Goal: Task Accomplishment & Management: Manage account settings

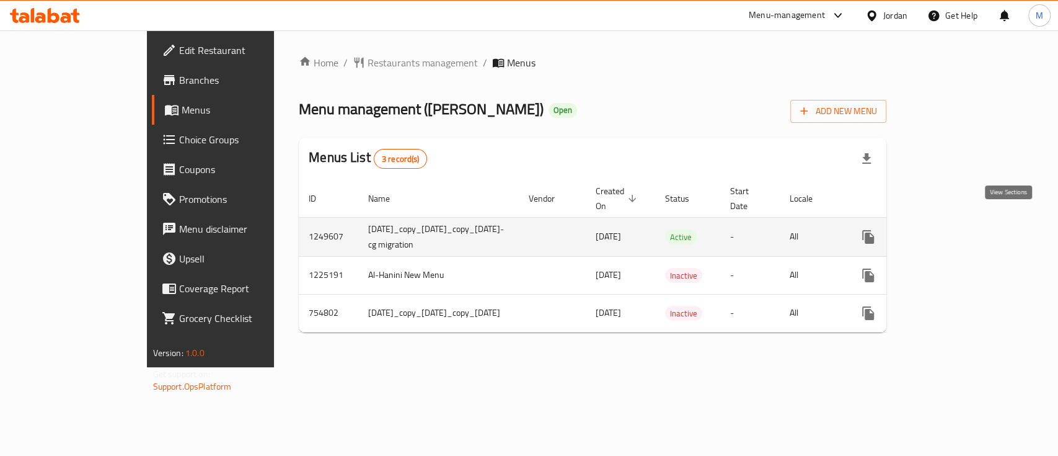
click at [965, 229] on icon "enhanced table" at bounding box center [957, 236] width 15 height 15
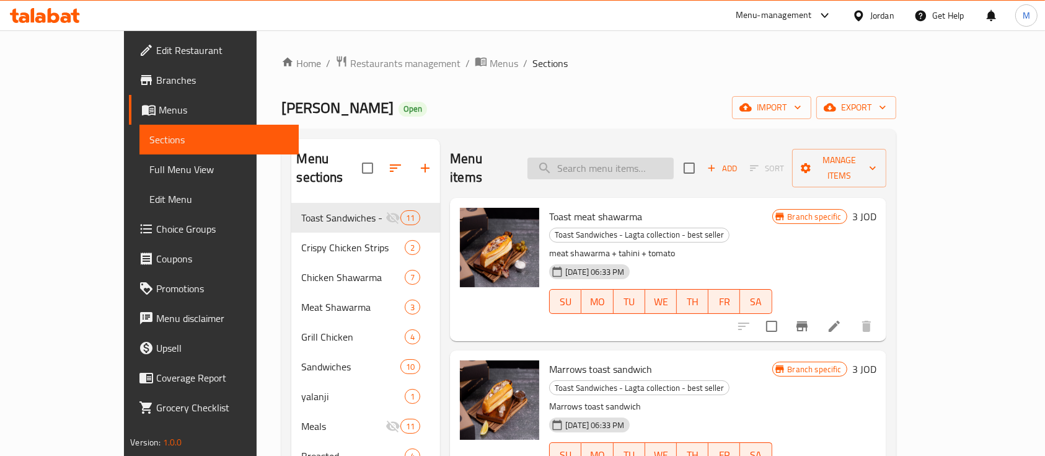
click at [658, 161] on input "search" at bounding box center [600, 168] width 146 height 22
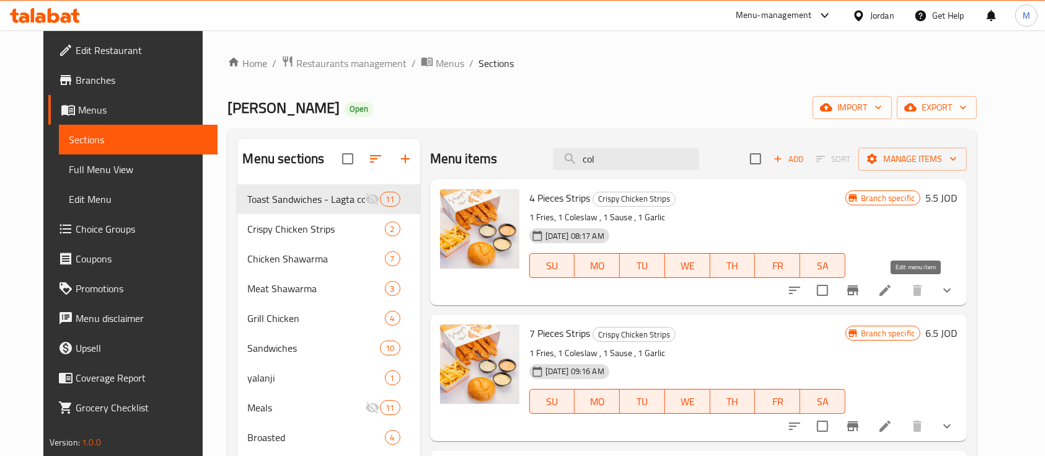
type input "col"
click at [892, 294] on icon at bounding box center [885, 290] width 15 height 15
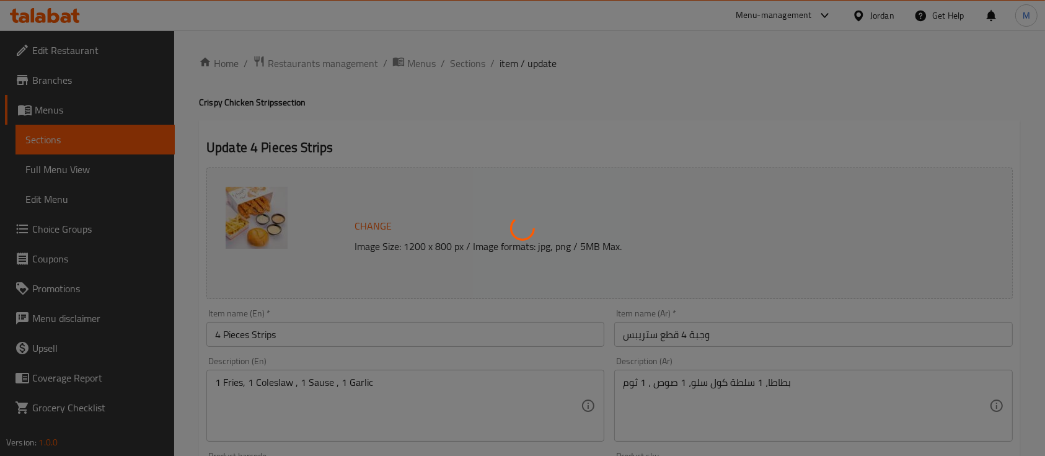
type input "اختيارك من النكهة:"
type input "1"
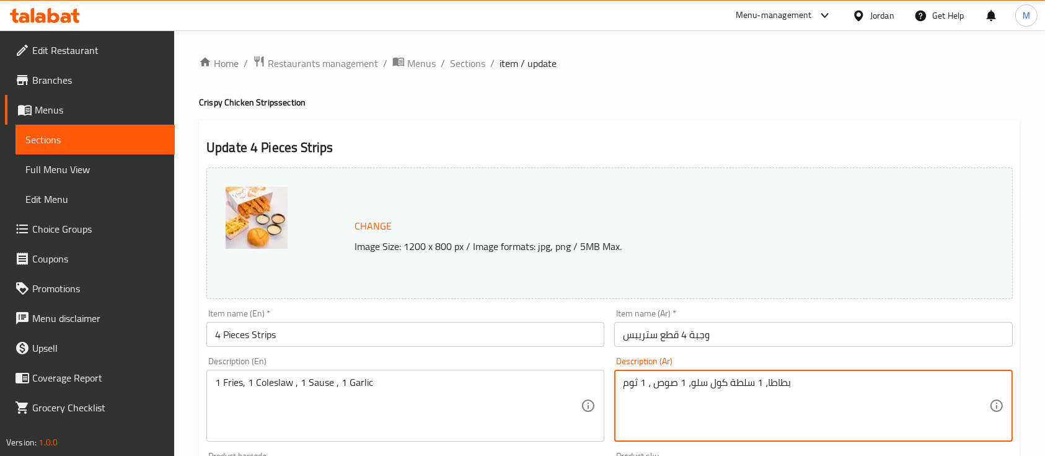
drag, startPoint x: 764, startPoint y: 382, endPoint x: 693, endPoint y: 389, distance: 70.4
type textarea "بطاطا، 1، 1 صوص ، 1 ثوم"
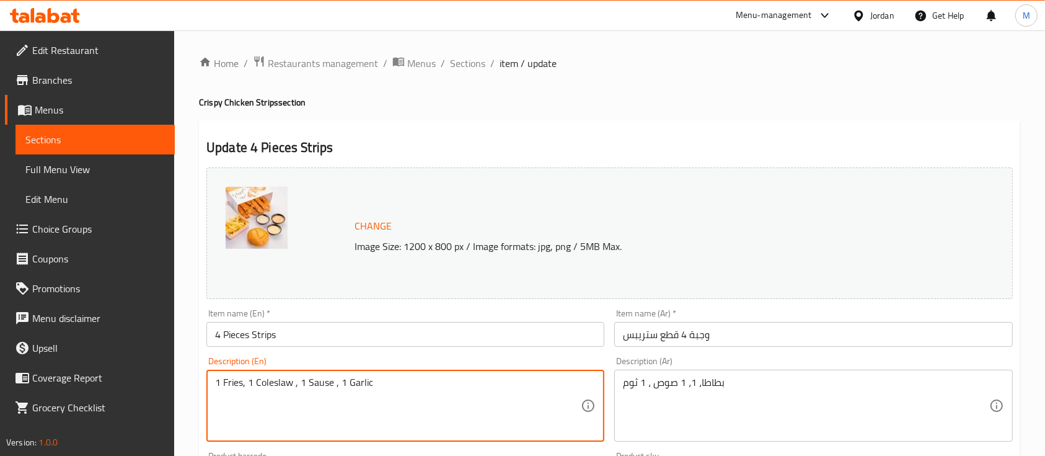
drag, startPoint x: 291, startPoint y: 379, endPoint x: 247, endPoint y: 380, distance: 44.0
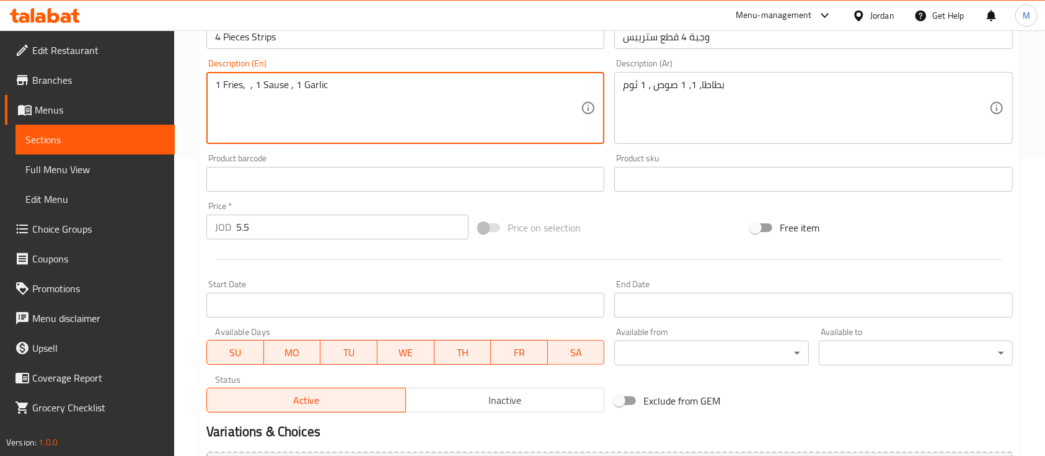
scroll to position [458, 0]
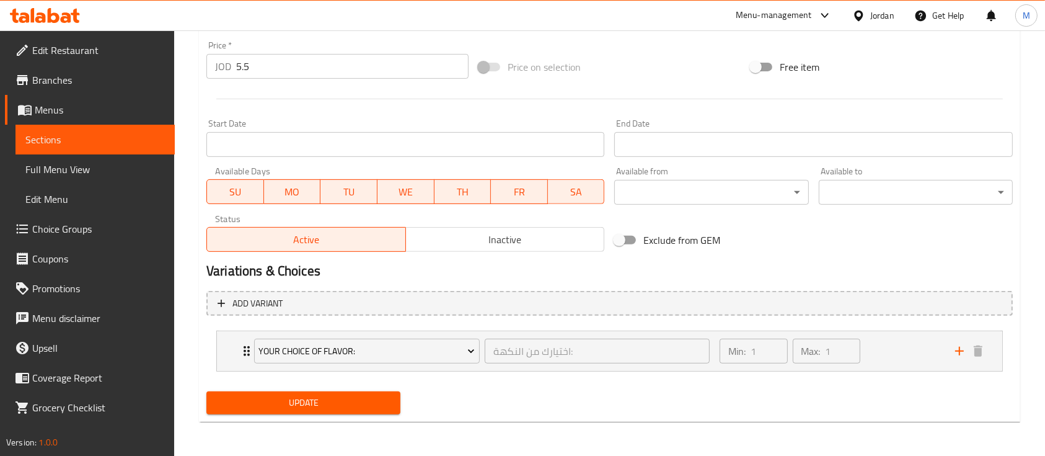
type textarea "1 Fries, , 1 Sause , 1 Garlic"
click at [338, 402] on span "Update" at bounding box center [303, 402] width 174 height 15
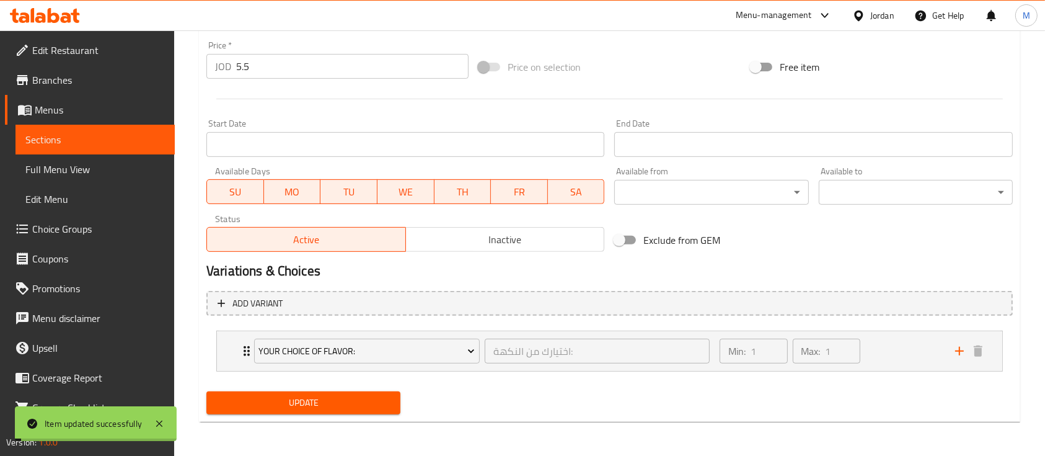
scroll to position [0, 0]
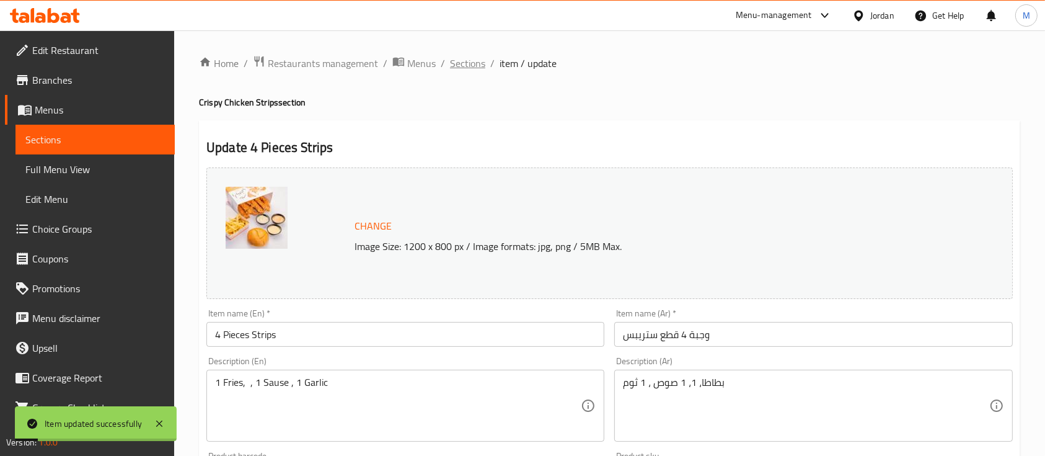
click at [469, 66] on span "Sections" at bounding box center [467, 63] width 35 height 15
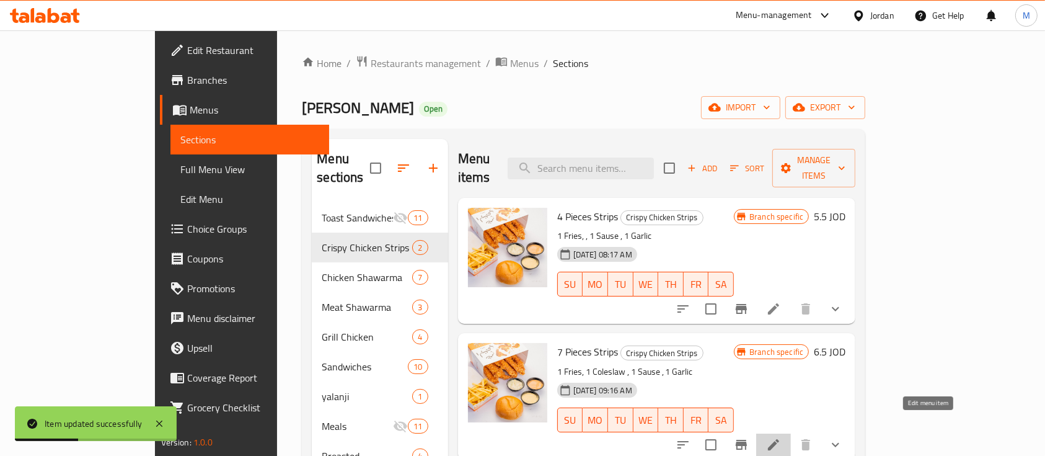
click at [781, 437] on icon at bounding box center [773, 444] width 15 height 15
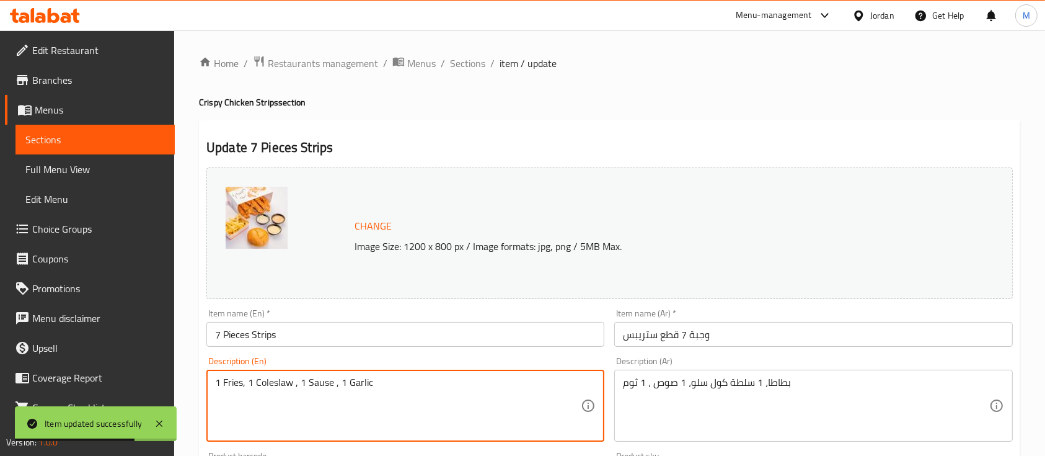
drag, startPoint x: 293, startPoint y: 384, endPoint x: 247, endPoint y: 383, distance: 45.9
type textarea "1 Fries, , 1 Sause , 1 Garlic"
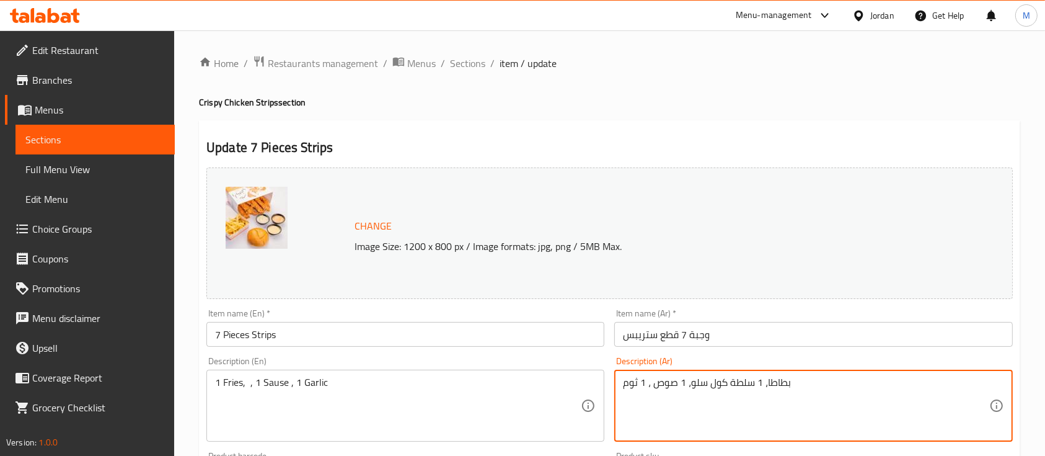
drag, startPoint x: 754, startPoint y: 383, endPoint x: 693, endPoint y: 385, distance: 60.8
click at [693, 385] on textarea "بطاطا، 1 سلطة كول سلو، 1 صوص ، 1 ثوم" at bounding box center [806, 405] width 366 height 59
drag, startPoint x: 763, startPoint y: 379, endPoint x: 694, endPoint y: 384, distance: 69.0
click at [694, 384] on textarea "بطاطا، 1 سلطة كول سلو، 1 صوص ، 1 ثوم" at bounding box center [806, 405] width 366 height 59
click at [764, 385] on textarea "بطاطا، 1 سلطة كول سلو، 1 صوص ، 1 ثوم" at bounding box center [806, 405] width 366 height 59
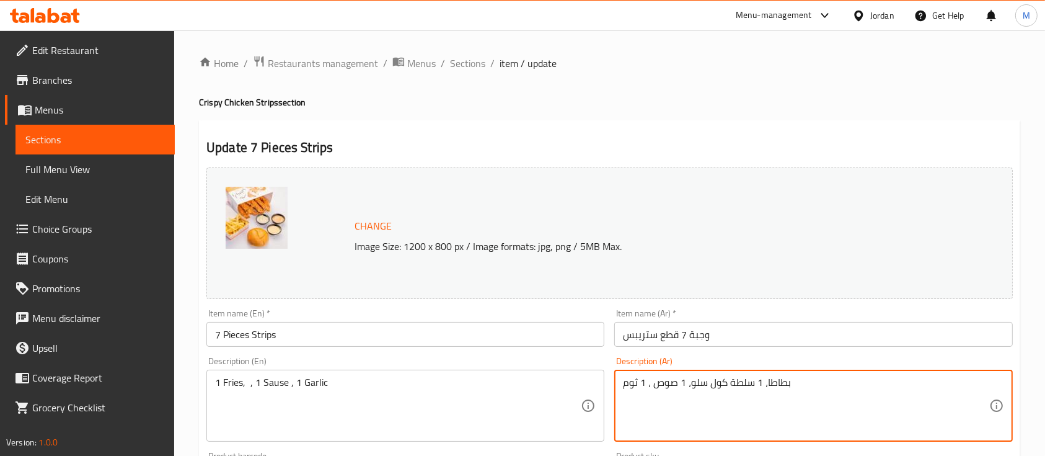
drag, startPoint x: 762, startPoint y: 381, endPoint x: 693, endPoint y: 387, distance: 69.6
click at [693, 387] on textarea "بطاطا، 1 سلطة كول سلو، 1 صوص ، 1 ثوم" at bounding box center [806, 405] width 366 height 59
click at [695, 379] on textarea "بطاطا، 1، 1 صوص ، 1 ثوم" at bounding box center [806, 405] width 366 height 59
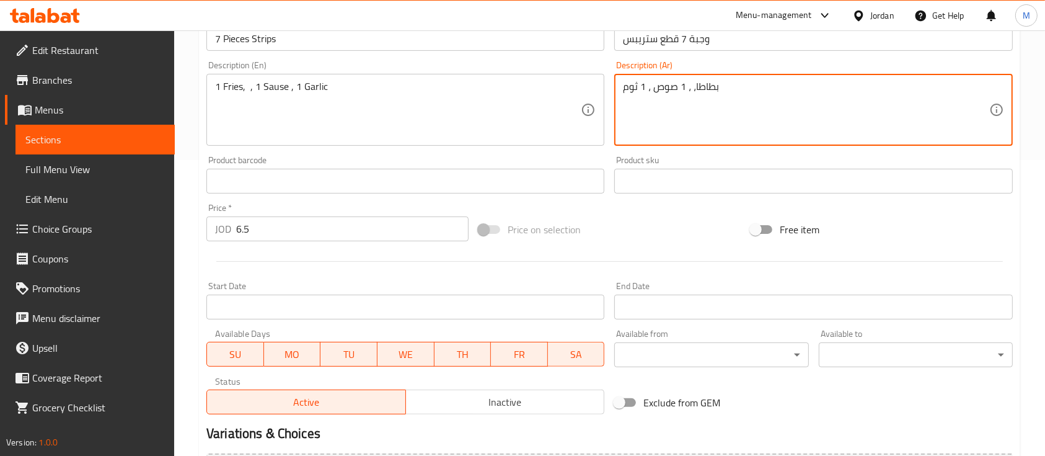
scroll to position [458, 0]
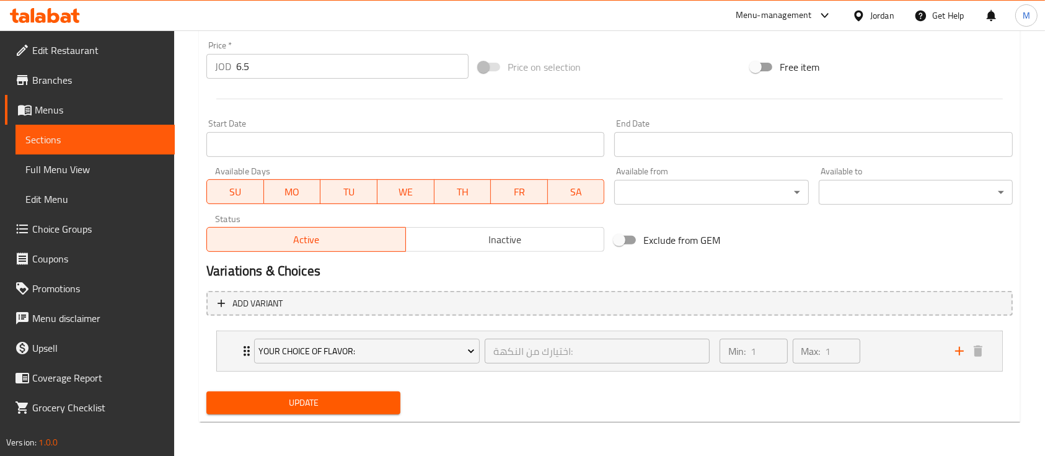
type textarea "بطاطا، ، 1 صوص ، 1 ثوم"
click at [397, 400] on button "Update" at bounding box center [303, 402] width 194 height 23
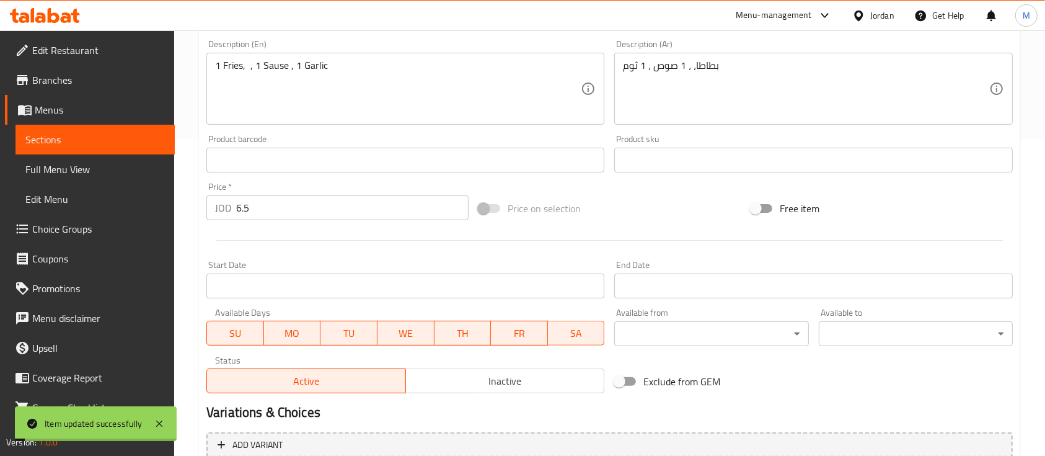
scroll to position [0, 0]
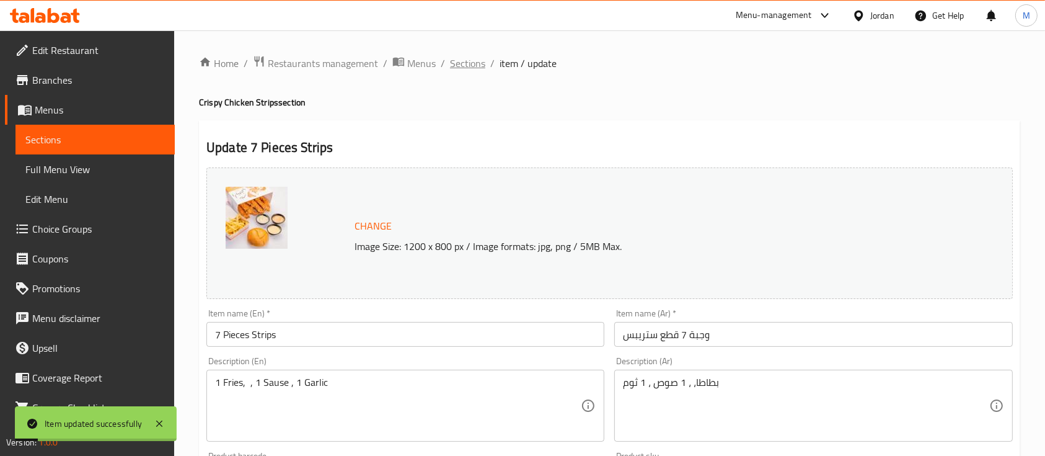
click at [459, 66] on span "Sections" at bounding box center [467, 63] width 35 height 15
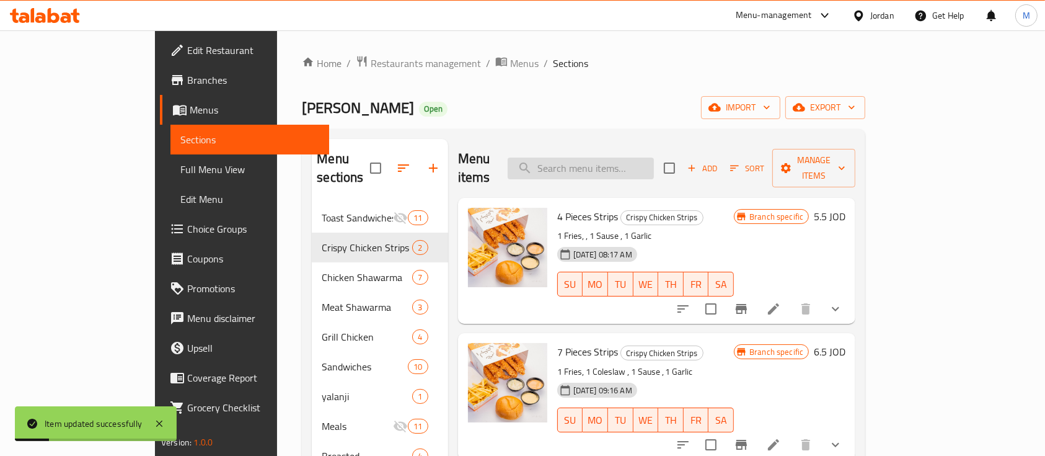
drag, startPoint x: 683, startPoint y: 162, endPoint x: 695, endPoint y: 141, distance: 24.1
click at [654, 162] on input "search" at bounding box center [581, 168] width 146 height 22
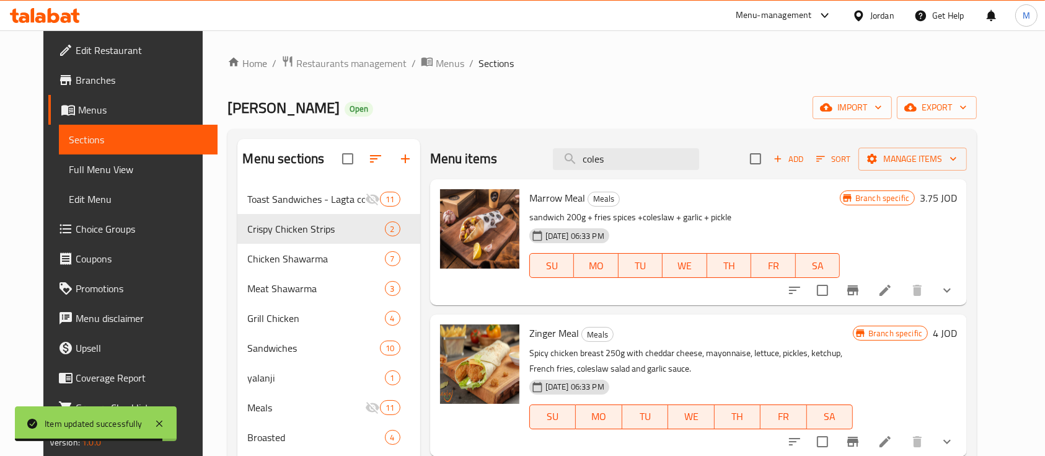
type input "coles"
click at [892, 294] on icon at bounding box center [885, 290] width 15 height 15
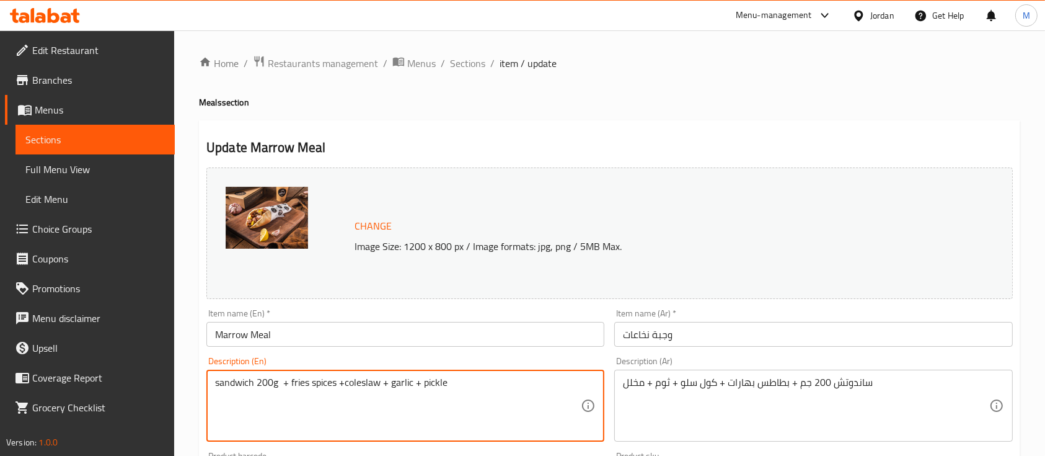
drag, startPoint x: 382, startPoint y: 383, endPoint x: 345, endPoint y: 387, distance: 37.4
click at [346, 386] on textarea "sandwich 200g + fries spices ++ garlic + pickle" at bounding box center [398, 405] width 366 height 59
type textarea "sandwich 200g + fries spices + garlic + pickle"
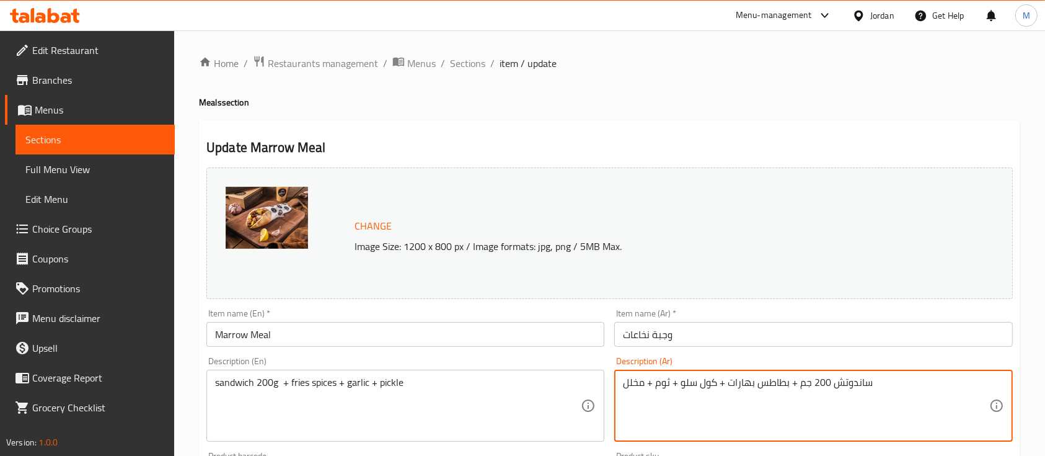
drag, startPoint x: 716, startPoint y: 385, endPoint x: 674, endPoint y: 390, distance: 41.8
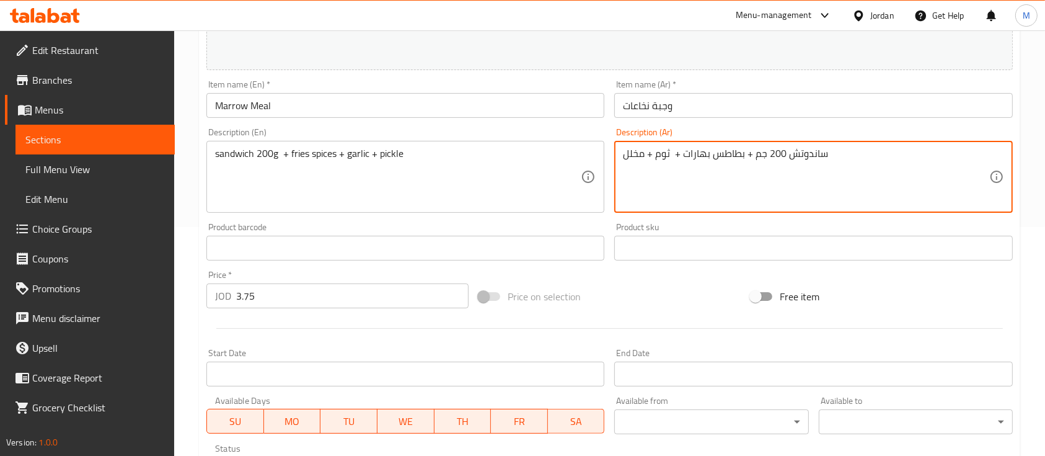
scroll to position [458, 0]
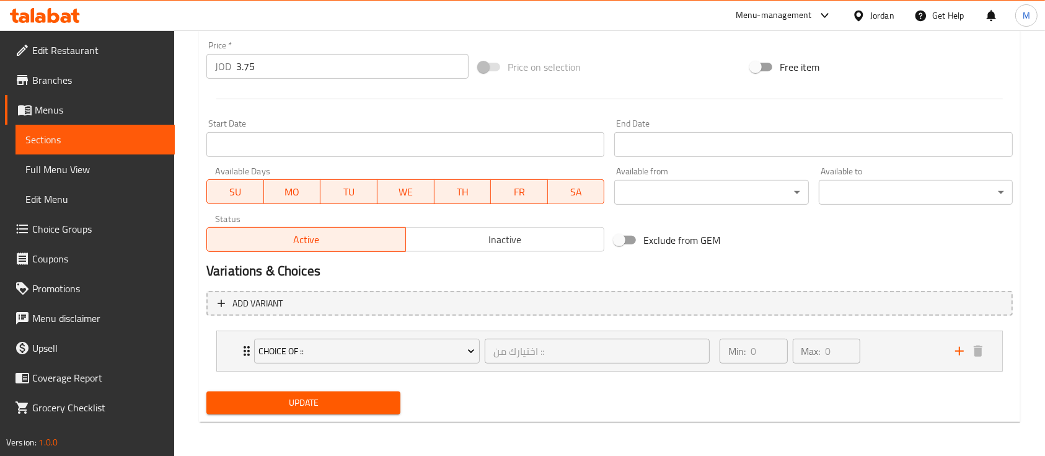
type textarea "ساندوتش 200 جم + بطاطس بهارات + ثوم + مخلل"
click at [349, 399] on span "Update" at bounding box center [303, 402] width 174 height 15
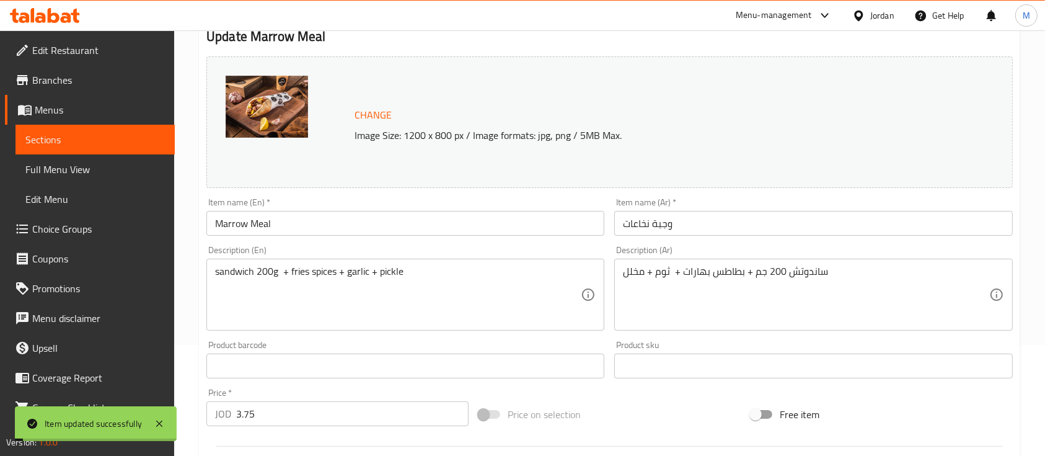
scroll to position [0, 0]
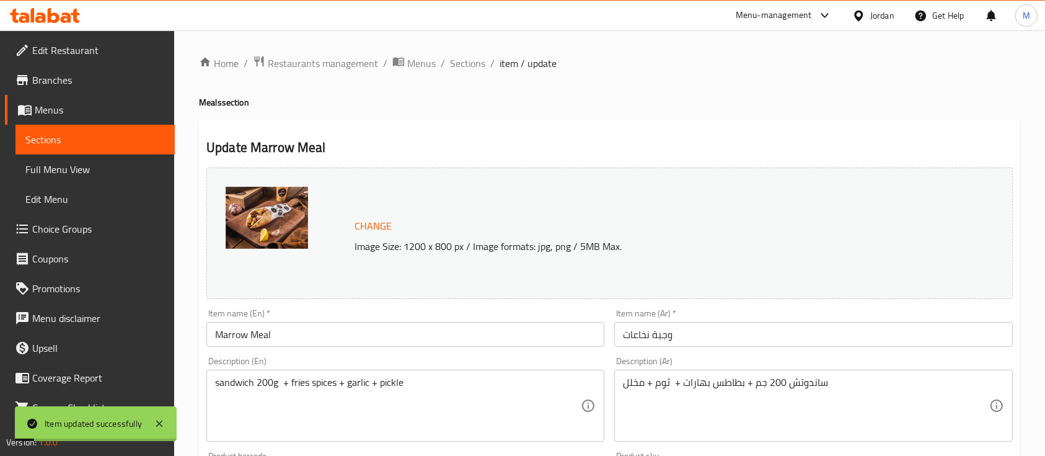
drag, startPoint x: 478, startPoint y: 62, endPoint x: 530, endPoint y: 76, distance: 53.4
click at [478, 62] on span "Sections" at bounding box center [467, 63] width 35 height 15
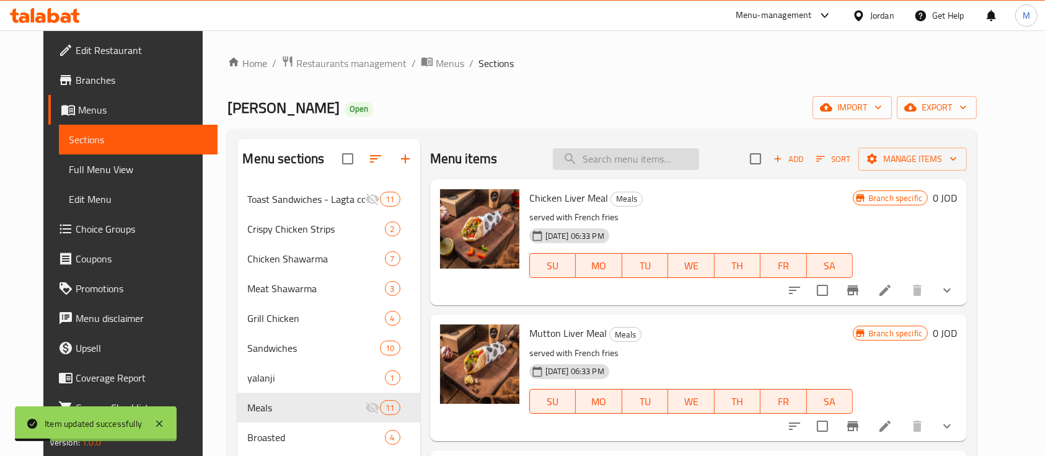
click at [679, 159] on input "search" at bounding box center [626, 159] width 146 height 22
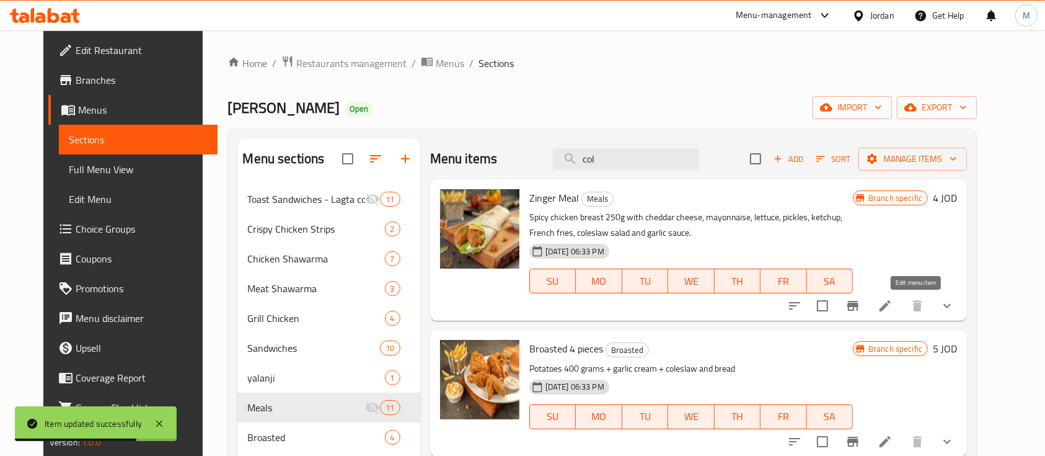
type input "col"
click at [891, 307] on icon at bounding box center [884, 305] width 11 height 11
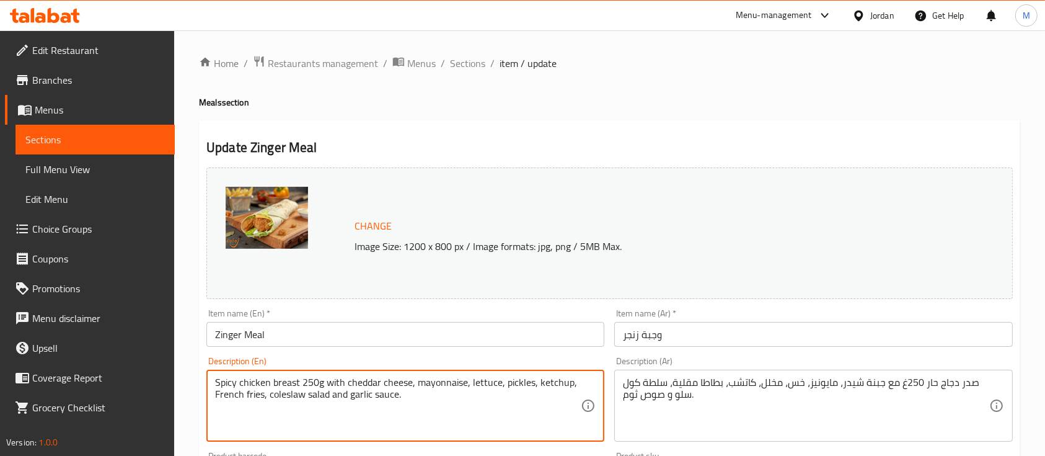
drag, startPoint x: 347, startPoint y: 394, endPoint x: 269, endPoint y: 399, distance: 78.2
type textarea "Spicy chicken breast 250g with cheddar cheese, mayonnaise, lettuce, pickles, ke…"
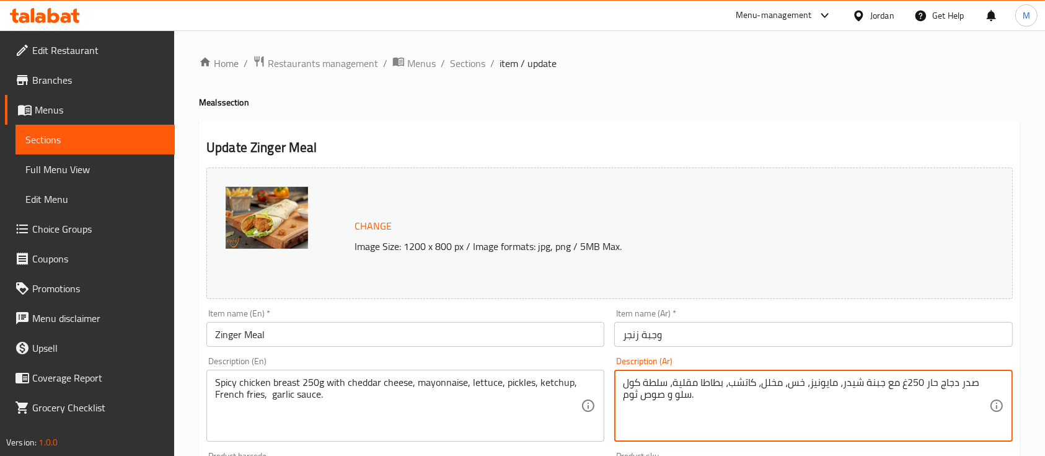
drag, startPoint x: 667, startPoint y: 396, endPoint x: 668, endPoint y: 381, distance: 15.5
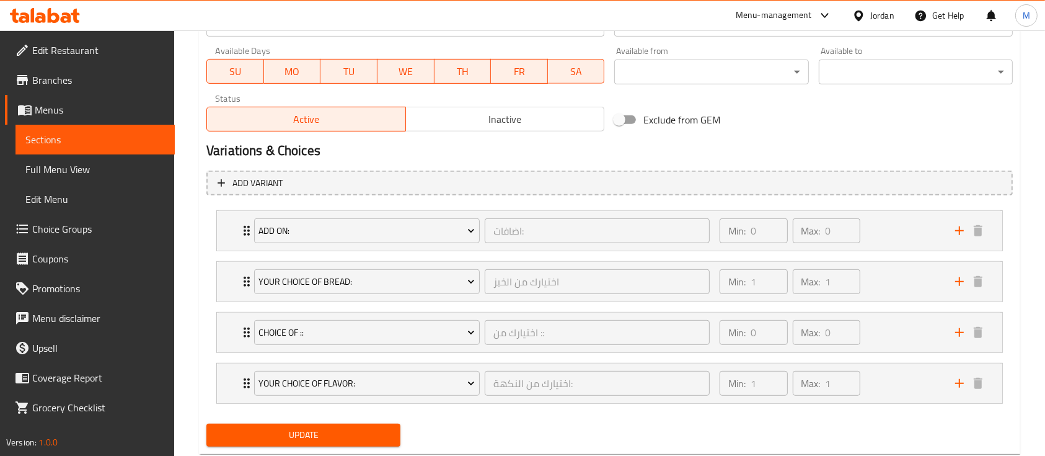
type textarea "صدر دجاج حار 250غ مع [PERSON_NAME]، مايونيز، خس، مخلل، كاتشب، بطاطا مقلية، صوص …"
click at [387, 425] on button "Update" at bounding box center [303, 434] width 194 height 23
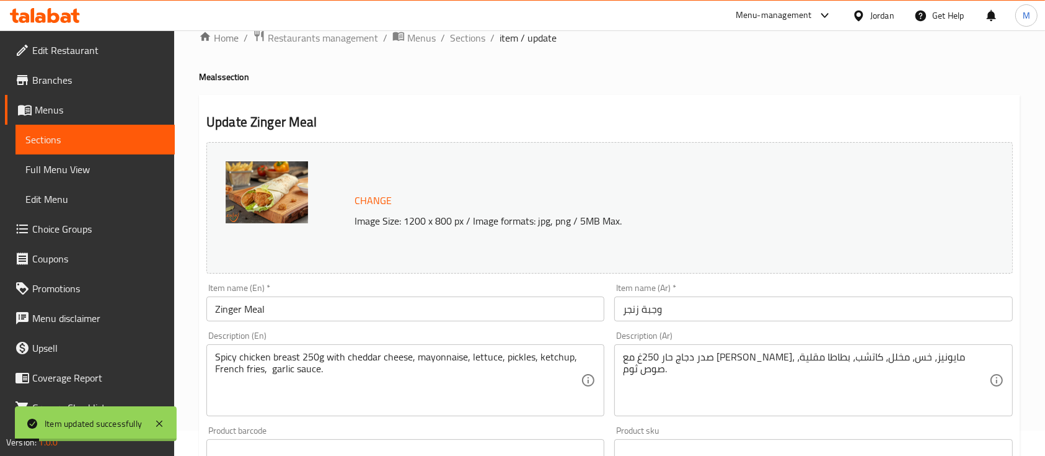
scroll to position [0, 0]
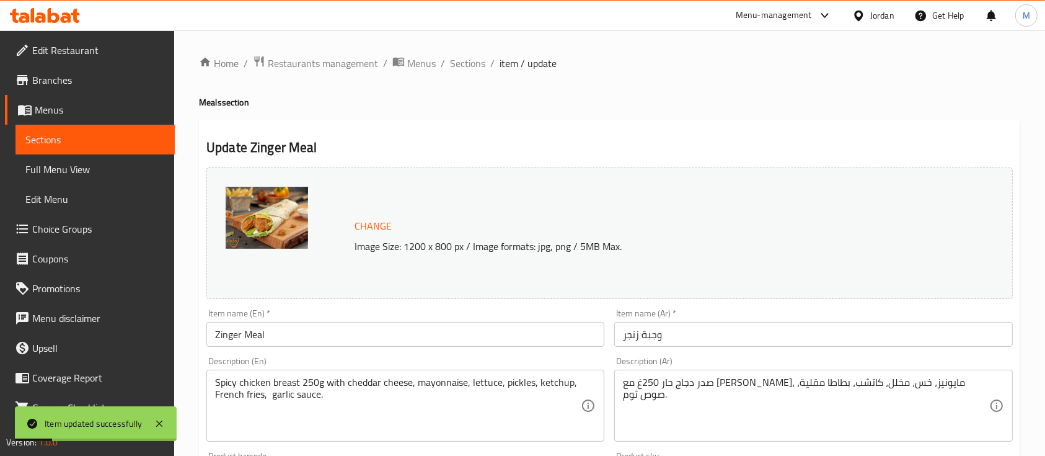
drag, startPoint x: 475, startPoint y: 62, endPoint x: 507, endPoint y: 79, distance: 36.1
click at [475, 62] on span "Sections" at bounding box center [467, 63] width 35 height 15
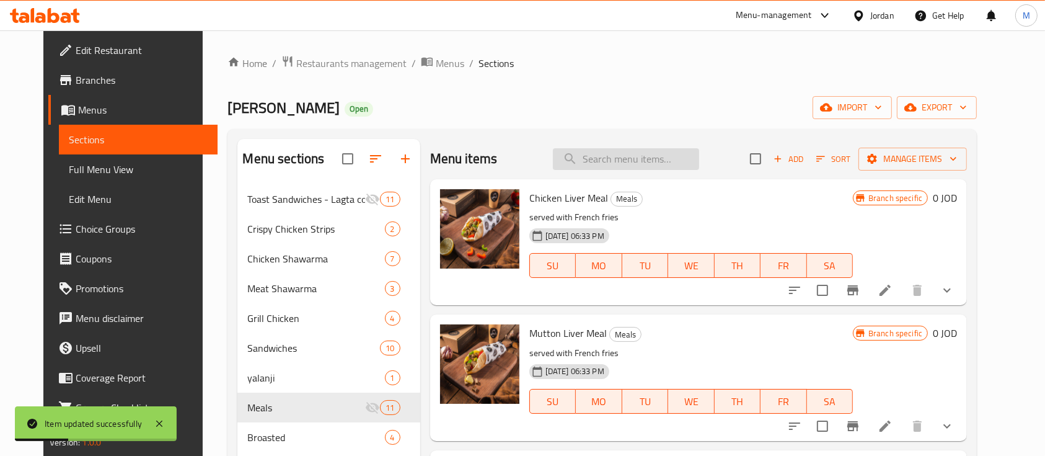
click at [606, 161] on input "search" at bounding box center [626, 159] width 146 height 22
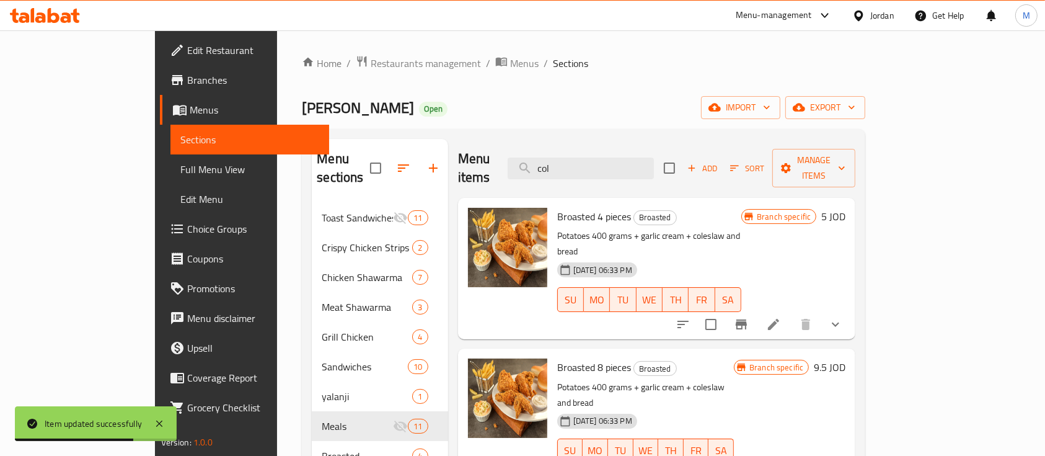
type input "col"
click at [791, 313] on li at bounding box center [773, 324] width 35 height 22
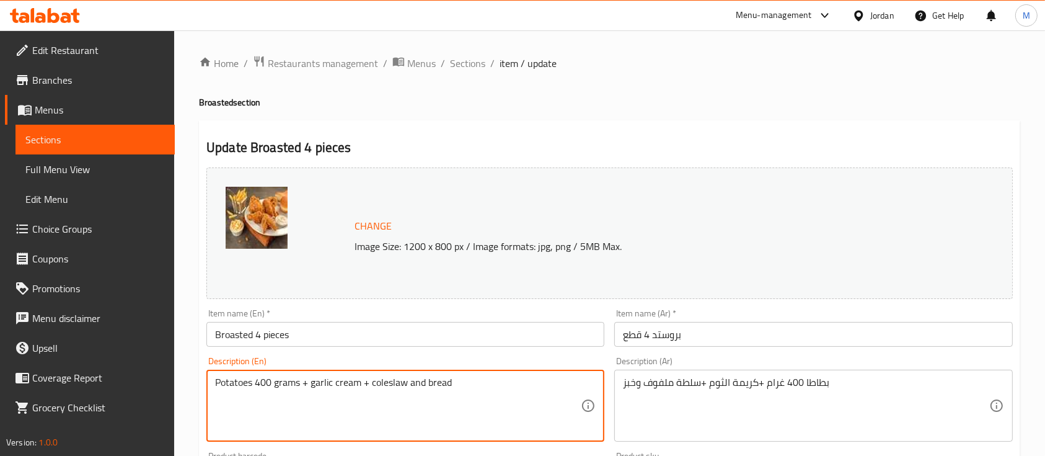
drag, startPoint x: 425, startPoint y: 381, endPoint x: 372, endPoint y: 382, distance: 52.7
type textarea "Potatoes 400 grams + garlic cream + bread"
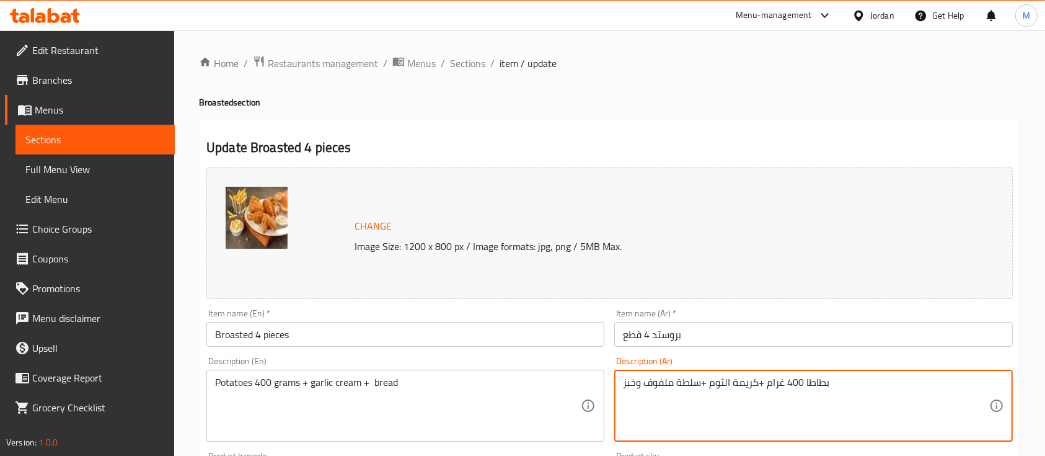
drag, startPoint x: 641, startPoint y: 385, endPoint x: 699, endPoint y: 383, distance: 58.3
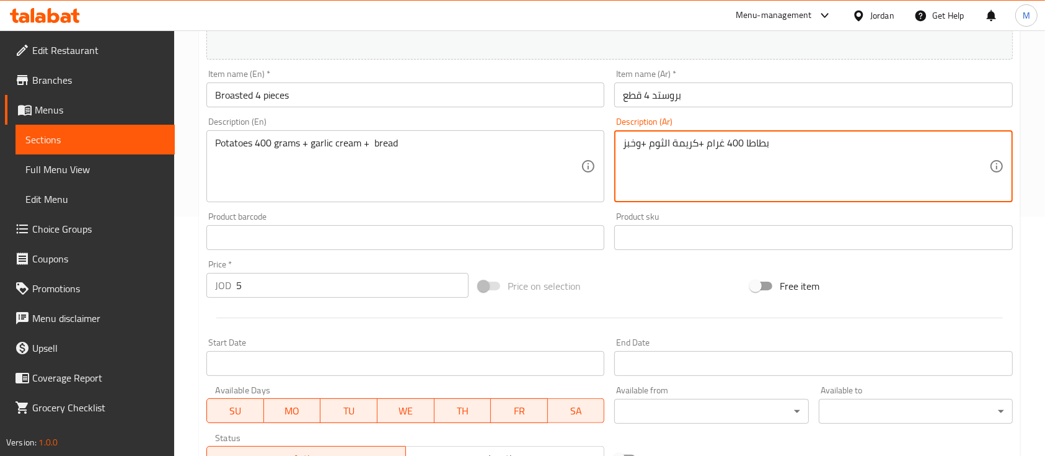
scroll to position [560, 0]
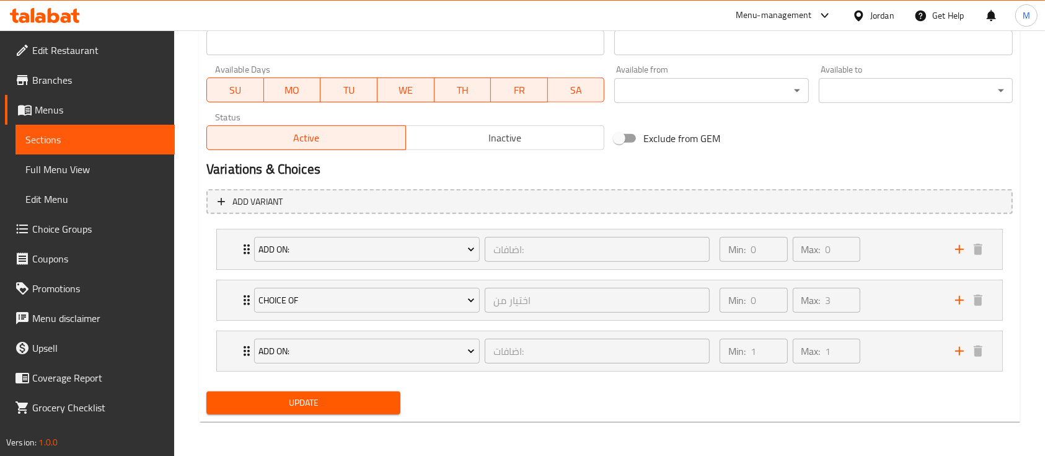
type textarea "بطاطا 400 غرام +كريمة الثوم +وخبز"
drag, startPoint x: 368, startPoint y: 394, endPoint x: 449, endPoint y: 385, distance: 81.6
click at [369, 395] on span "Update" at bounding box center [303, 402] width 174 height 15
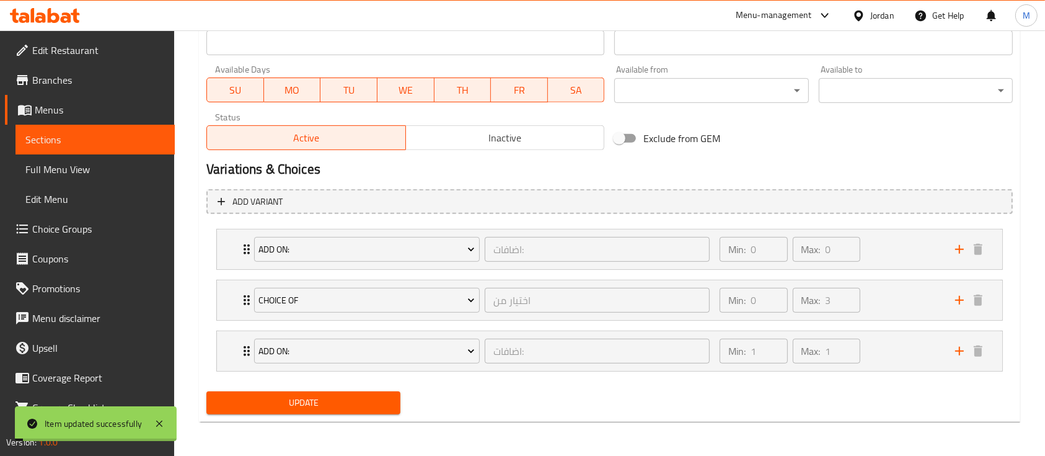
scroll to position [0, 0]
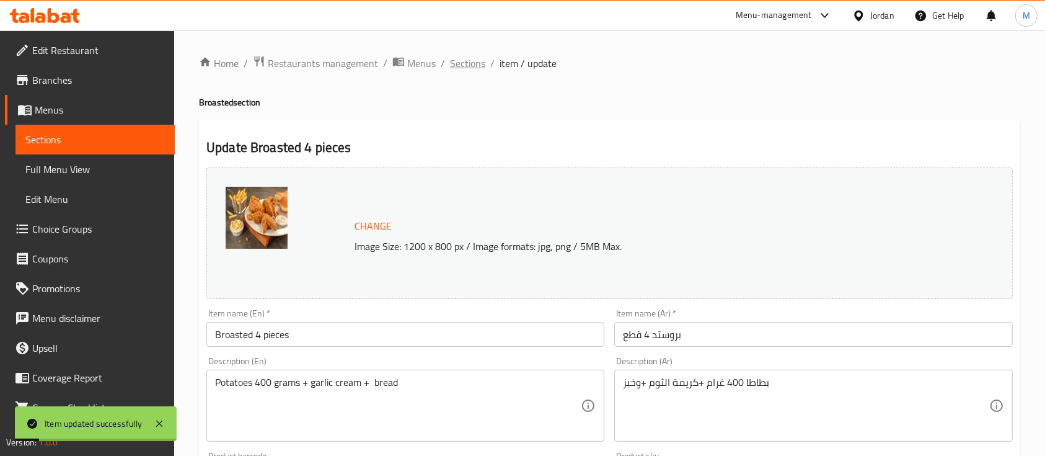
click at [466, 68] on span "Sections" at bounding box center [467, 63] width 35 height 15
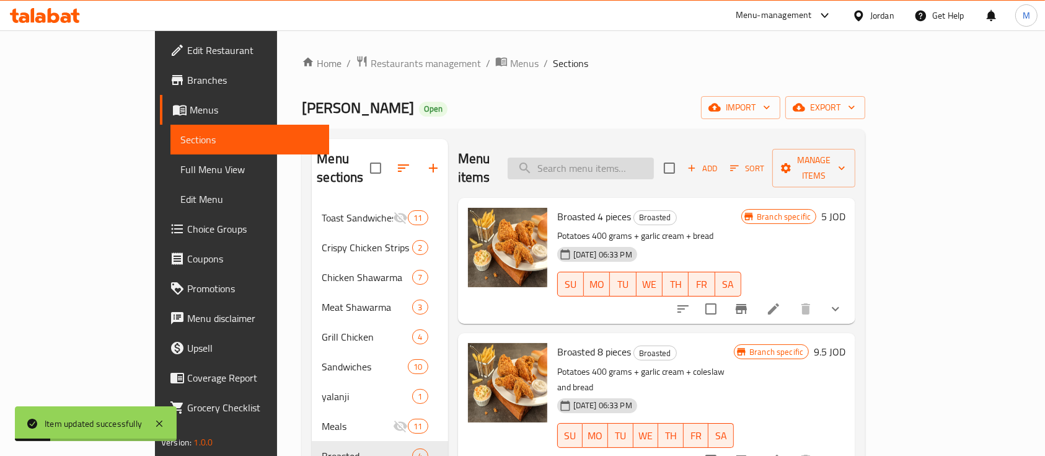
click at [607, 161] on input "search" at bounding box center [581, 168] width 146 height 22
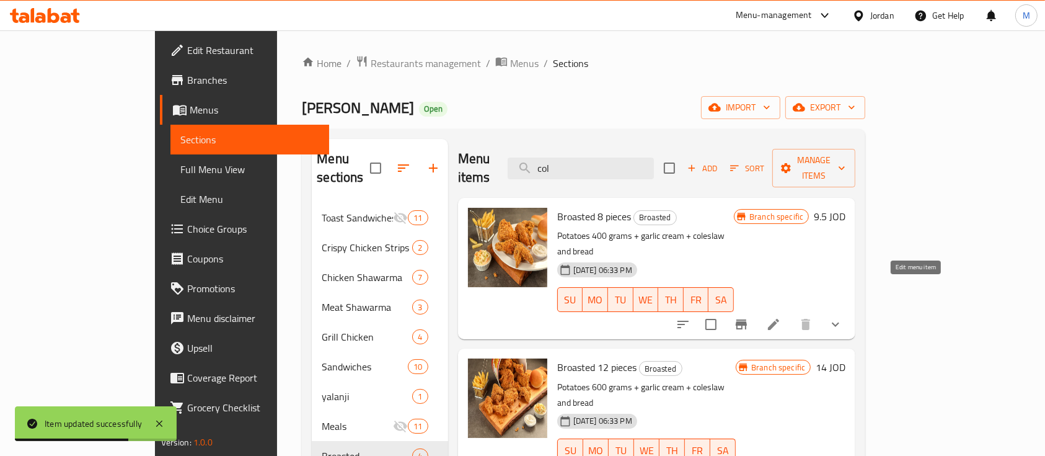
type input "col"
click at [781, 317] on icon at bounding box center [773, 324] width 15 height 15
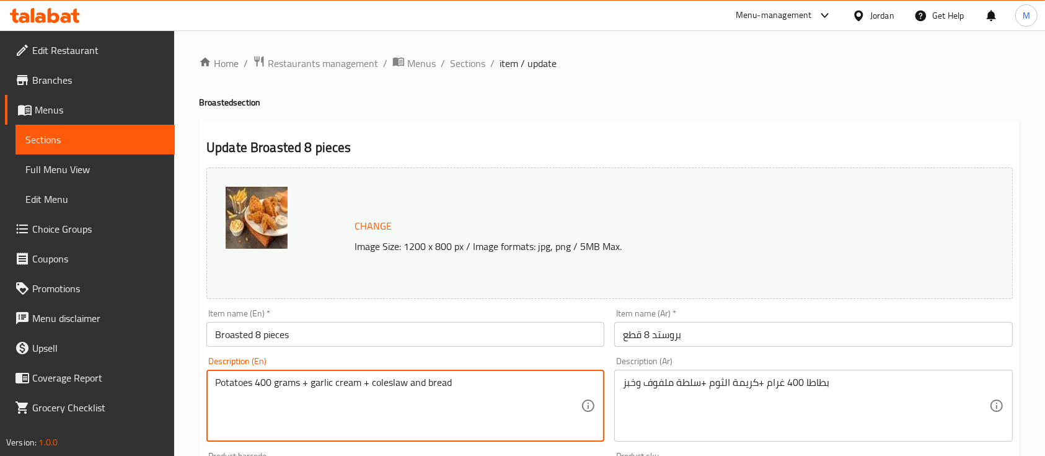
drag, startPoint x: 426, startPoint y: 382, endPoint x: 371, endPoint y: 384, distance: 54.6
type textarea "Potatoes 400 grams + garlic cream + bread"
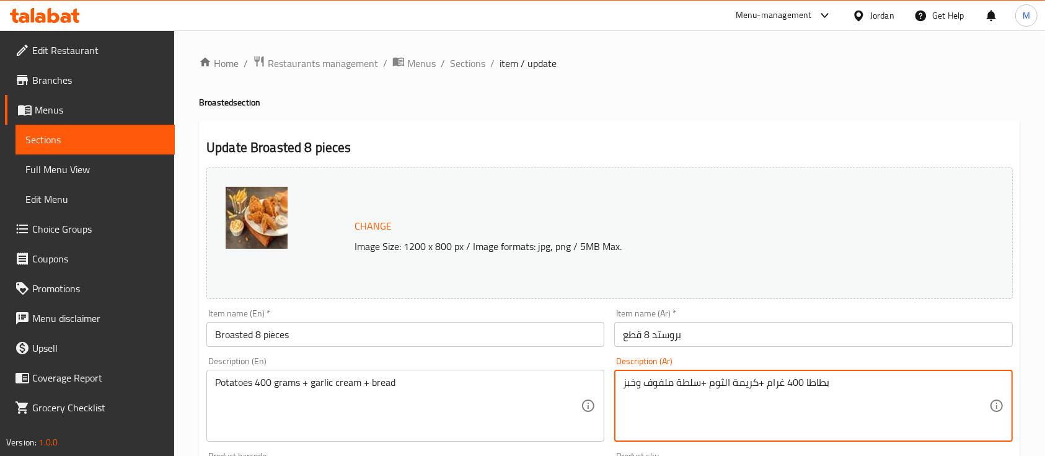
drag, startPoint x: 635, startPoint y: 386, endPoint x: 702, endPoint y: 374, distance: 68.0
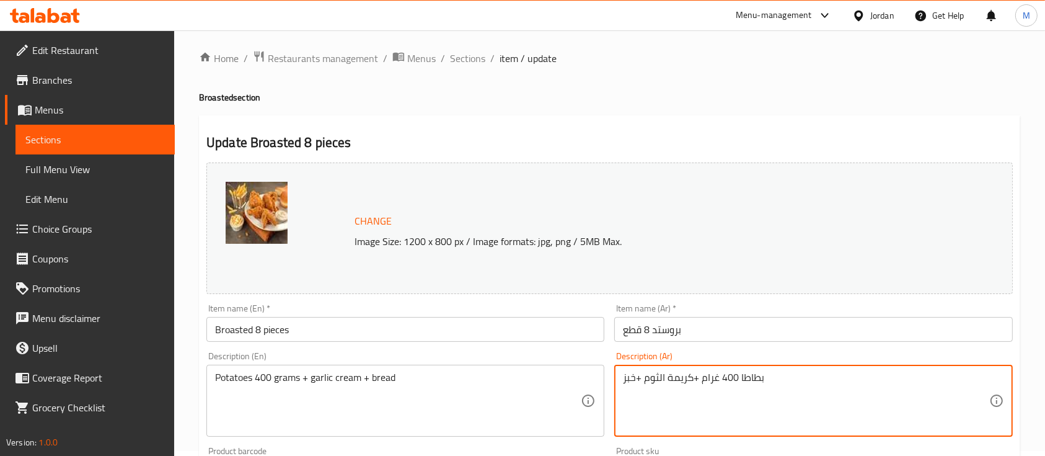
scroll to position [578, 0]
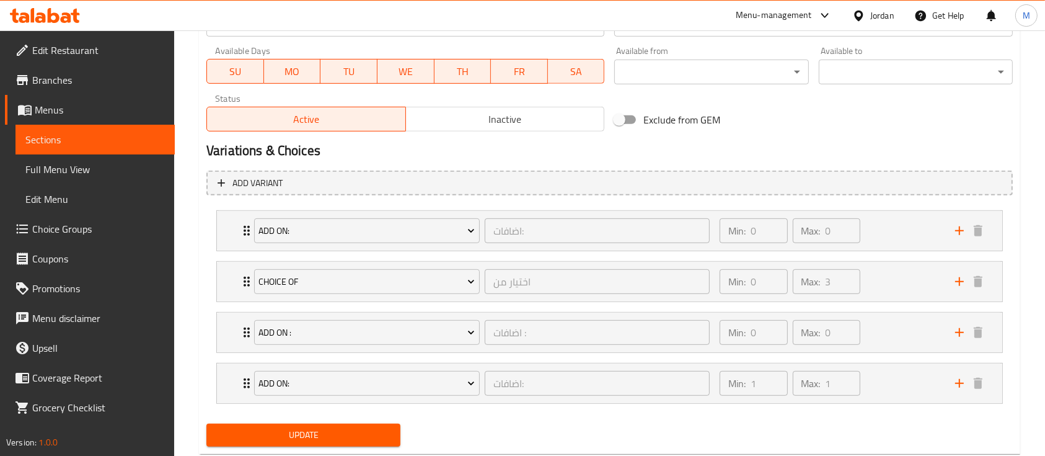
type textarea "بطاطا 400 غرام +كريمة الثوم +خبز"
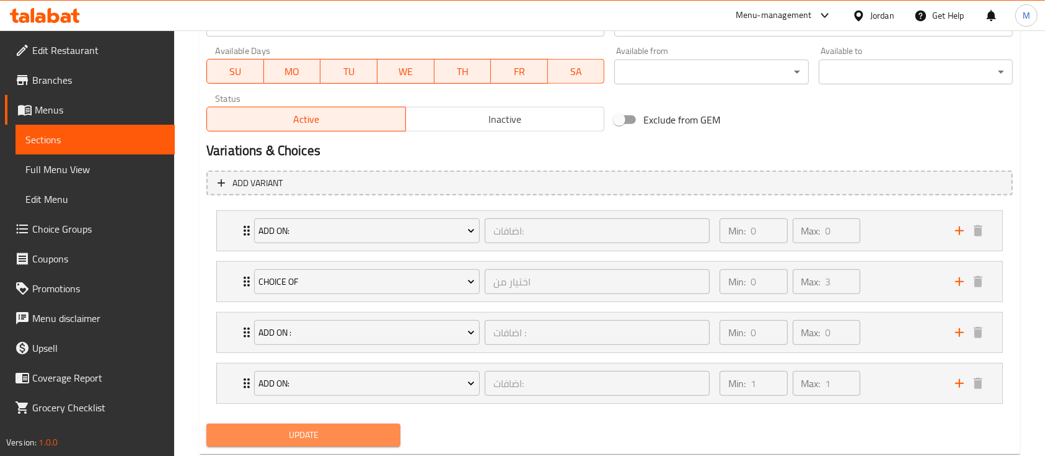
click at [380, 439] on span "Update" at bounding box center [303, 434] width 174 height 15
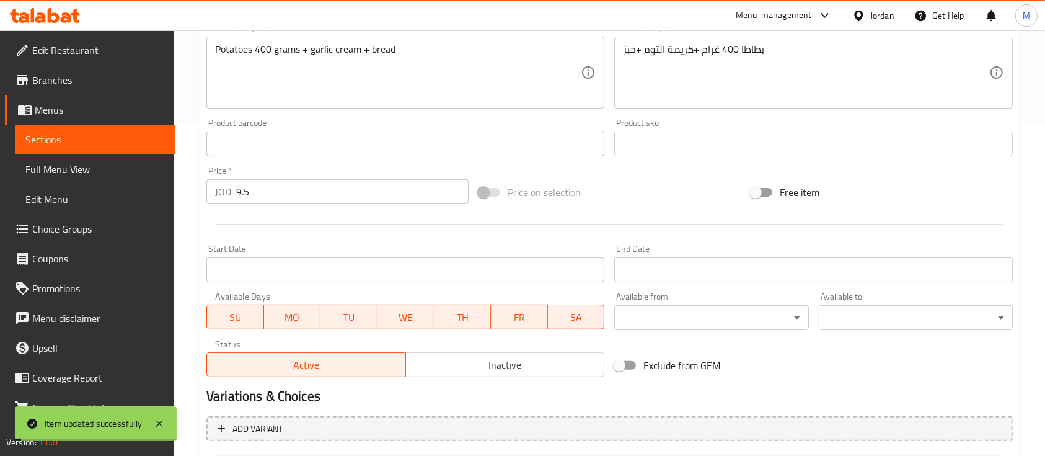
scroll to position [0, 0]
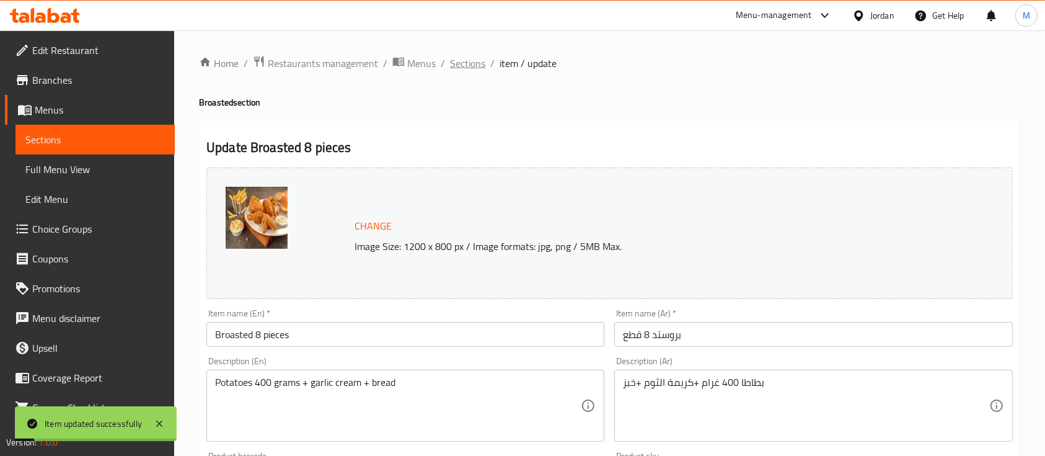
click at [478, 68] on span "Sections" at bounding box center [467, 63] width 35 height 15
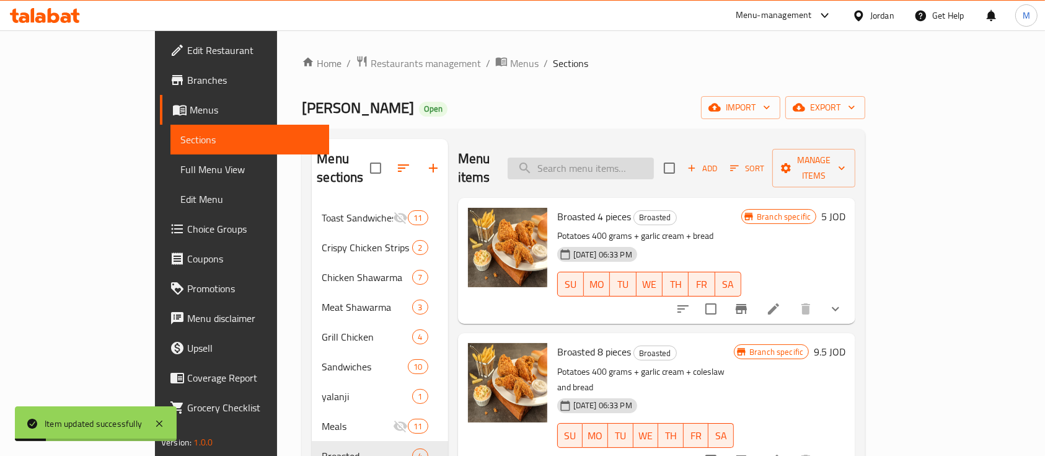
click at [601, 160] on input "search" at bounding box center [581, 168] width 146 height 22
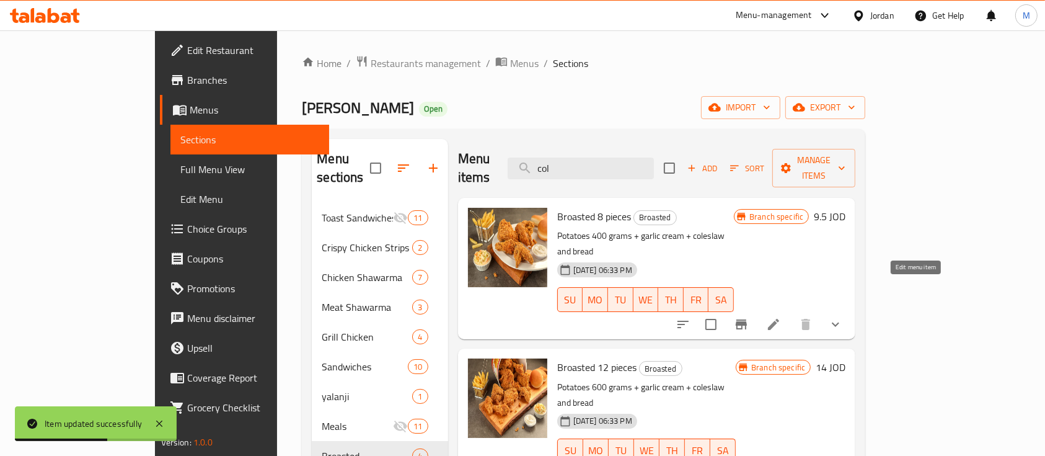
type input "col"
click at [779, 319] on icon at bounding box center [773, 324] width 11 height 11
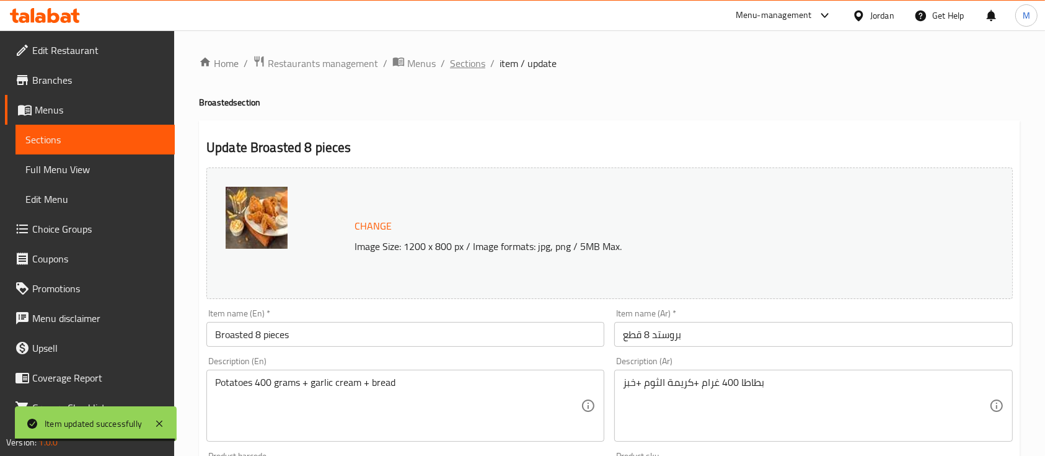
click at [470, 68] on span "Sections" at bounding box center [467, 63] width 35 height 15
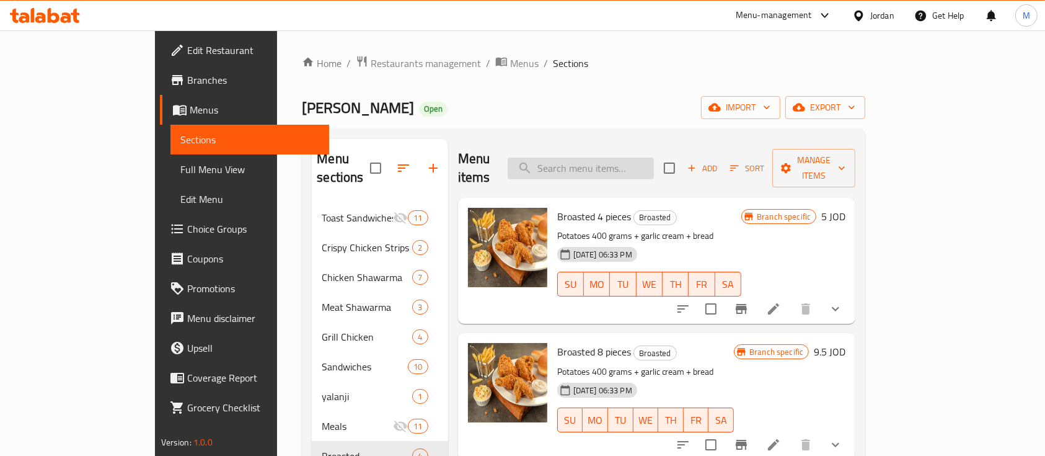
click at [654, 161] on input "search" at bounding box center [581, 168] width 146 height 22
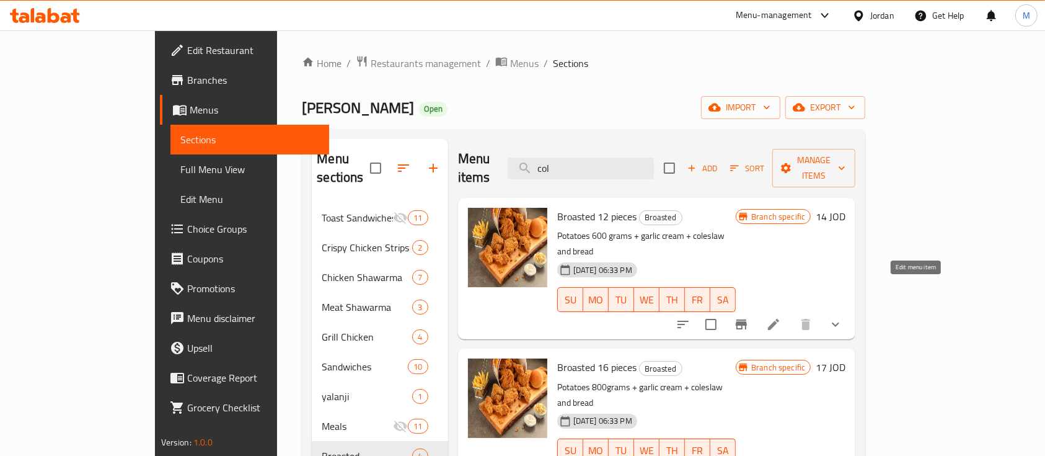
type input "col"
click at [781, 317] on icon at bounding box center [773, 324] width 15 height 15
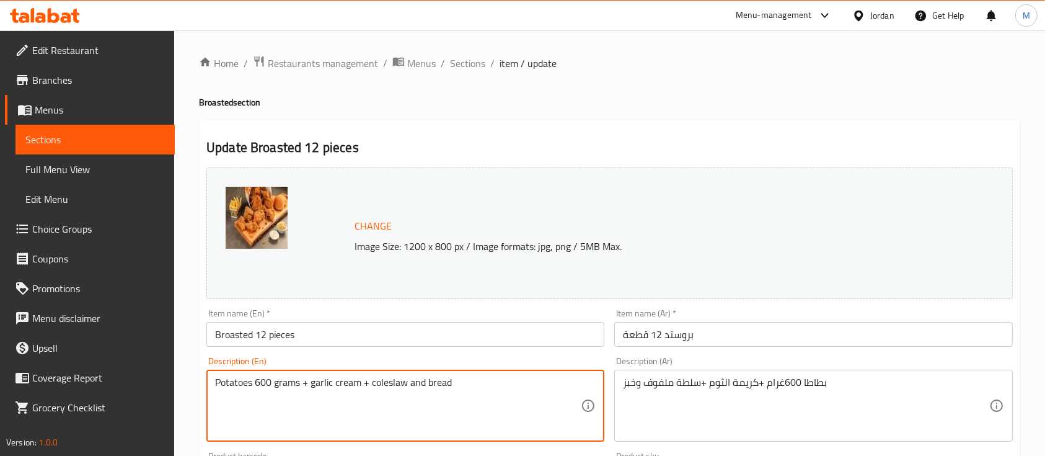
drag, startPoint x: 424, startPoint y: 382, endPoint x: 371, endPoint y: 385, distance: 52.7
type textarea "Potatoes 600 grams + garlic cream + bread"
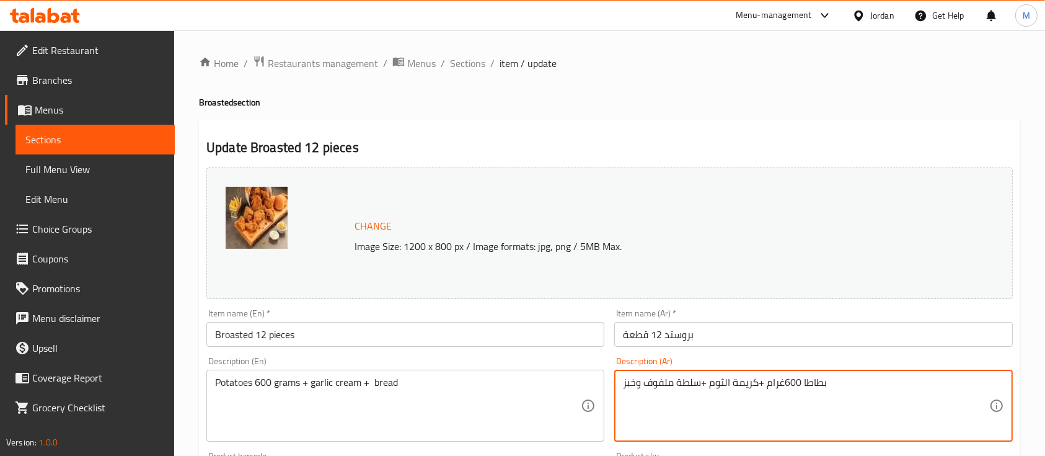
drag, startPoint x: 645, startPoint y: 386, endPoint x: 702, endPoint y: 383, distance: 57.7
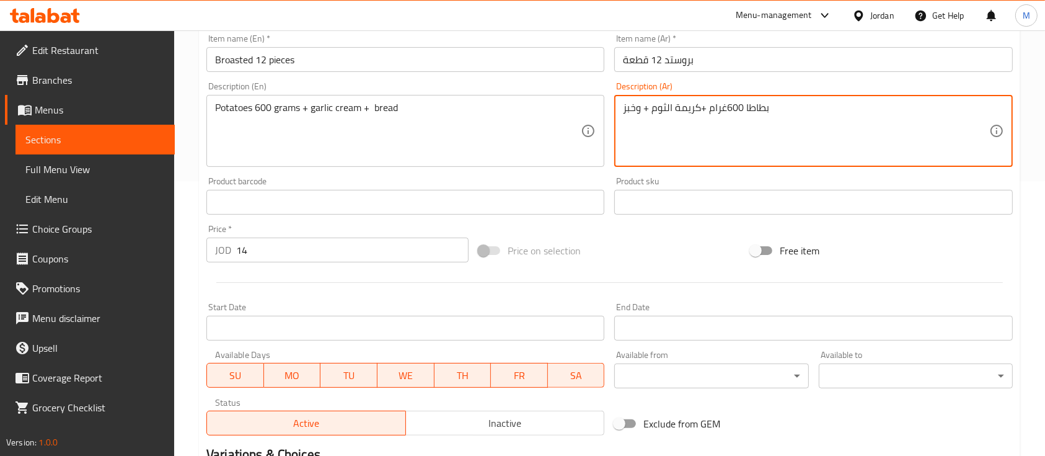
scroll to position [114, 0]
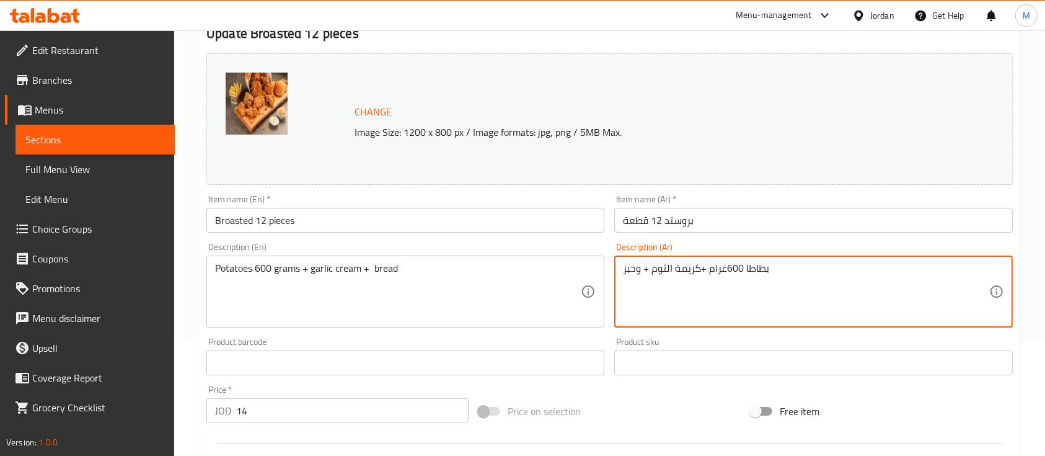
click at [638, 273] on textarea "بطاطا 600غرام +كريمة الثوم + وخبز" at bounding box center [806, 291] width 366 height 59
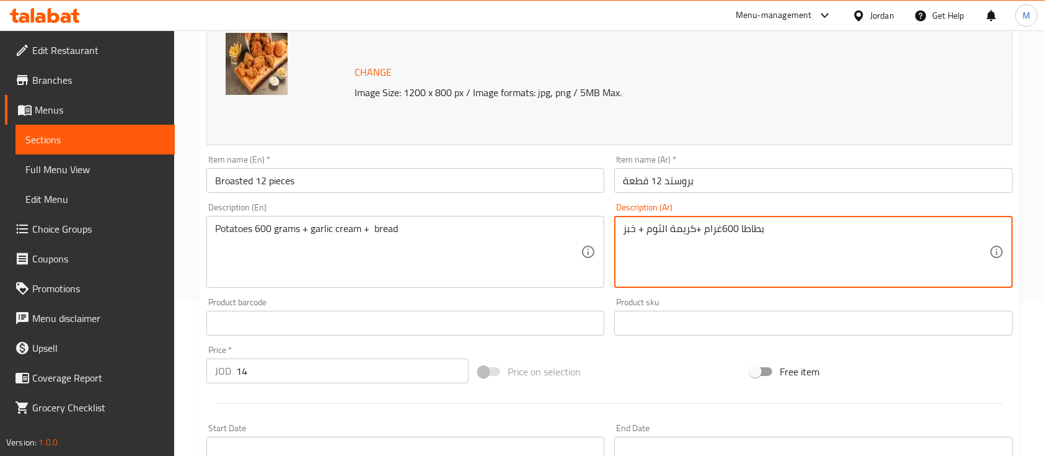
scroll to position [610, 0]
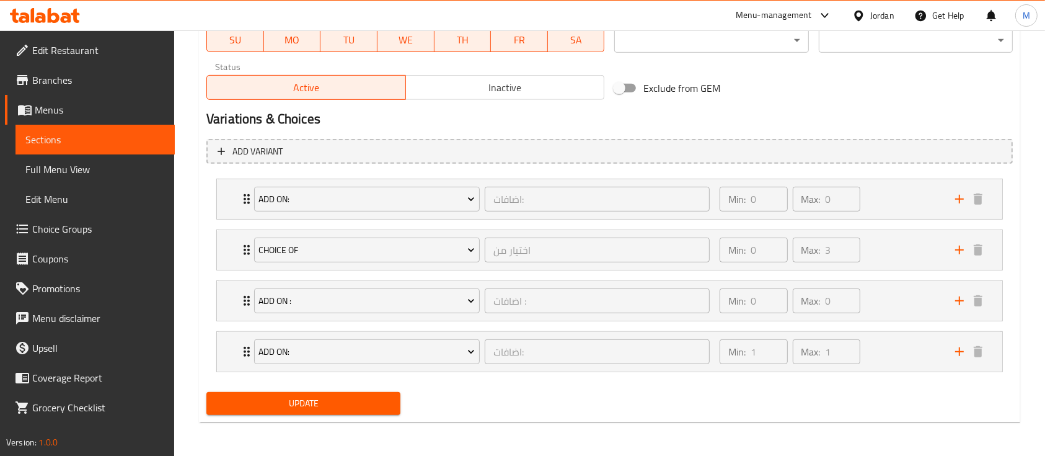
type textarea "بطاطا 600غرام +كريمة الثوم + خبز"
click at [345, 398] on span "Update" at bounding box center [303, 402] width 174 height 15
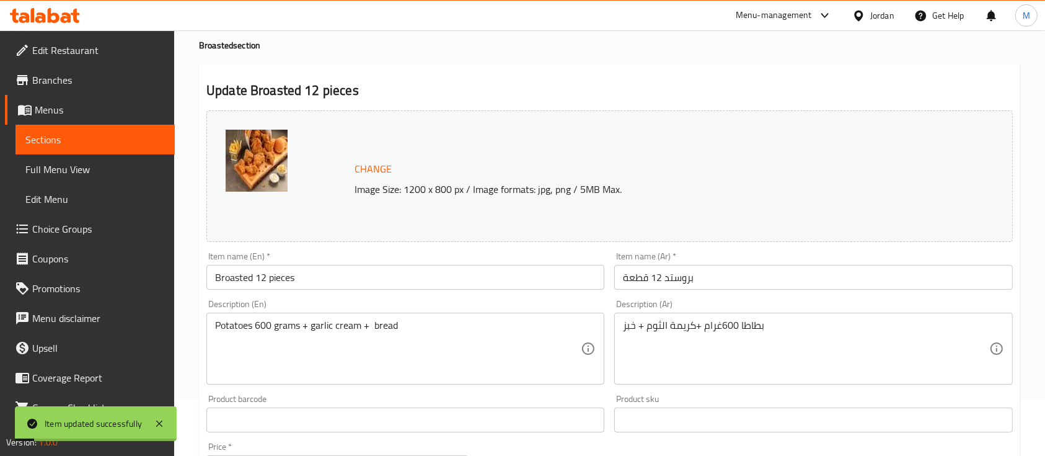
scroll to position [0, 0]
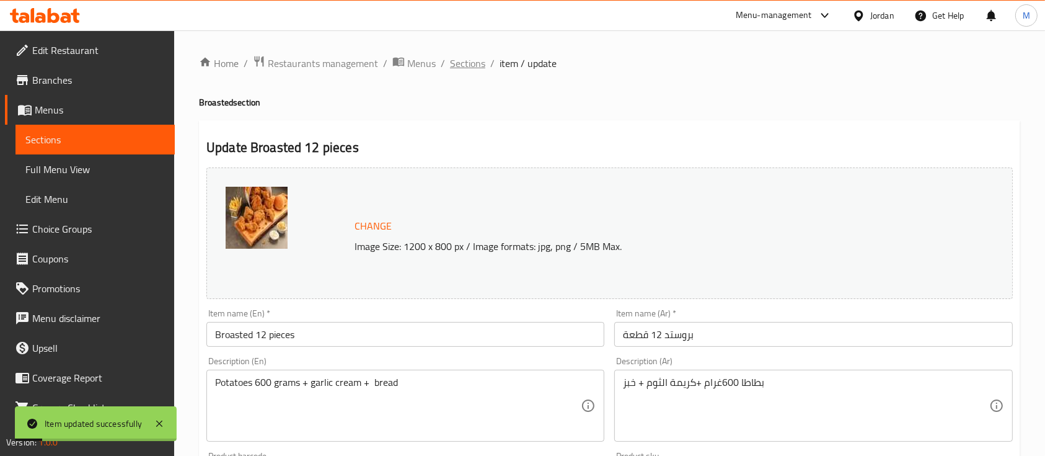
click at [465, 70] on span "Sections" at bounding box center [467, 63] width 35 height 15
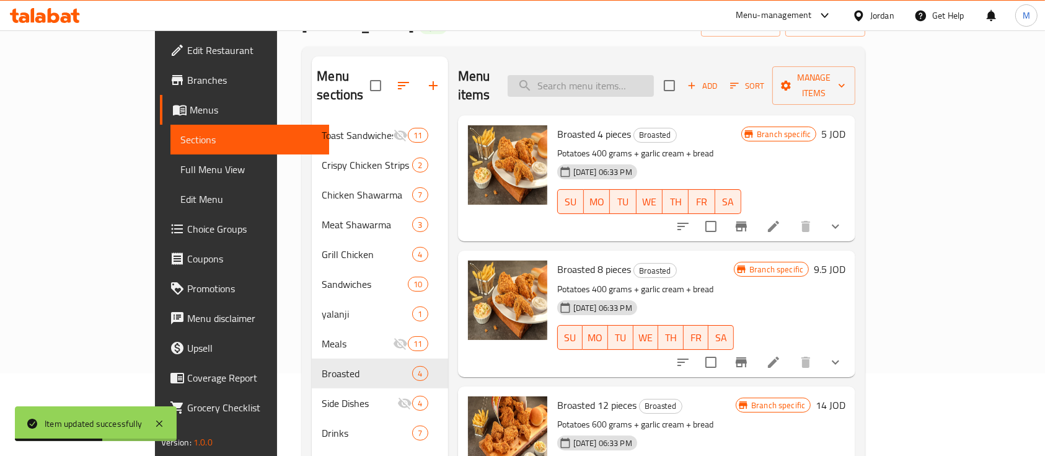
click at [633, 79] on input "search" at bounding box center [581, 86] width 146 height 22
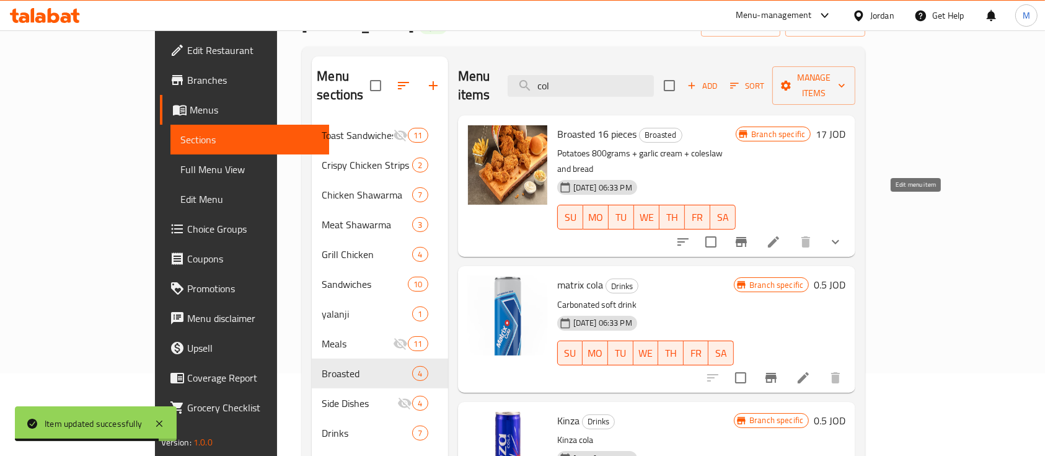
type input "col"
click at [781, 234] on icon at bounding box center [773, 241] width 15 height 15
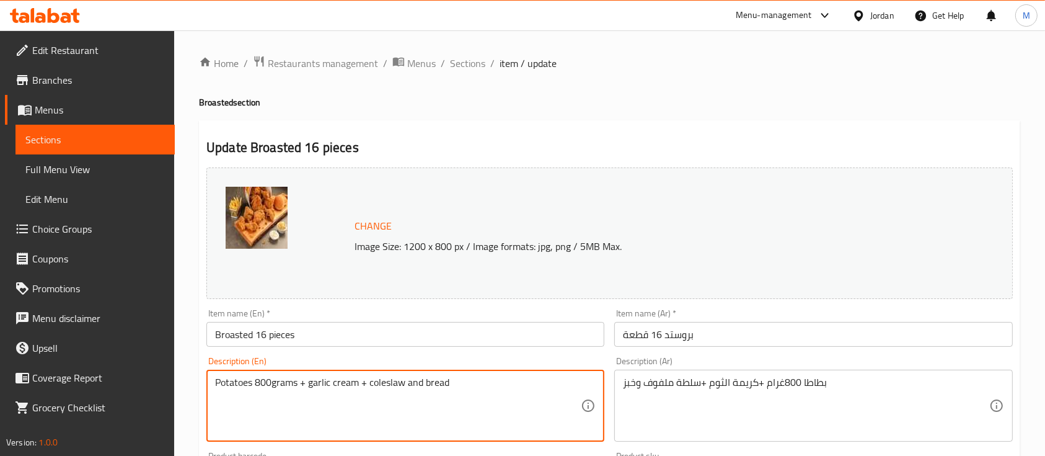
drag, startPoint x: 421, startPoint y: 381, endPoint x: 370, endPoint y: 390, distance: 51.7
type textarea "Potatoes 800grams + garlic cream + bread"
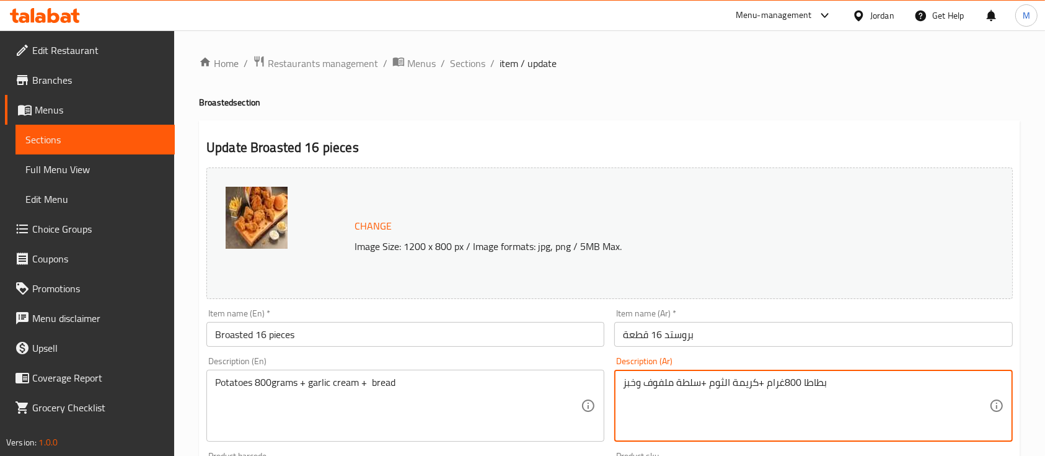
drag, startPoint x: 645, startPoint y: 381, endPoint x: 699, endPoint y: 378, distance: 54.6
click at [638, 388] on textarea "بطاطا 800غرام +كريمة الثوم + وخبز" at bounding box center [806, 405] width 366 height 59
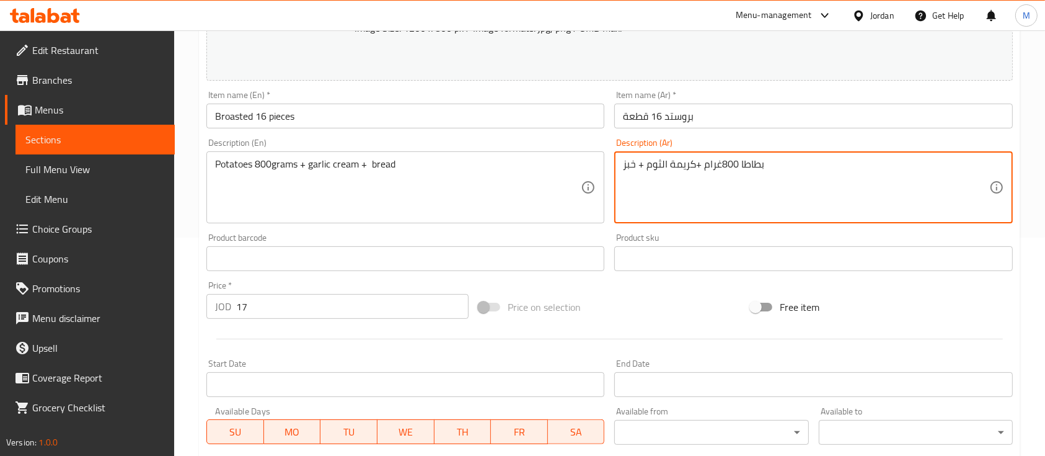
scroll to position [578, 0]
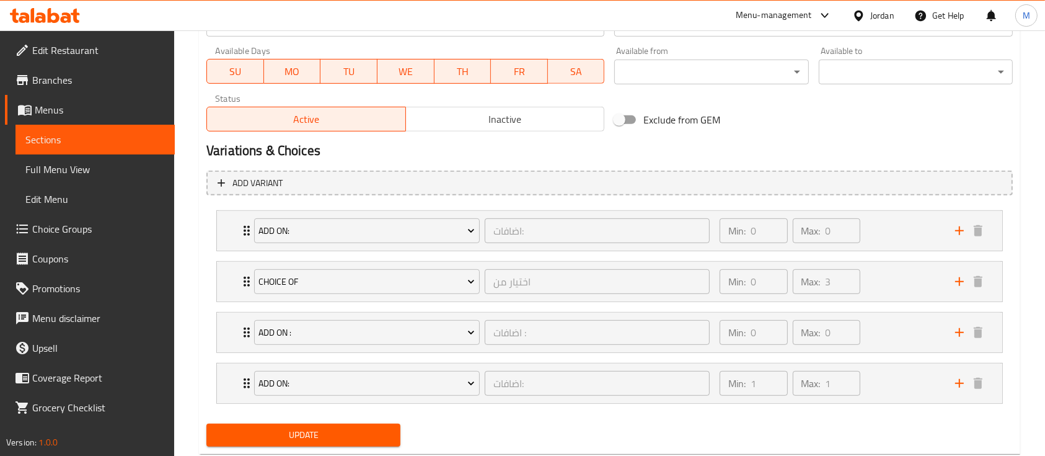
type textarea "بطاطا 800غرام +كريمة الثوم + خبز"
click at [382, 420] on div "Update" at bounding box center [303, 434] width 204 height 33
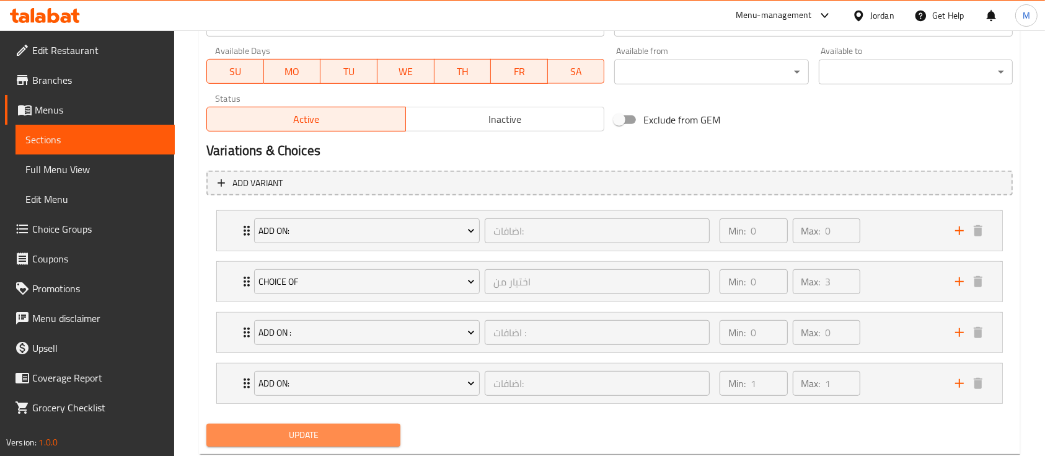
click at [381, 429] on span "Update" at bounding box center [303, 434] width 174 height 15
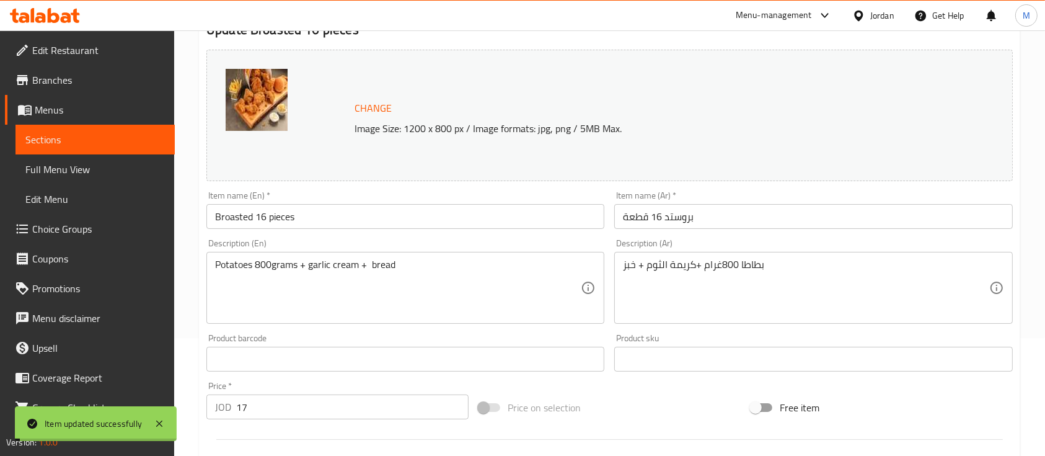
scroll to position [0, 0]
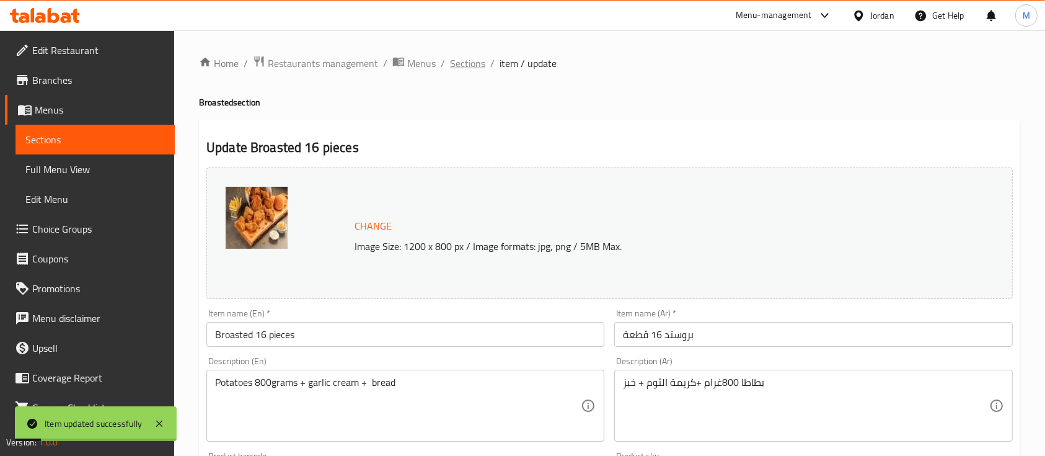
drag, startPoint x: 473, startPoint y: 64, endPoint x: 625, endPoint y: 77, distance: 152.3
click at [472, 66] on span "Sections" at bounding box center [467, 63] width 35 height 15
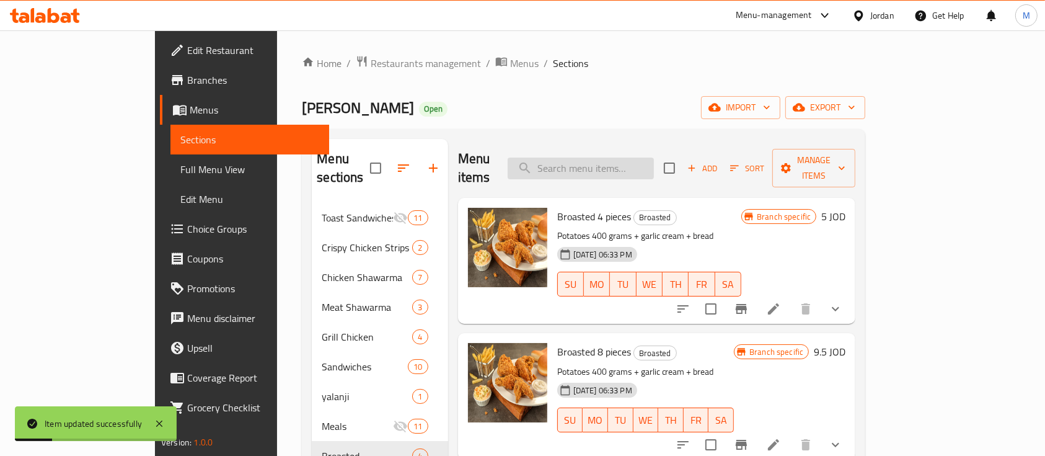
click at [654, 157] on input "search" at bounding box center [581, 168] width 146 height 22
type input "v"
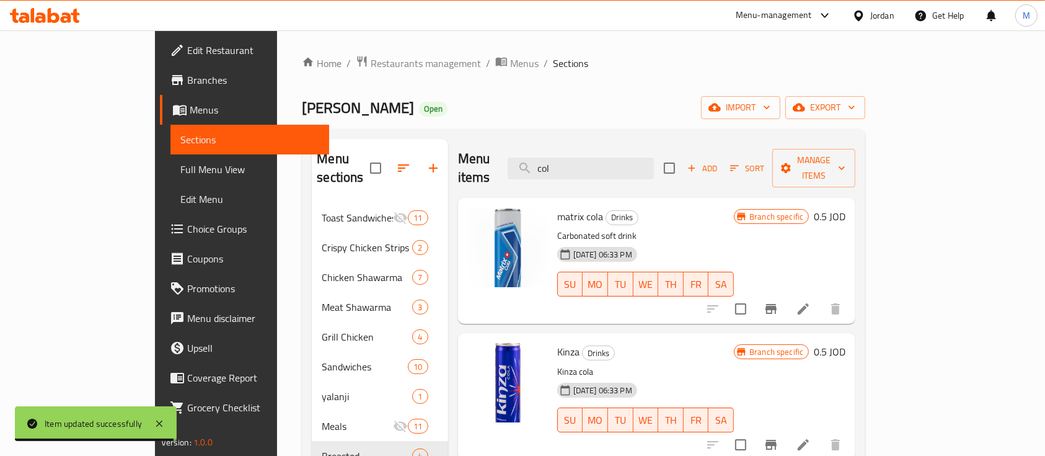
type input "col"
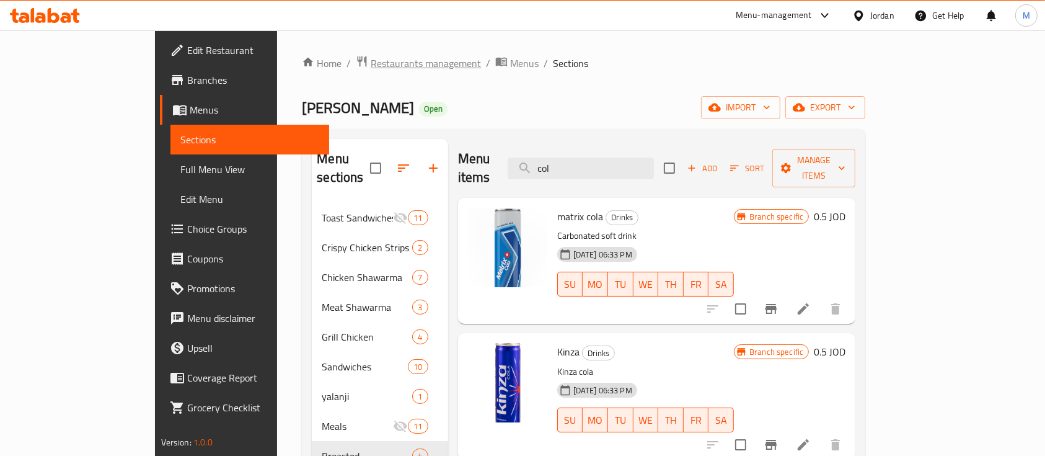
click at [371, 64] on span "Restaurants management" at bounding box center [426, 63] width 110 height 15
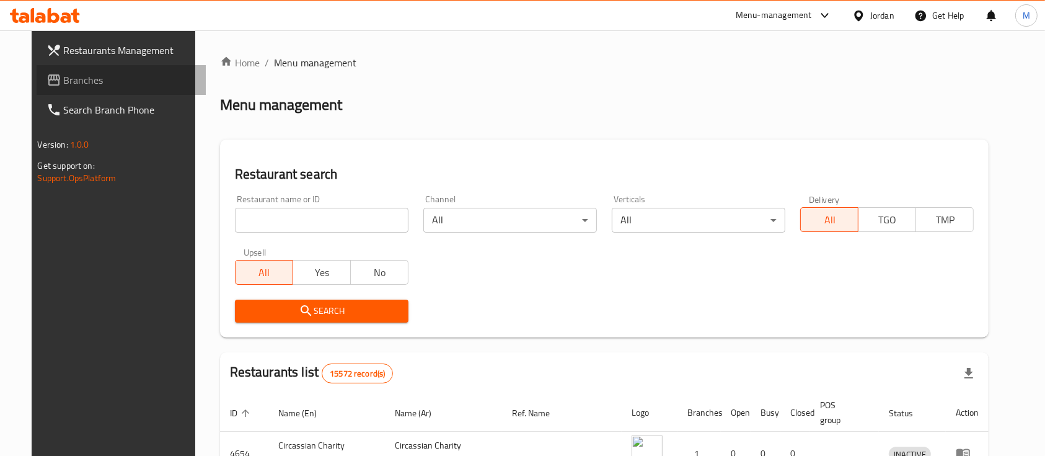
click at [94, 85] on span "Branches" at bounding box center [130, 80] width 133 height 15
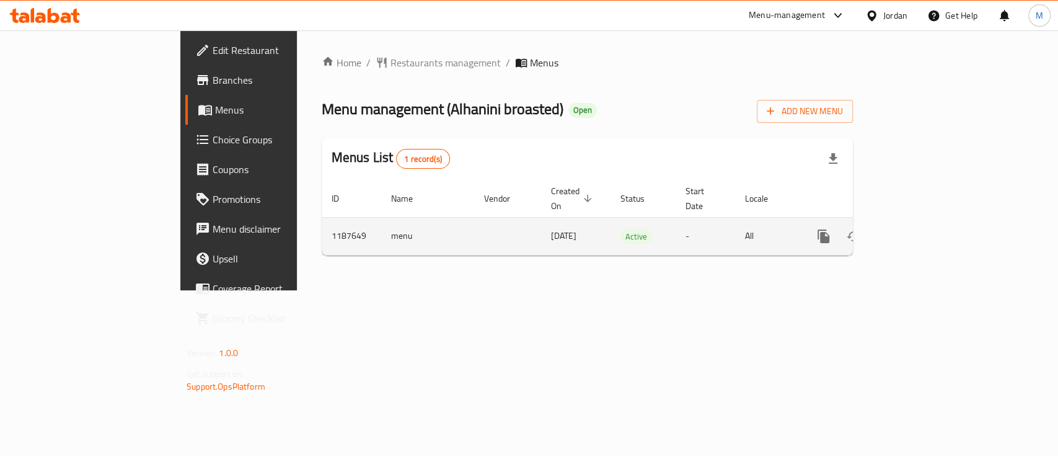
click at [920, 229] on icon "enhanced table" at bounding box center [912, 236] width 15 height 15
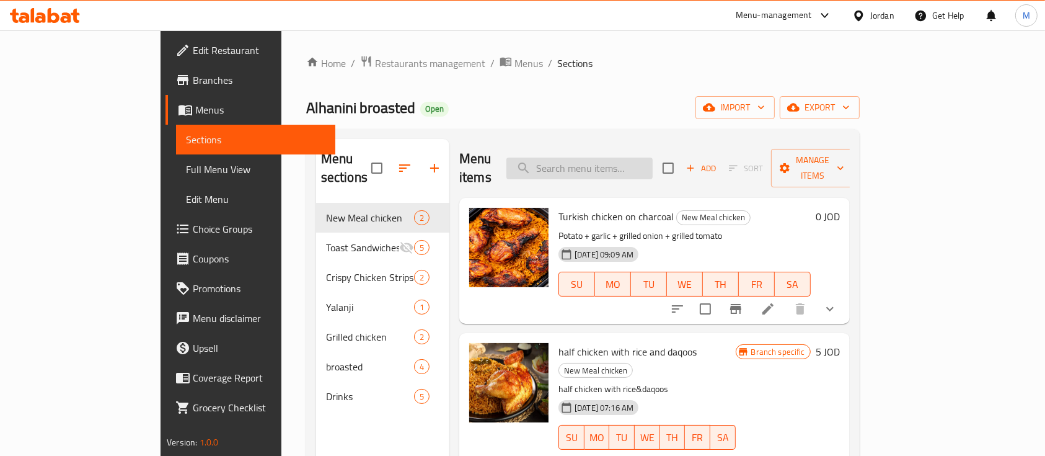
click at [638, 163] on input "search" at bounding box center [579, 168] width 146 height 22
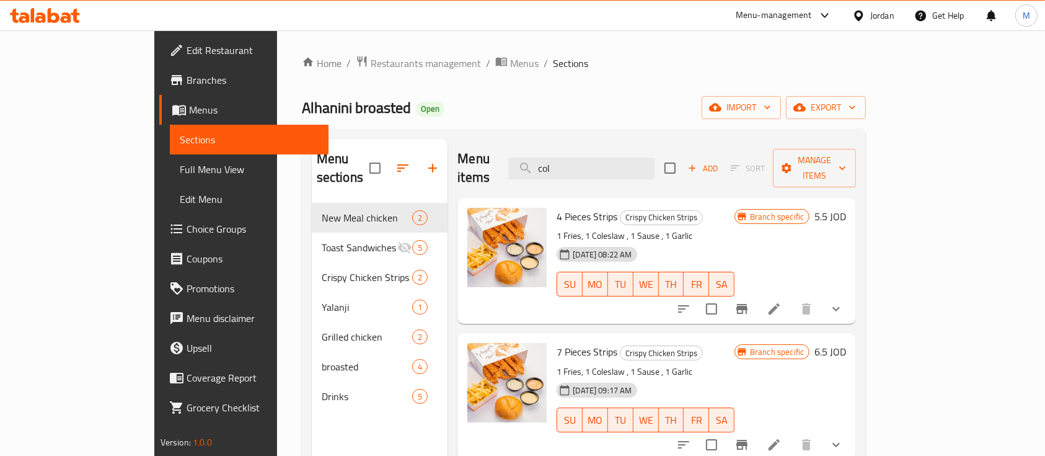
type input "col"
click at [791, 297] on li at bounding box center [774, 308] width 35 height 22
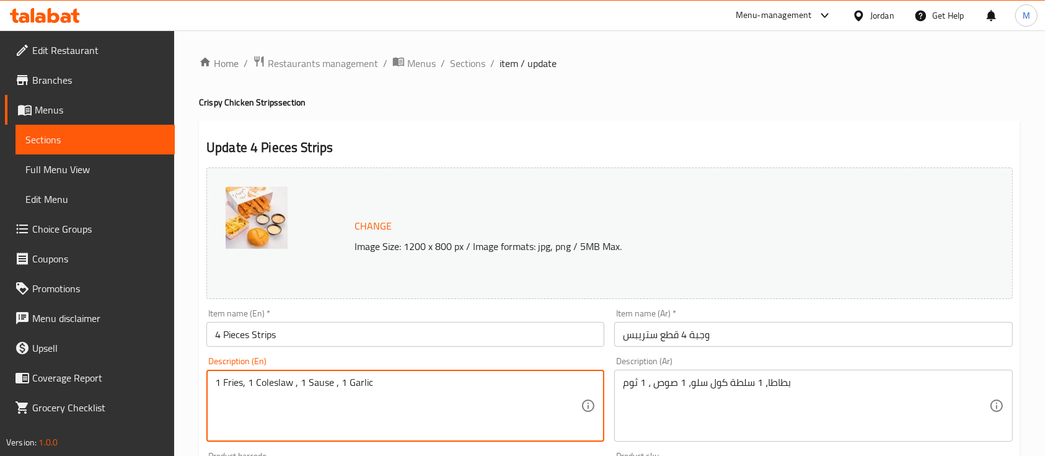
drag, startPoint x: 292, startPoint y: 384, endPoint x: 249, endPoint y: 386, distance: 43.5
type textarea "1 Fries, , 1 Sause , 1 Garlic"
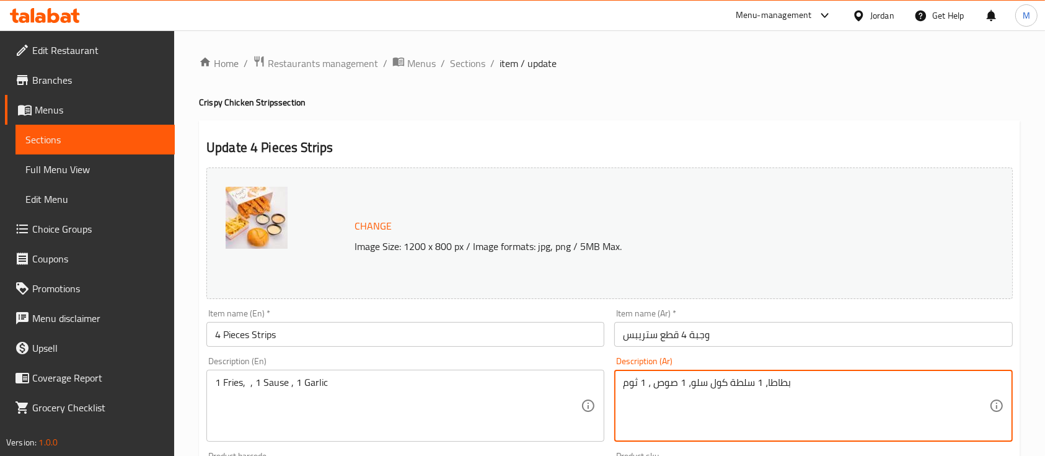
drag, startPoint x: 761, startPoint y: 384, endPoint x: 740, endPoint y: 386, distance: 21.2
click at [760, 379] on textarea "بطاطا، 1 سلطة كول سلو، 1 صوص ، 1 ثوم" at bounding box center [806, 405] width 366 height 59
drag, startPoint x: 761, startPoint y: 380, endPoint x: 693, endPoint y: 382, distance: 68.2
click at [693, 382] on textarea "بطاطا، 1 سلطة كول سلو، 1 صوص ، 1 ثوم" at bounding box center [806, 405] width 366 height 59
click at [692, 384] on textarea "بطاطا، 1، 1 صوص ، 1 ثوم" at bounding box center [806, 405] width 366 height 59
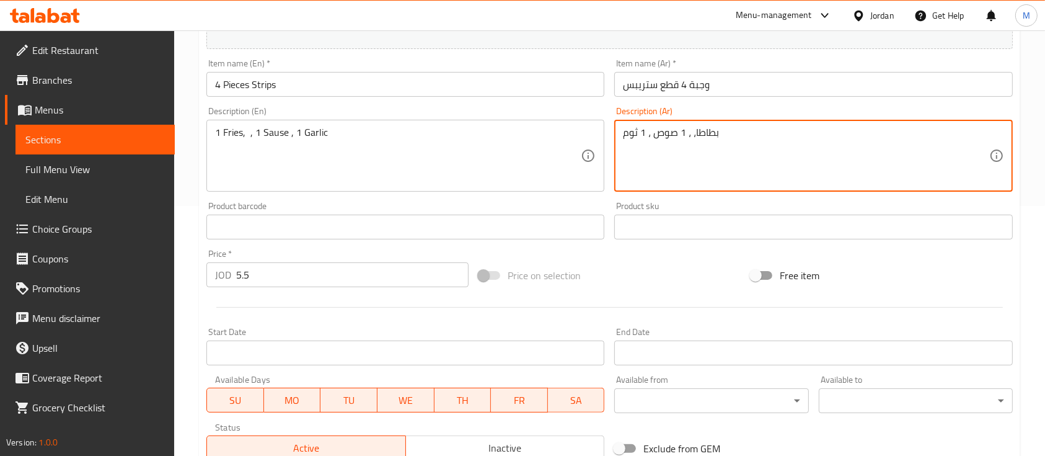
scroll to position [458, 0]
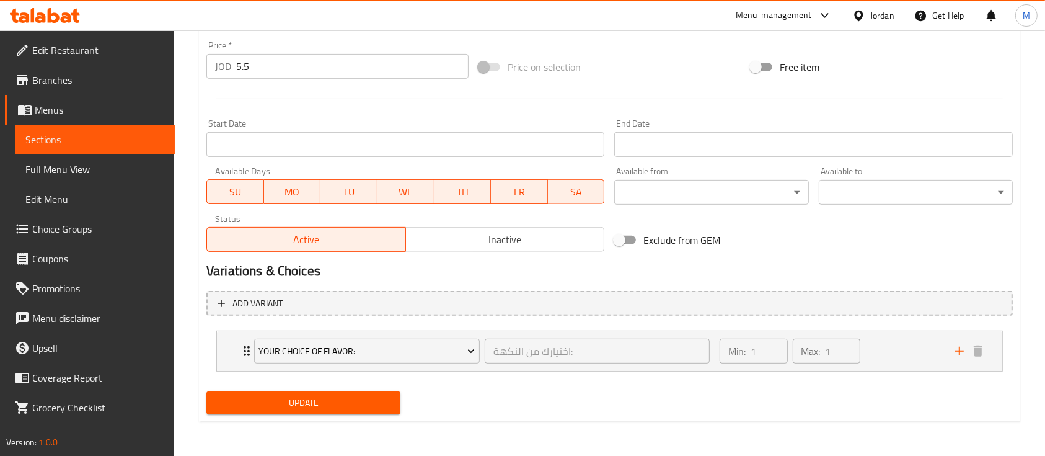
type textarea "بطاطا، ، 1 صوص ، 1 ثوم"
click at [257, 414] on div "Update" at bounding box center [303, 402] width 204 height 33
click at [269, 400] on span "Update" at bounding box center [303, 402] width 174 height 15
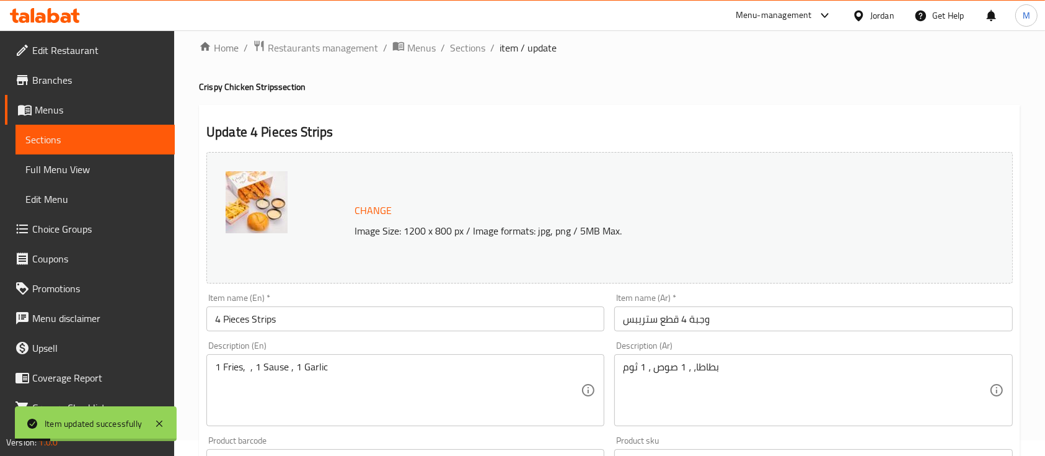
scroll to position [0, 0]
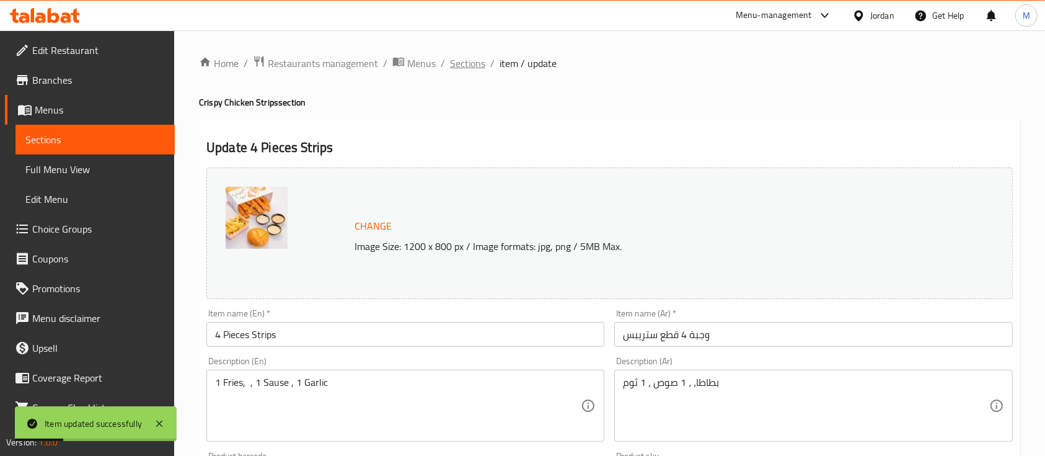
click at [470, 58] on span "Sections" at bounding box center [467, 63] width 35 height 15
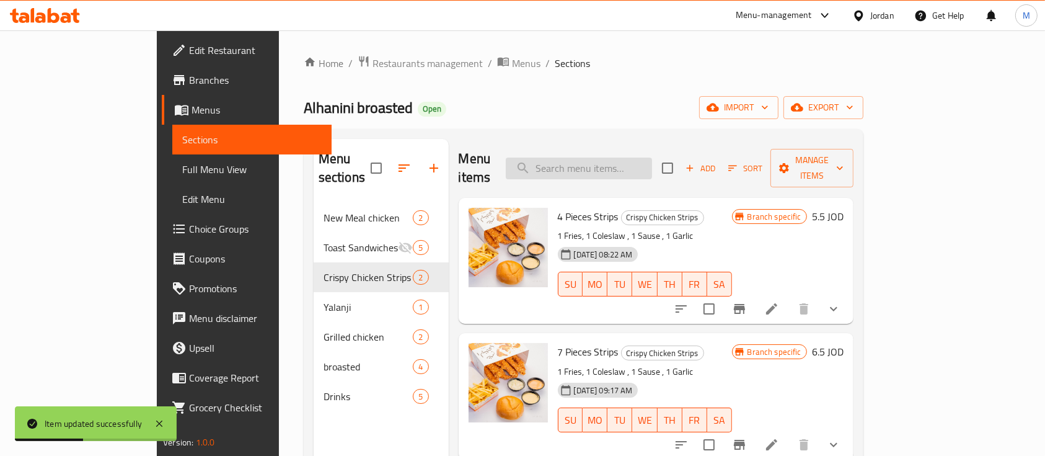
click at [652, 166] on input "search" at bounding box center [579, 168] width 146 height 22
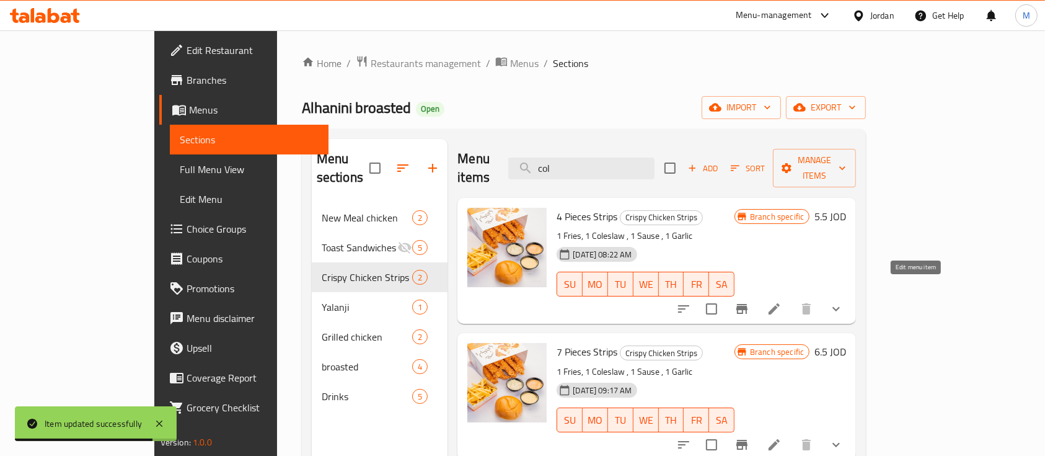
type input "col"
click at [780, 303] on icon at bounding box center [773, 308] width 11 height 11
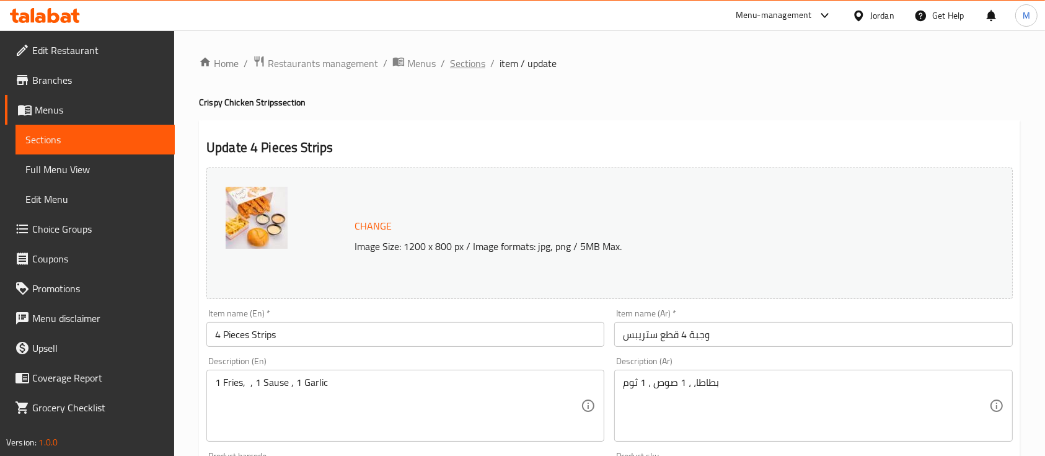
click at [471, 67] on span "Sections" at bounding box center [467, 63] width 35 height 15
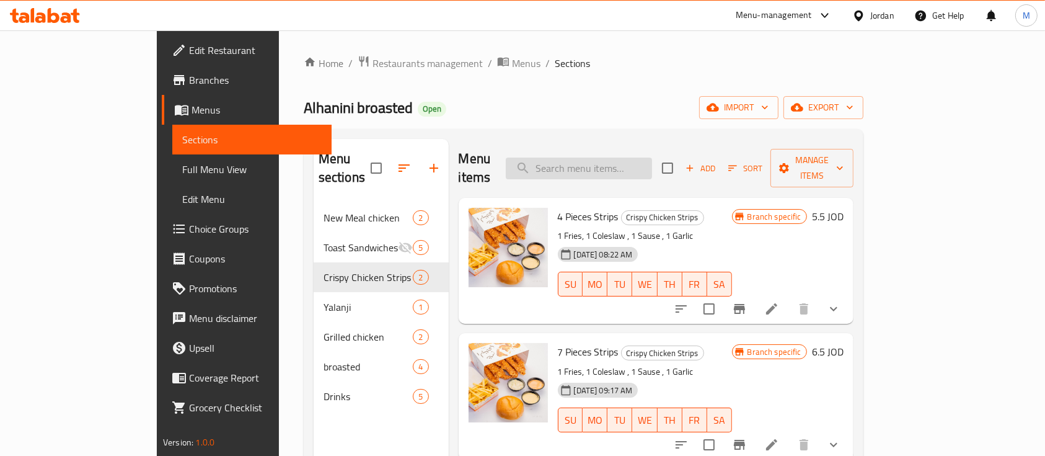
click at [652, 157] on input "search" at bounding box center [579, 168] width 146 height 22
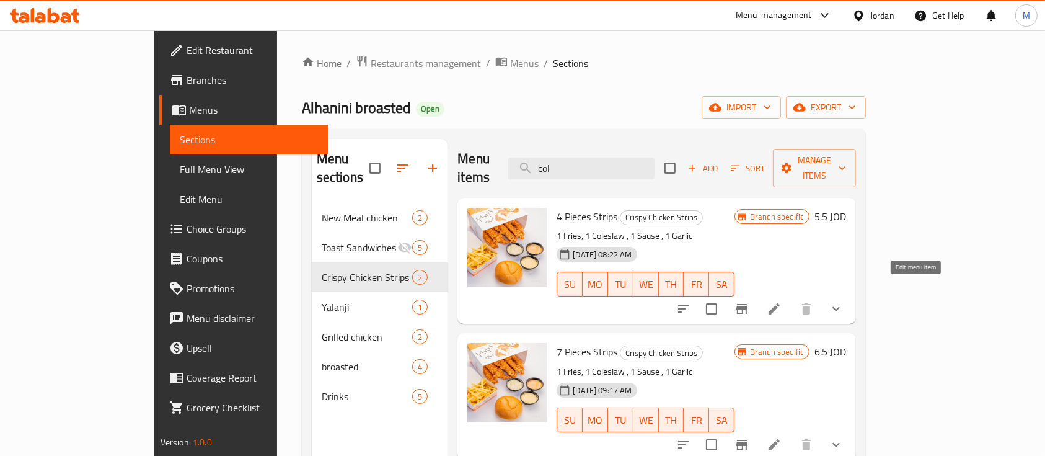
type input "col"
click at [781, 301] on icon at bounding box center [774, 308] width 15 height 15
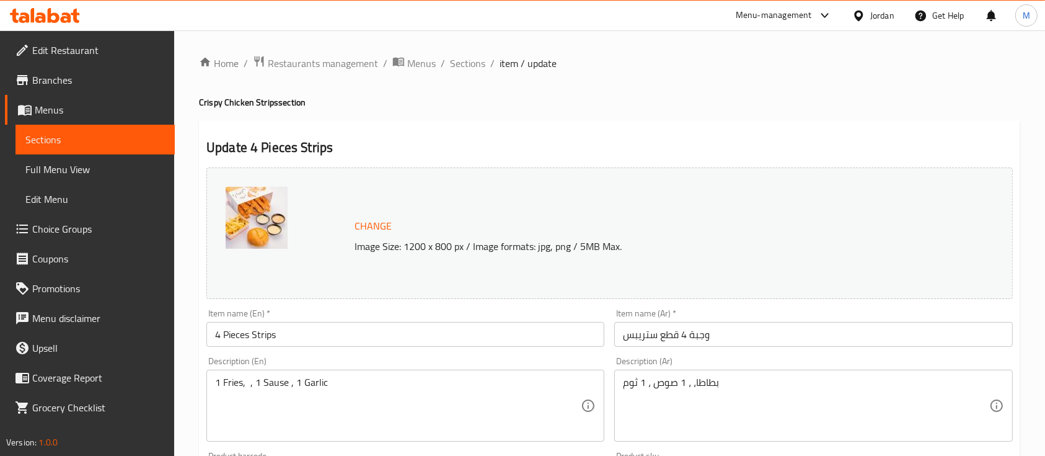
drag, startPoint x: 473, startPoint y: 70, endPoint x: 480, endPoint y: 73, distance: 7.3
click at [473, 70] on span "Sections" at bounding box center [467, 63] width 35 height 15
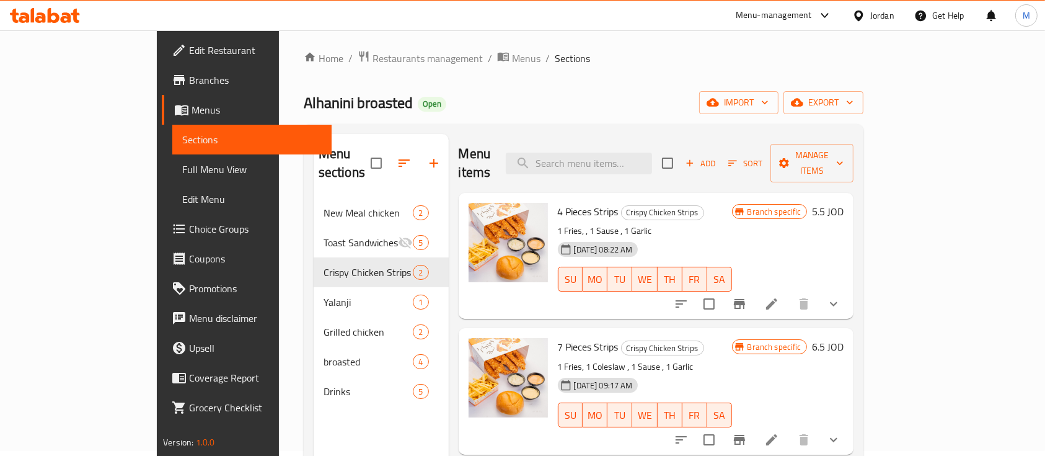
scroll to position [165, 0]
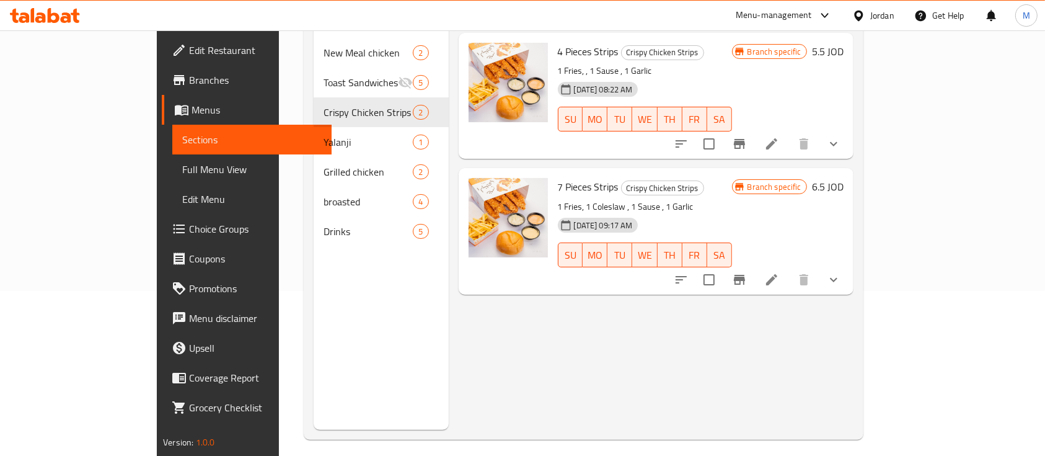
click at [779, 272] on icon at bounding box center [771, 279] width 15 height 15
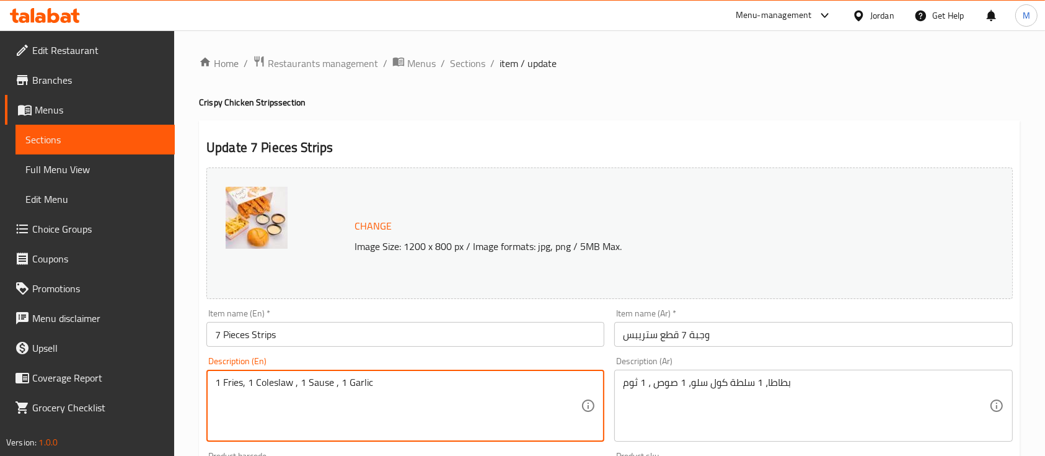
drag, startPoint x: 293, startPoint y: 381, endPoint x: 250, endPoint y: 384, distance: 42.8
type textarea "1 Fries, , 1 Sause , 1 Garlic"
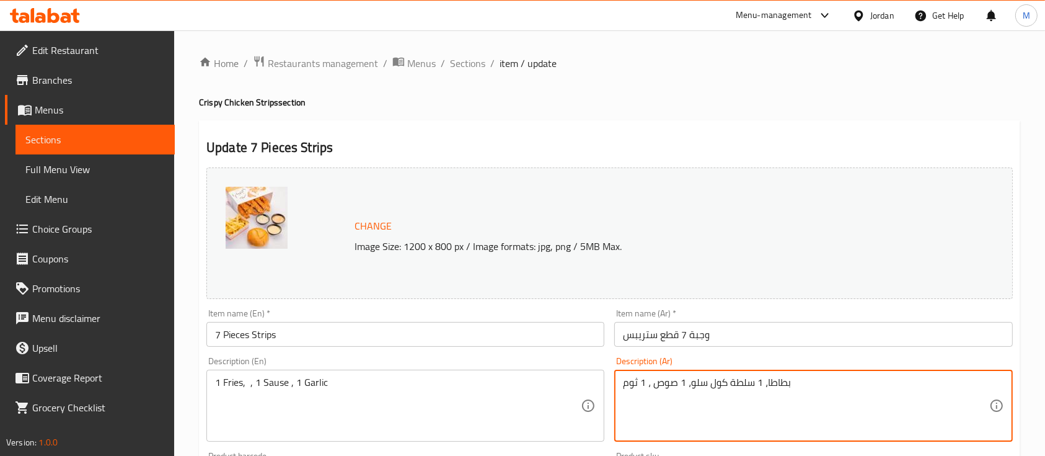
drag, startPoint x: 692, startPoint y: 382, endPoint x: 758, endPoint y: 382, distance: 66.3
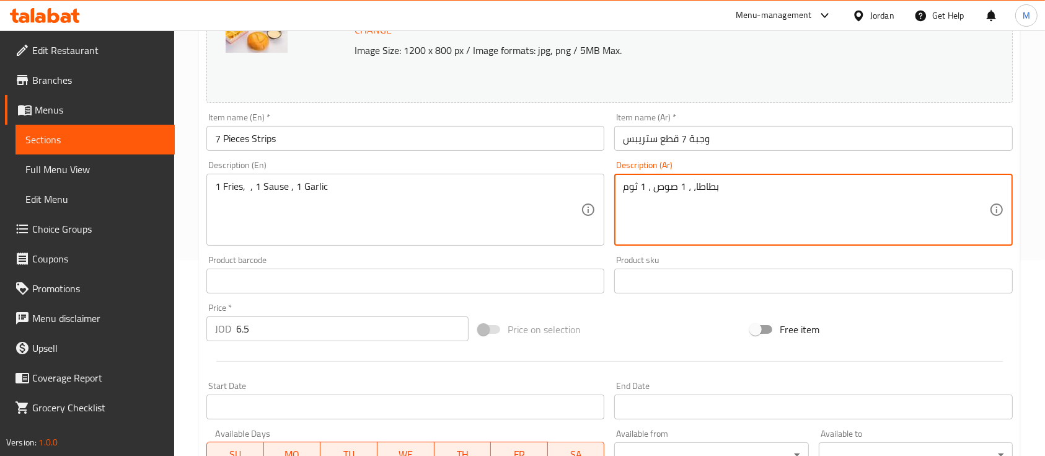
scroll to position [458, 0]
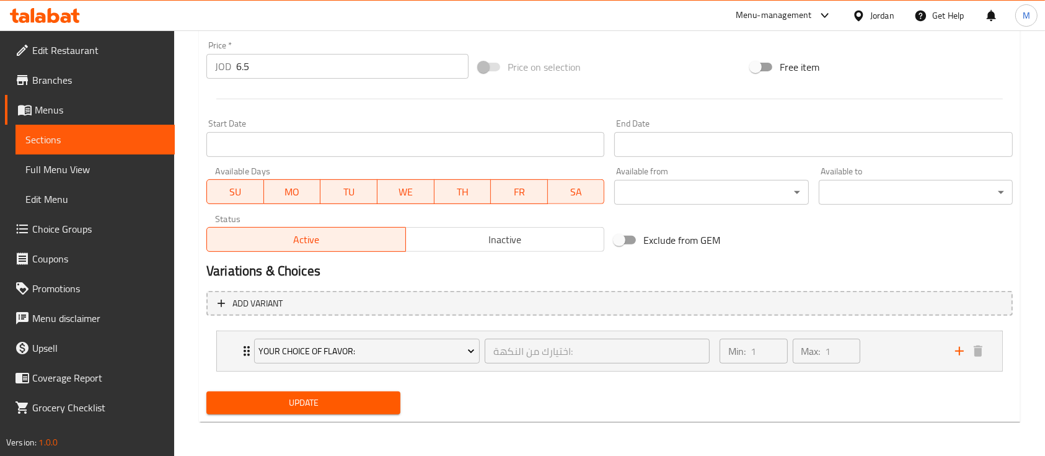
type textarea "بطاطا، ، 1 صوص ، 1 ثوم"
click at [285, 407] on span "Update" at bounding box center [303, 402] width 174 height 15
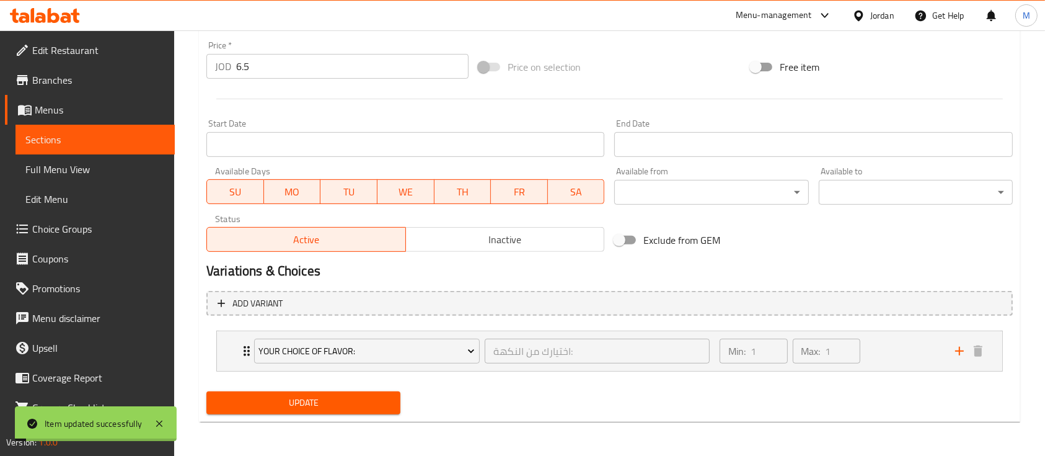
scroll to position [0, 0]
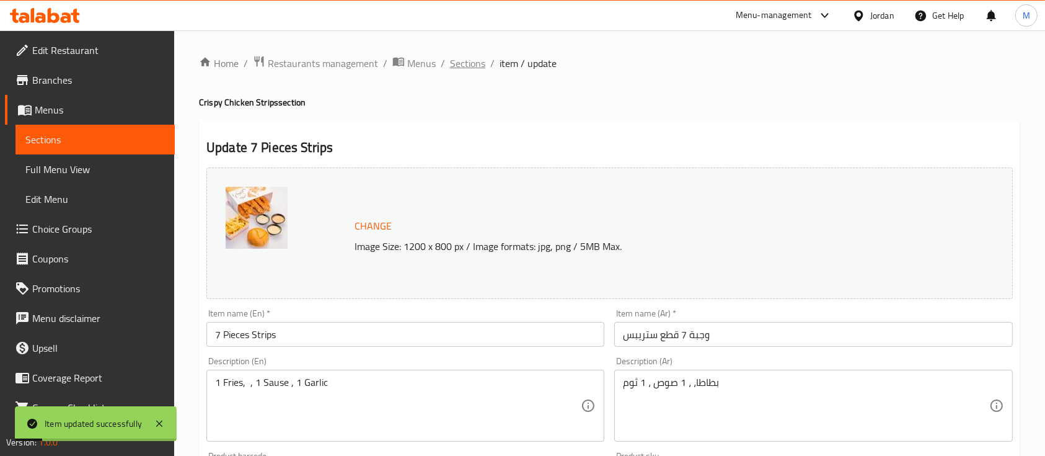
click at [464, 61] on span "Sections" at bounding box center [467, 63] width 35 height 15
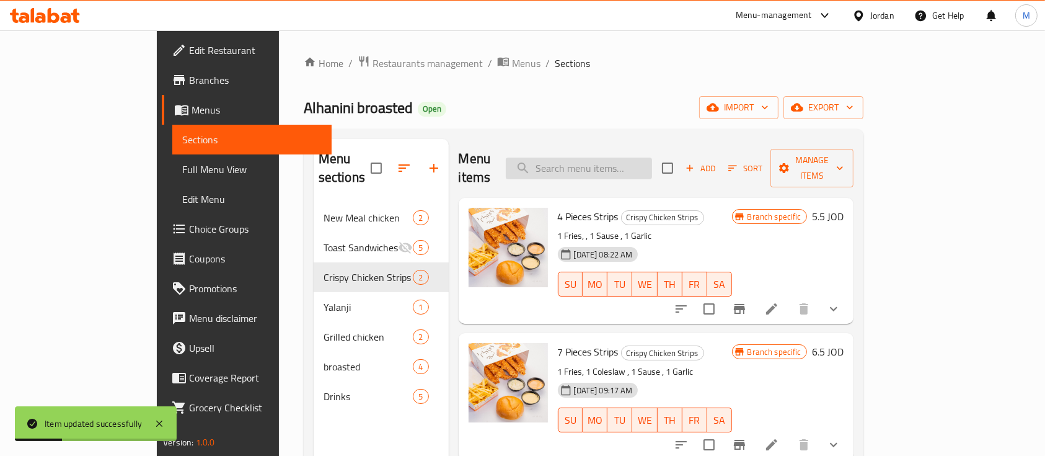
click at [652, 157] on input "search" at bounding box center [579, 168] width 146 height 22
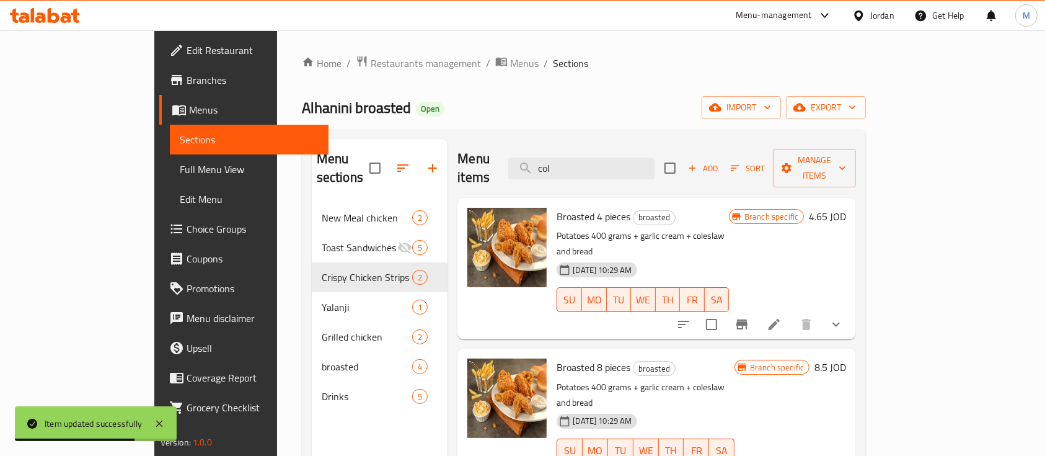
type input "col"
click at [791, 313] on li at bounding box center [774, 324] width 35 height 22
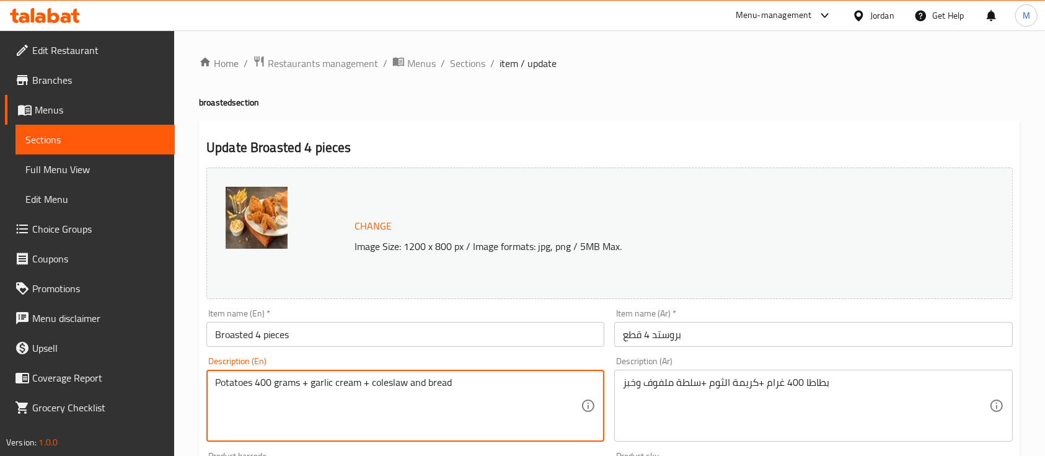
drag, startPoint x: 425, startPoint y: 381, endPoint x: 371, endPoint y: 387, distance: 54.3
type textarea "Potatoes 400 grams + garlic cream + bread"
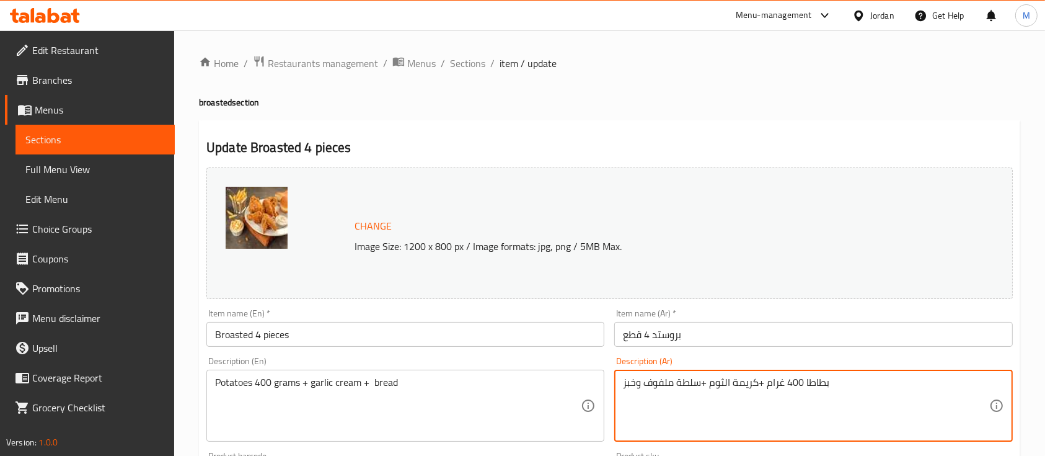
drag, startPoint x: 637, startPoint y: 385, endPoint x: 702, endPoint y: 379, distance: 65.4
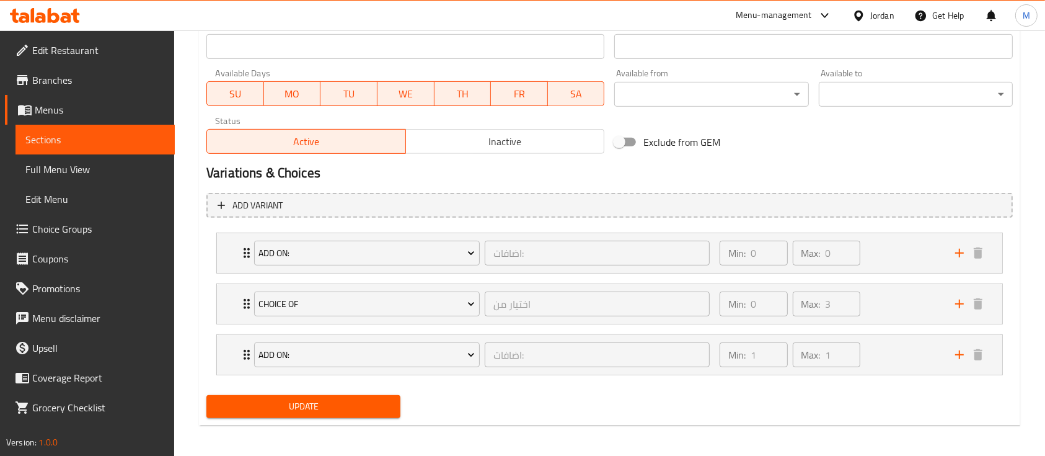
scroll to position [560, 0]
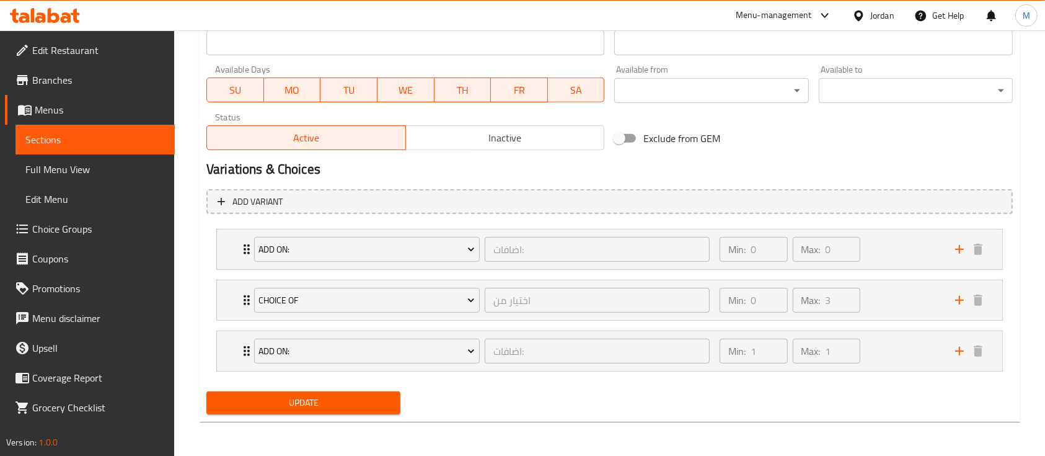
type textarea "بطاطا 400 غرام +كريمة الثوم +خبز"
click at [326, 412] on button "Update" at bounding box center [303, 402] width 194 height 23
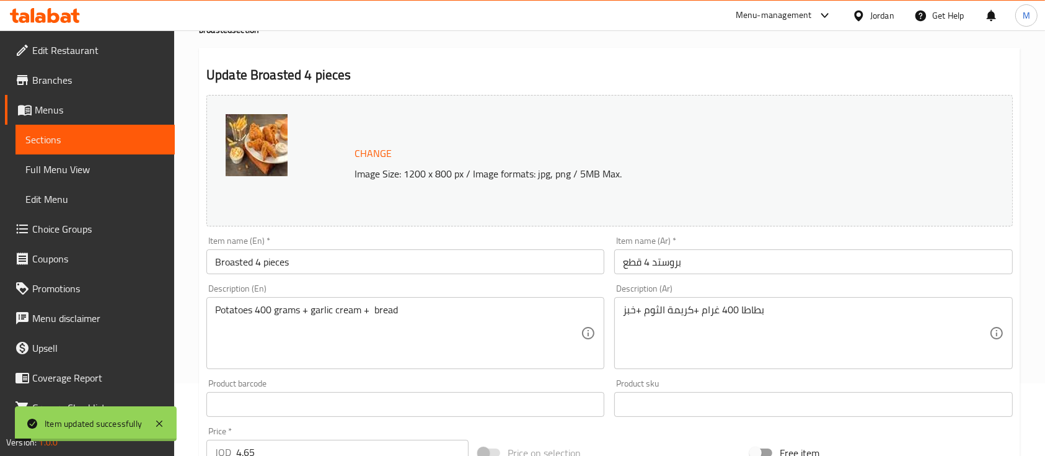
scroll to position [0, 0]
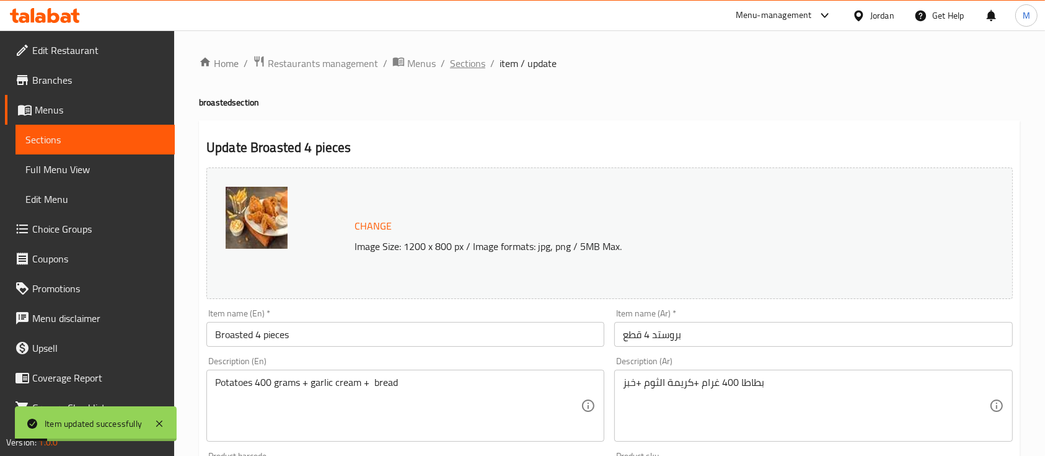
click at [451, 59] on span "Sections" at bounding box center [467, 63] width 35 height 15
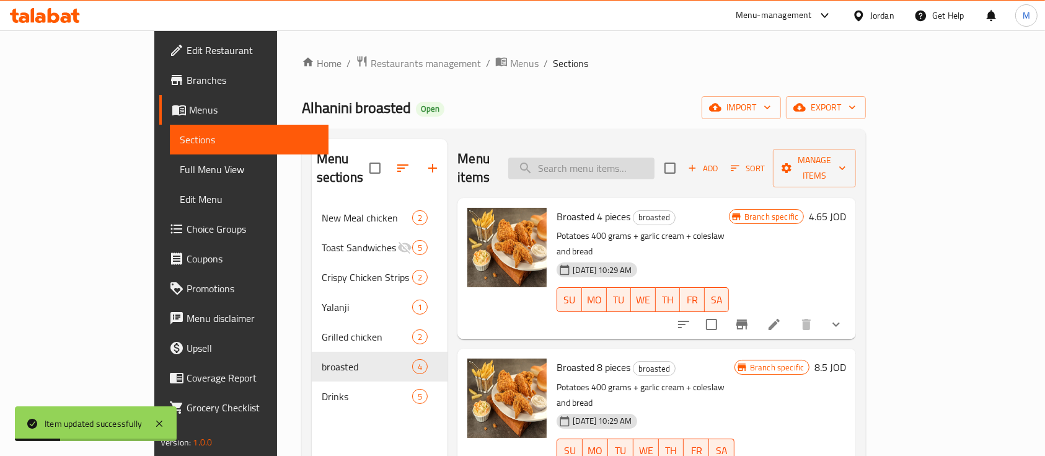
click at [651, 157] on input "search" at bounding box center [581, 168] width 146 height 22
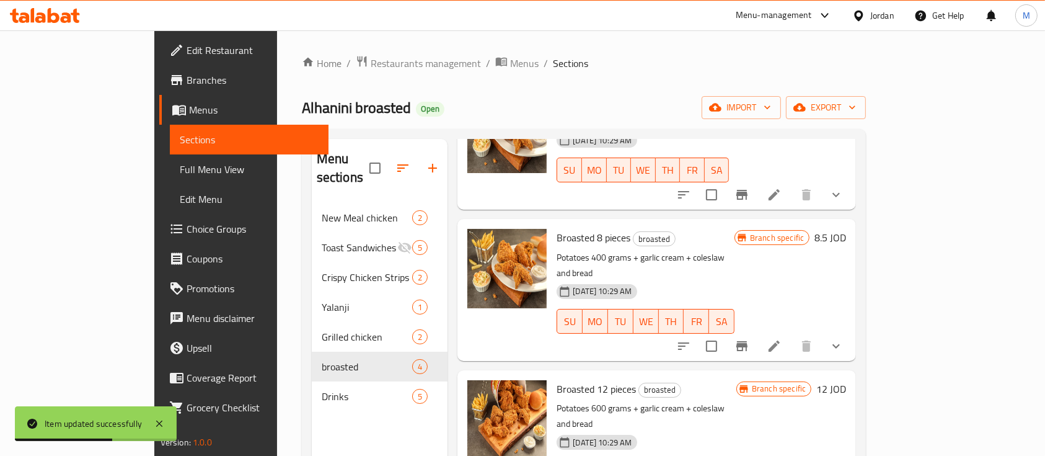
scroll to position [117, 0]
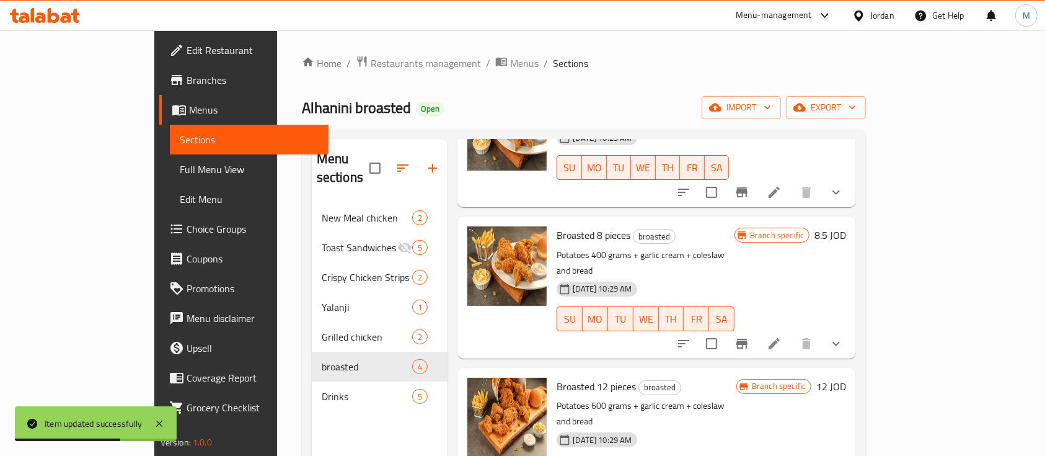
type input "col"
click at [781, 336] on icon at bounding box center [774, 343] width 15 height 15
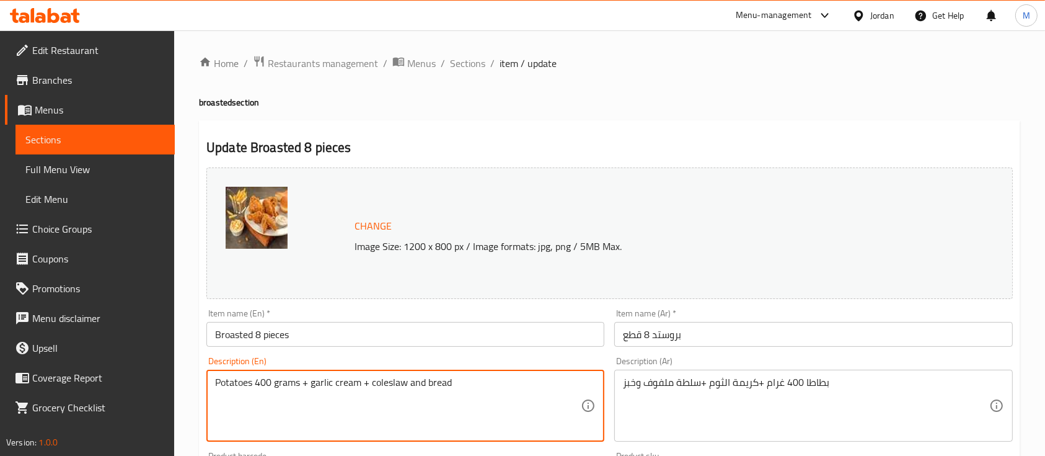
drag, startPoint x: 423, startPoint y: 382, endPoint x: 371, endPoint y: 387, distance: 52.9
type textarea "Potatoes 400 grams + garlic cream + bread"
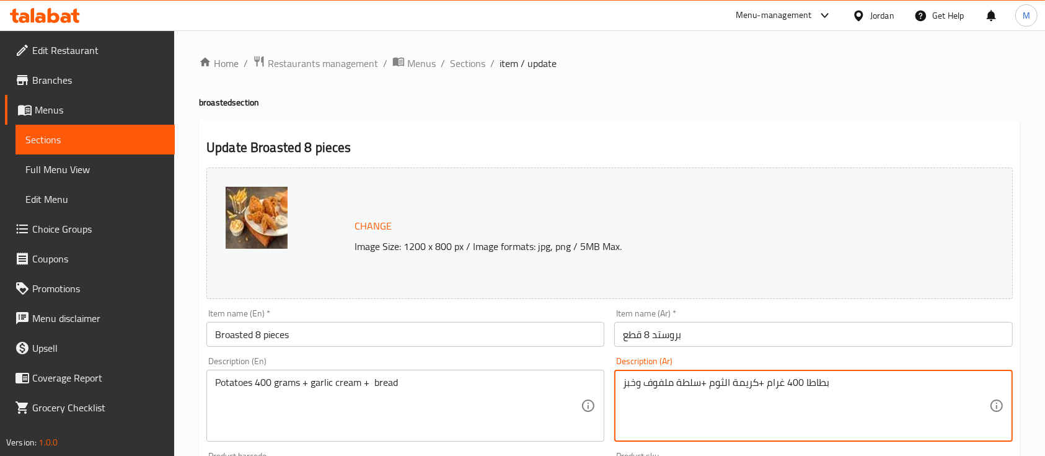
drag, startPoint x: 637, startPoint y: 387, endPoint x: 703, endPoint y: 390, distance: 66.4
click at [703, 390] on textarea "بطاطا 400 غرام +كريمة الثوم +سلطة ملفوف وخبز" at bounding box center [806, 405] width 366 height 59
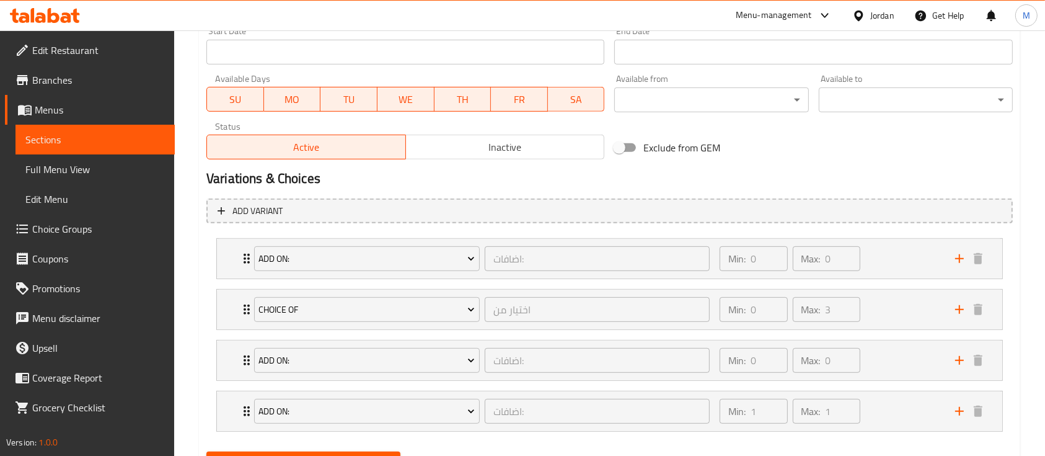
scroll to position [610, 0]
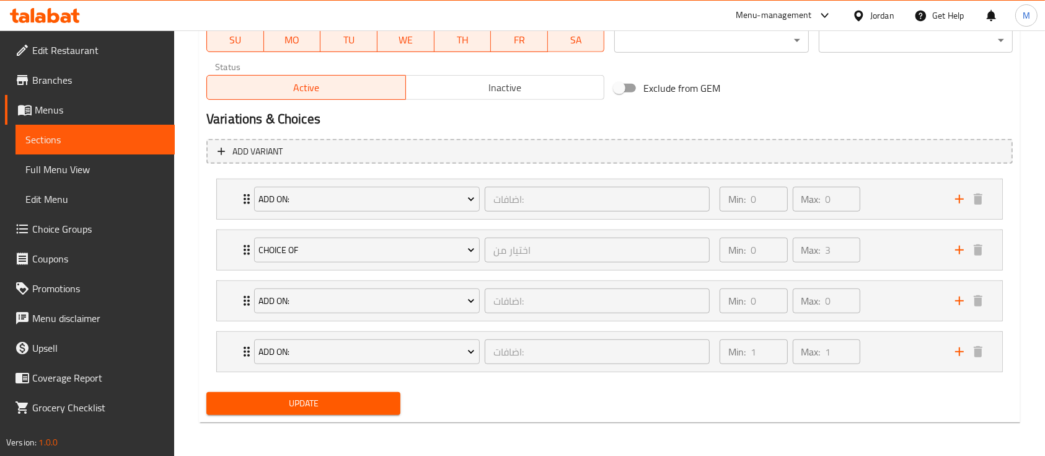
type textarea "بطاطا 400 غرام +كريمة الثوم +خبز"
click at [324, 400] on span "Update" at bounding box center [303, 402] width 174 height 15
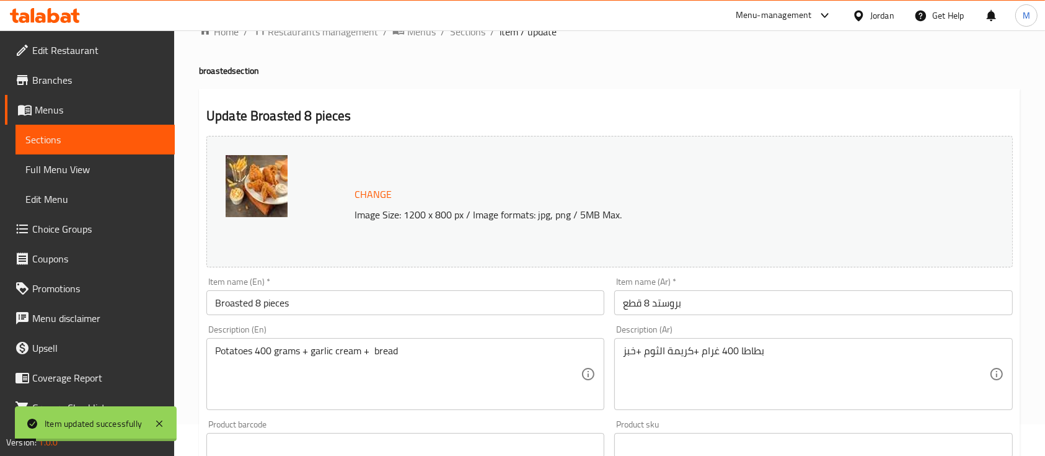
scroll to position [0, 0]
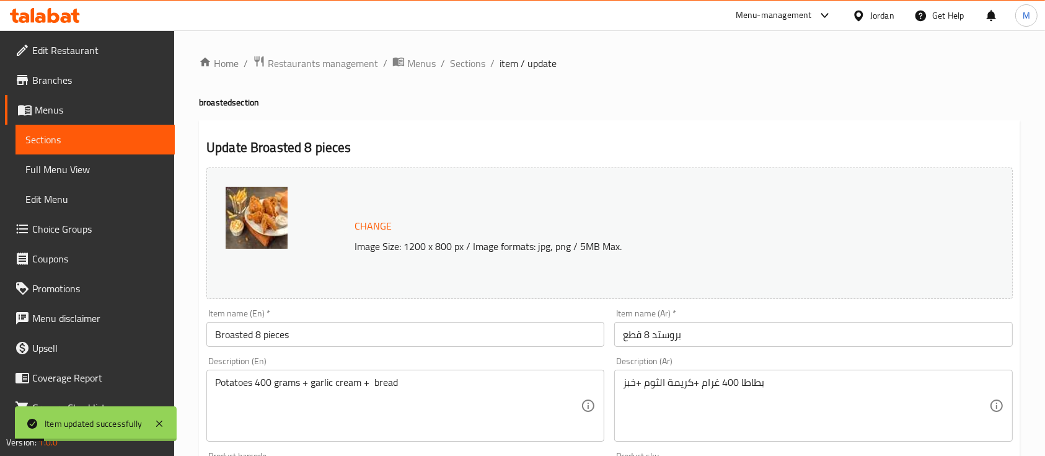
drag, startPoint x: 471, startPoint y: 66, endPoint x: 500, endPoint y: 76, distance: 30.2
click at [471, 66] on span "Sections" at bounding box center [467, 63] width 35 height 15
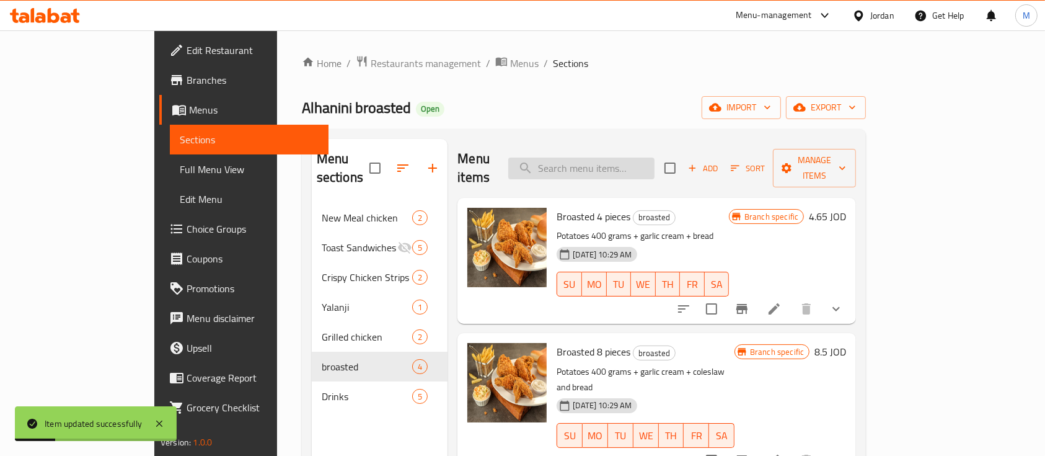
click at [654, 157] on input "search" at bounding box center [581, 168] width 146 height 22
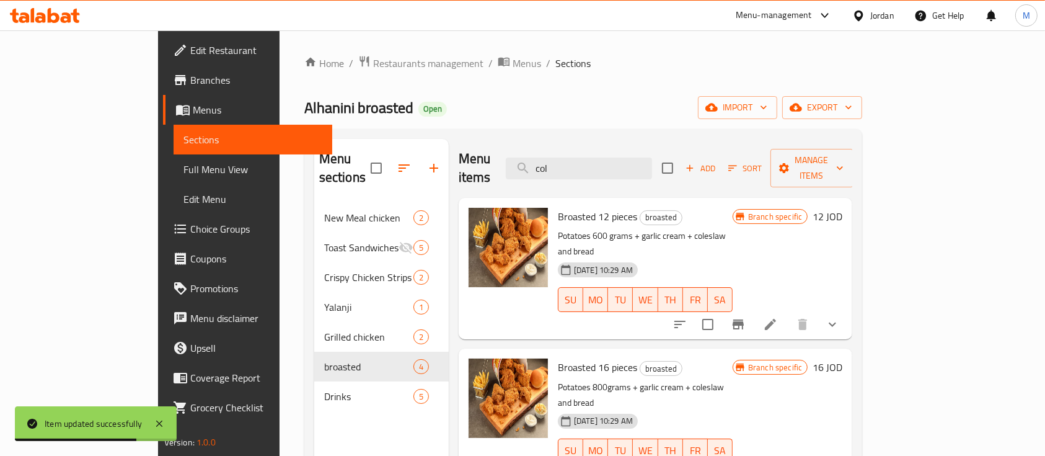
type input "col"
click at [788, 313] on li at bounding box center [770, 324] width 35 height 22
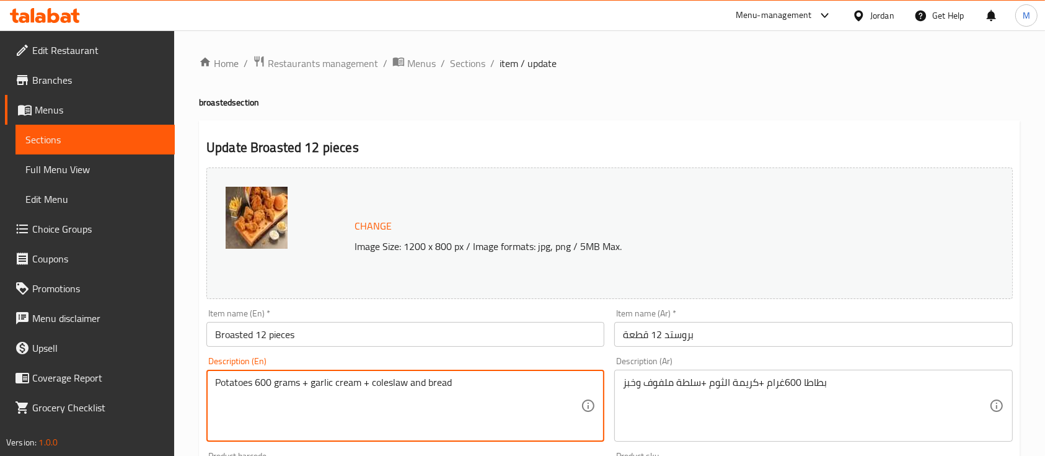
drag, startPoint x: 423, startPoint y: 385, endPoint x: 372, endPoint y: 394, distance: 52.1
type textarea "Potatoes 600 grams + garlic cream + bread"
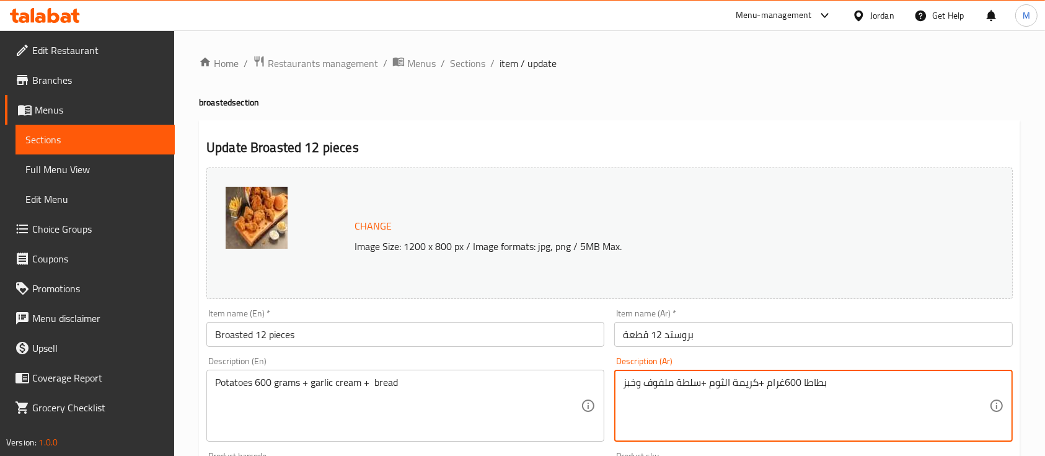
drag, startPoint x: 636, startPoint y: 384, endPoint x: 699, endPoint y: 378, distance: 62.9
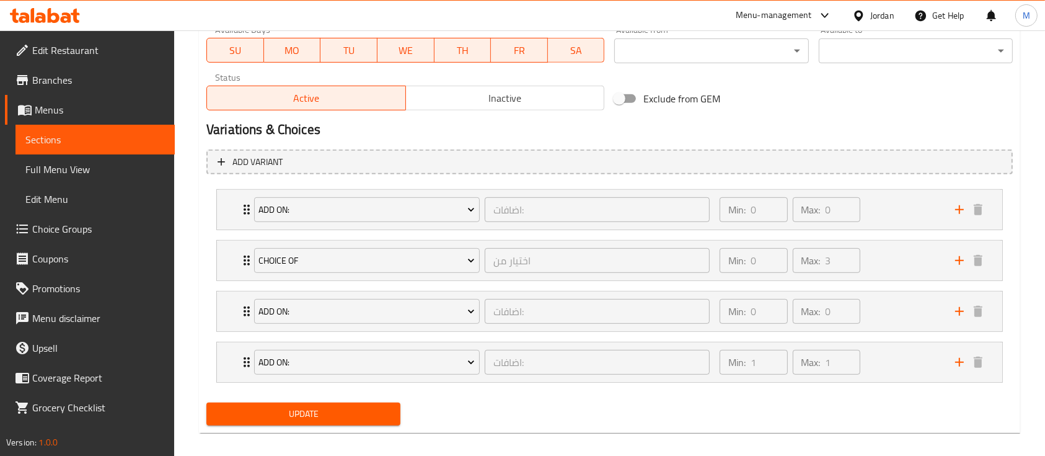
scroll to position [610, 0]
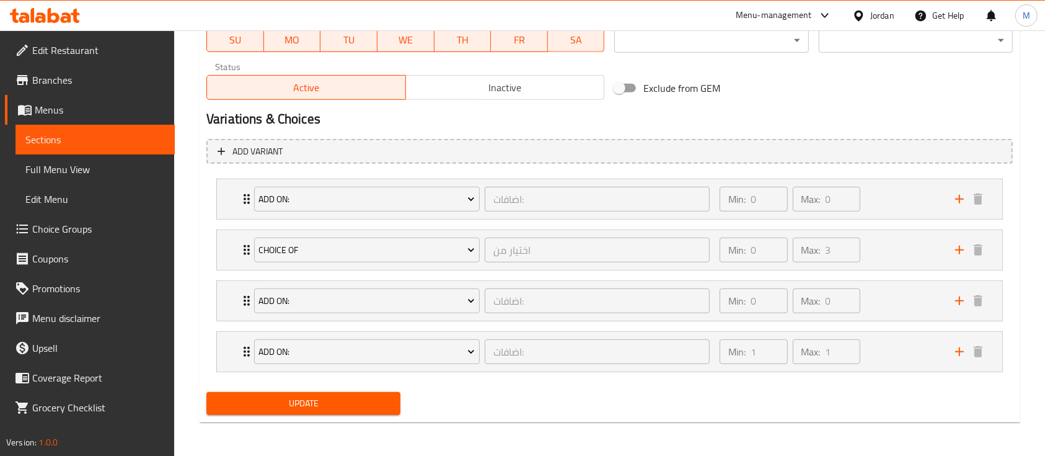
type textarea "بطاطا 600غرام +كريمة الثوم +خبز"
click at [376, 400] on span "Update" at bounding box center [303, 402] width 174 height 15
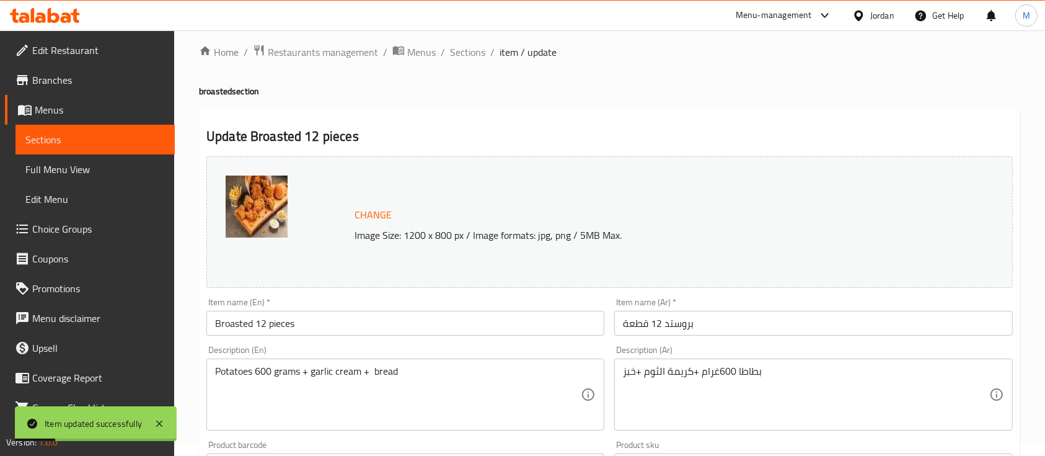
scroll to position [0, 0]
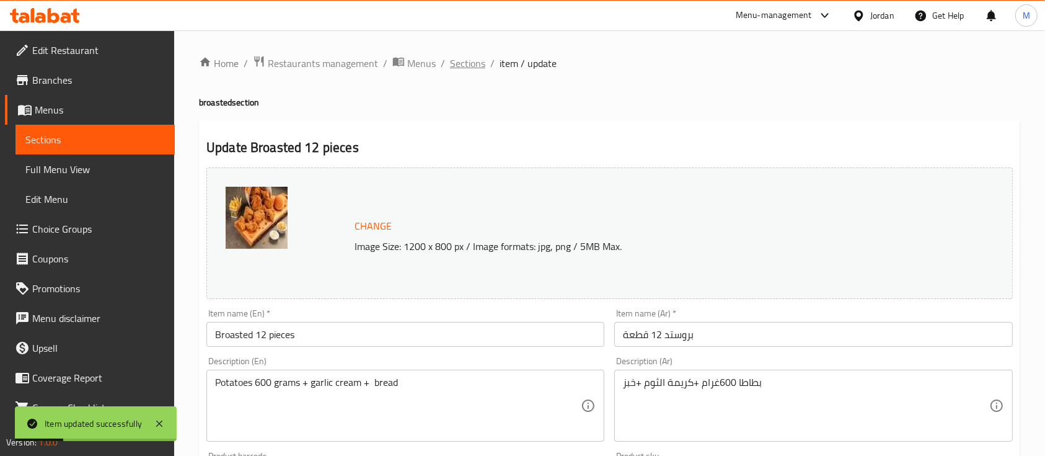
click at [459, 61] on span "Sections" at bounding box center [467, 63] width 35 height 15
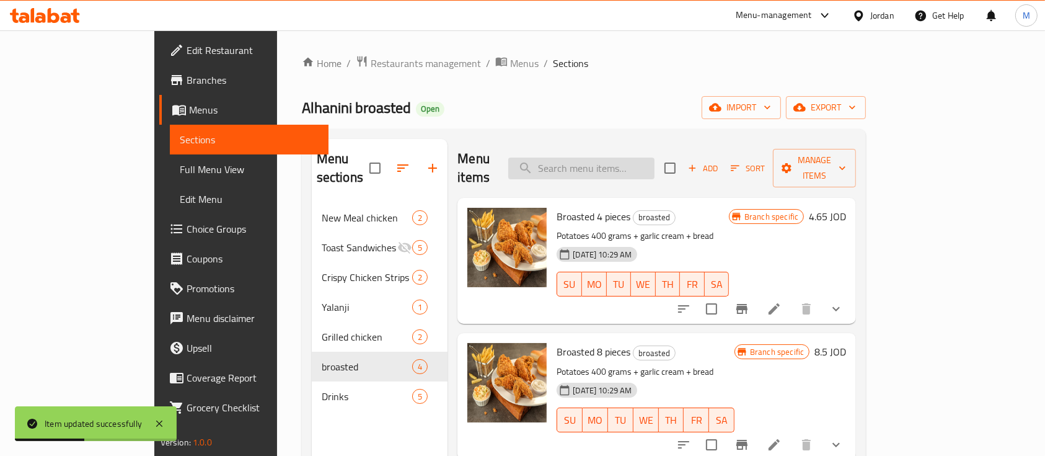
click at [654, 162] on input "search" at bounding box center [581, 168] width 146 height 22
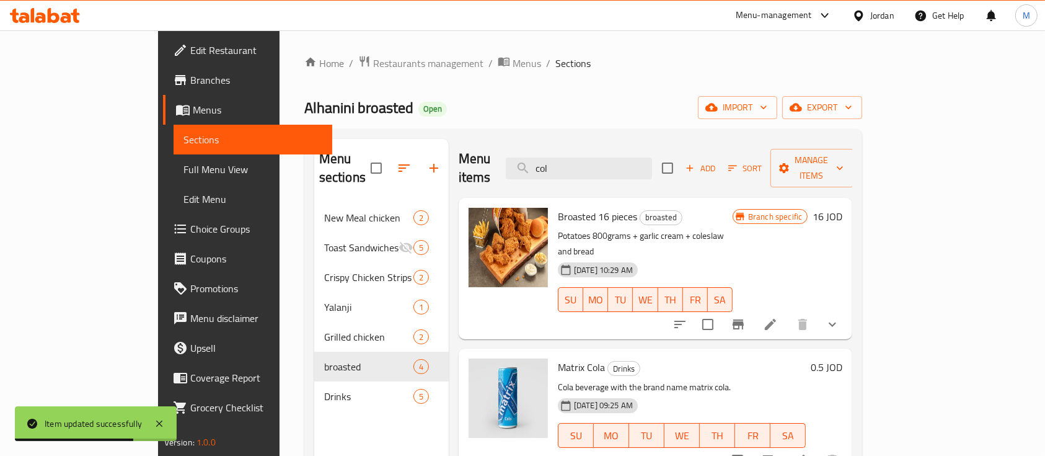
type input "col"
click at [778, 317] on icon at bounding box center [770, 324] width 15 height 15
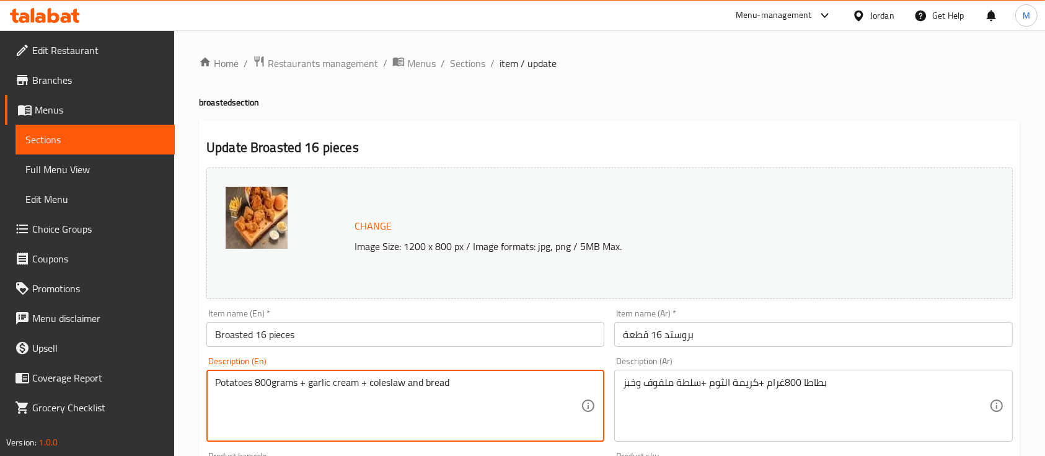
drag, startPoint x: 421, startPoint y: 387, endPoint x: 369, endPoint y: 400, distance: 54.3
type textarea "Potatoes 800grams + garlic cream + bread"
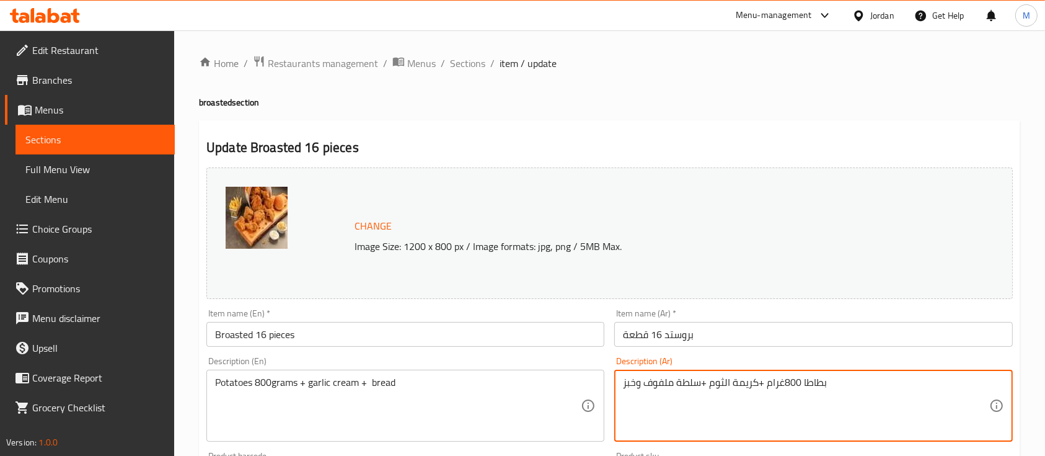
drag, startPoint x: 636, startPoint y: 385, endPoint x: 699, endPoint y: 384, distance: 62.6
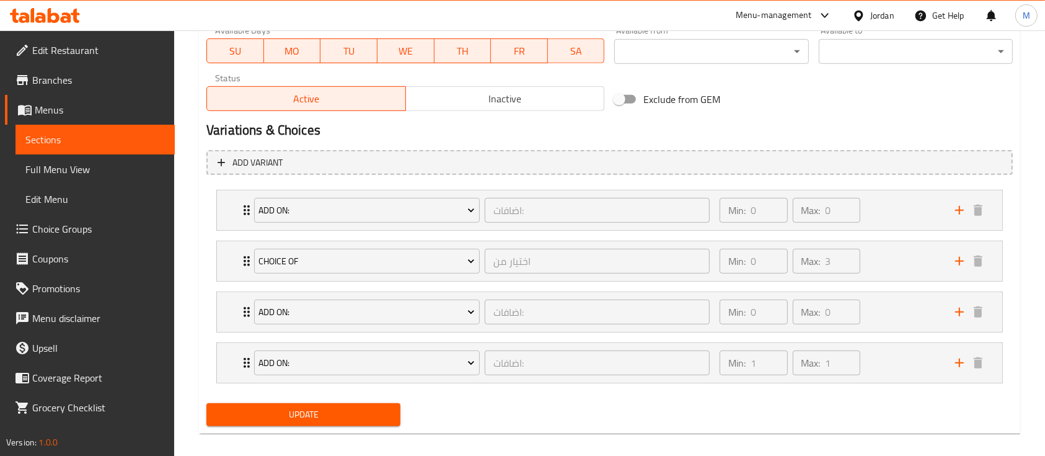
scroll to position [610, 0]
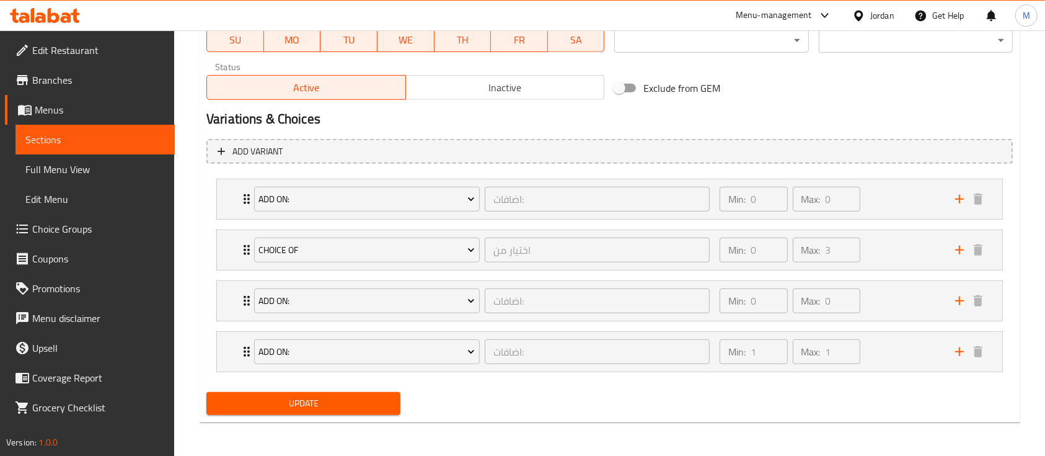
type textarea "بطاطا 800غرام +كريمة الثوم +خبز"
drag, startPoint x: 350, startPoint y: 395, endPoint x: 362, endPoint y: 394, distance: 11.8
click at [351, 395] on span "Update" at bounding box center [303, 402] width 174 height 15
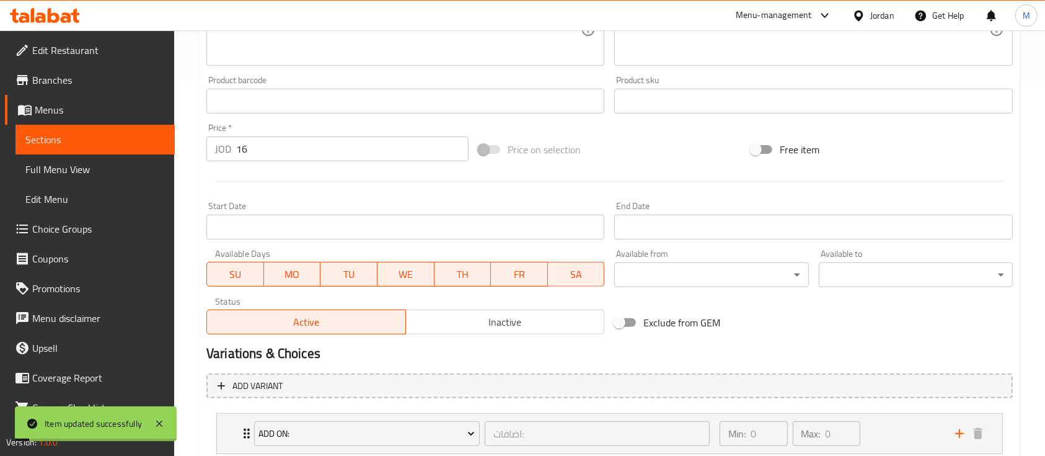
scroll to position [0, 0]
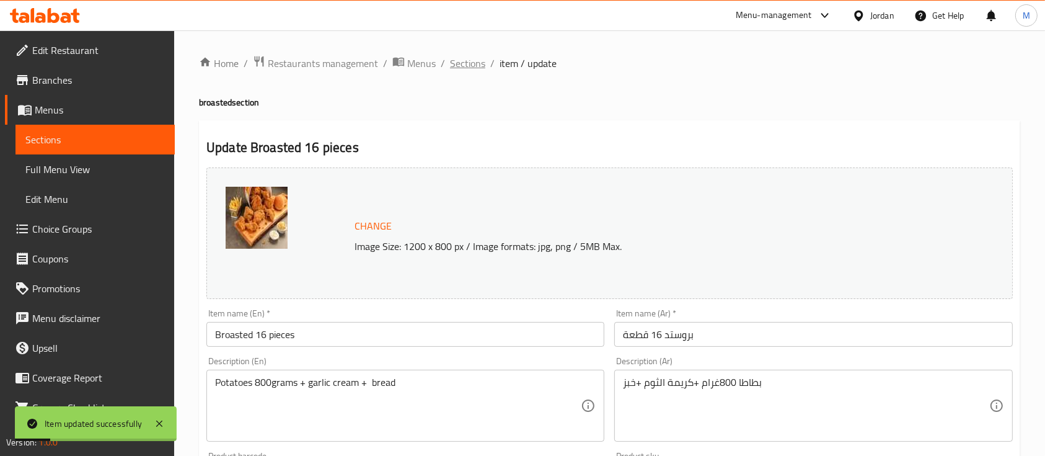
click at [473, 69] on span "Sections" at bounding box center [467, 63] width 35 height 15
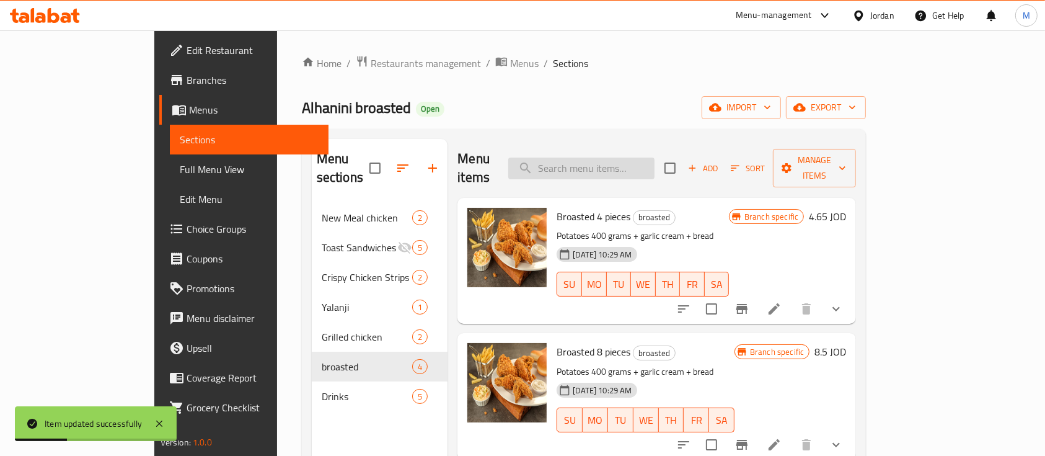
click at [640, 159] on input "search" at bounding box center [581, 168] width 146 height 22
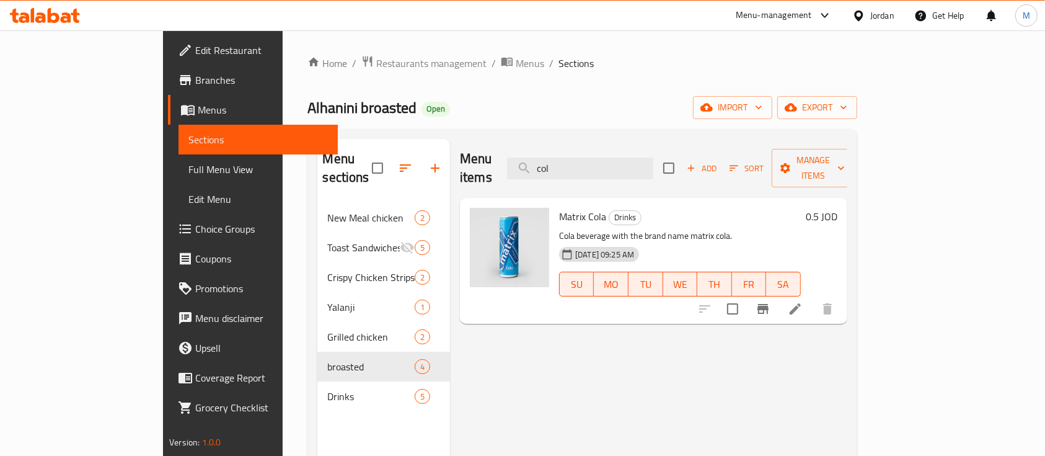
drag, startPoint x: 601, startPoint y: 161, endPoint x: 561, endPoint y: 161, distance: 40.3
click at [561, 161] on div "Menu items col Add Sort Manage items" at bounding box center [653, 168] width 387 height 59
paste input "745890"
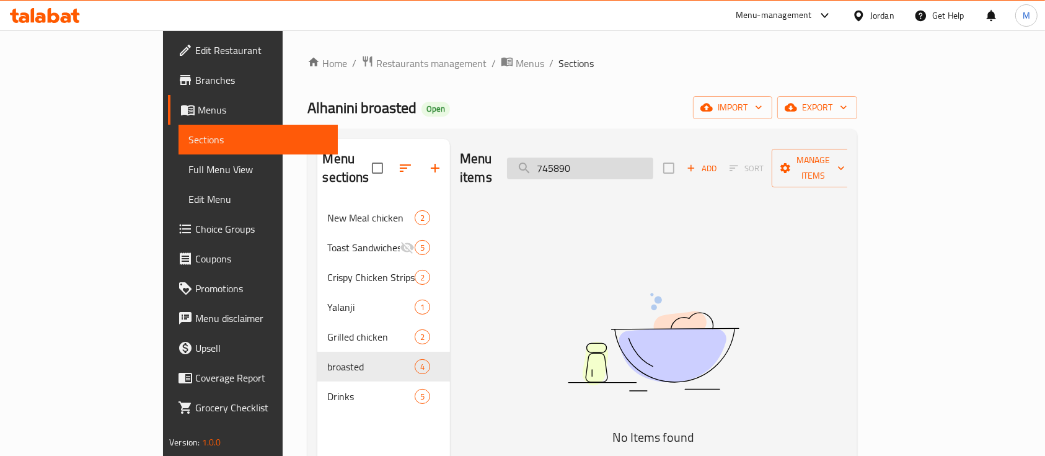
click at [620, 163] on input "745890" at bounding box center [580, 168] width 146 height 22
type input "745890"
click at [376, 59] on span "Restaurants management" at bounding box center [431, 63] width 110 height 15
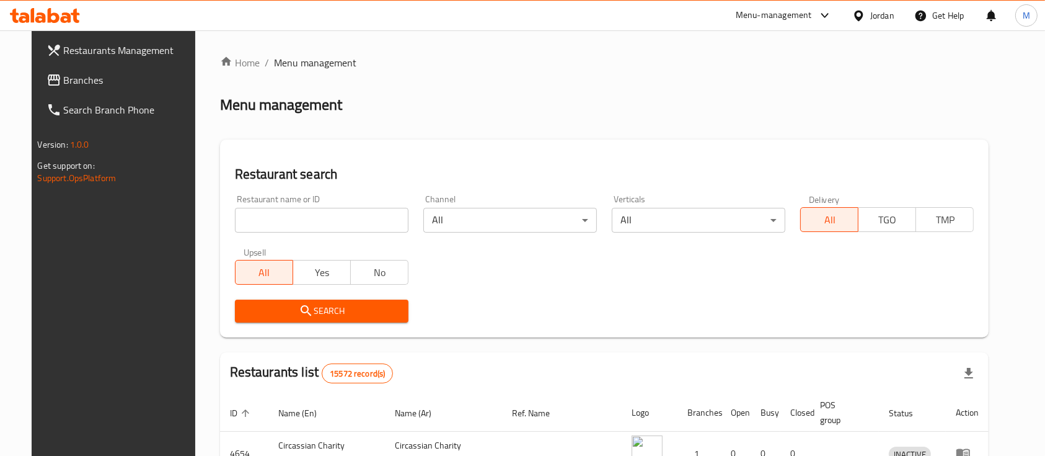
click at [99, 86] on span "Branches" at bounding box center [130, 80] width 133 height 15
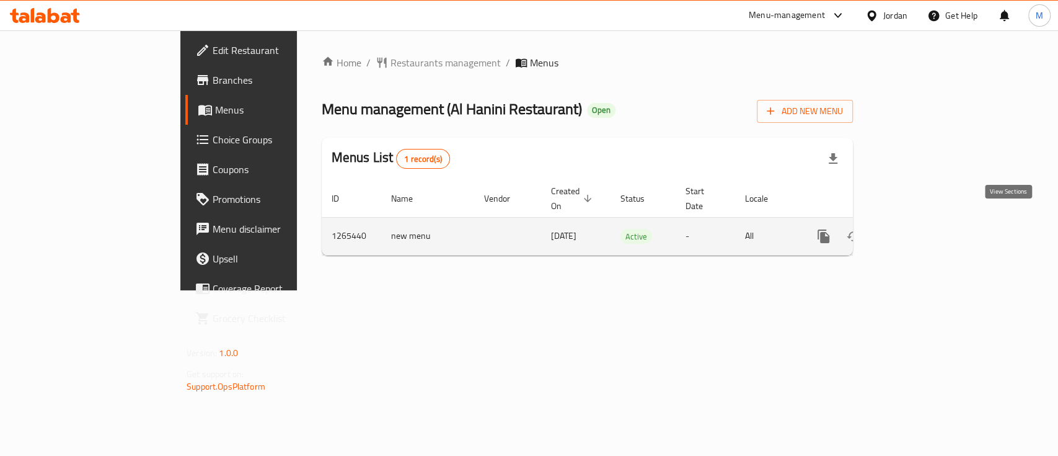
click at [920, 229] on icon "enhanced table" at bounding box center [912, 236] width 15 height 15
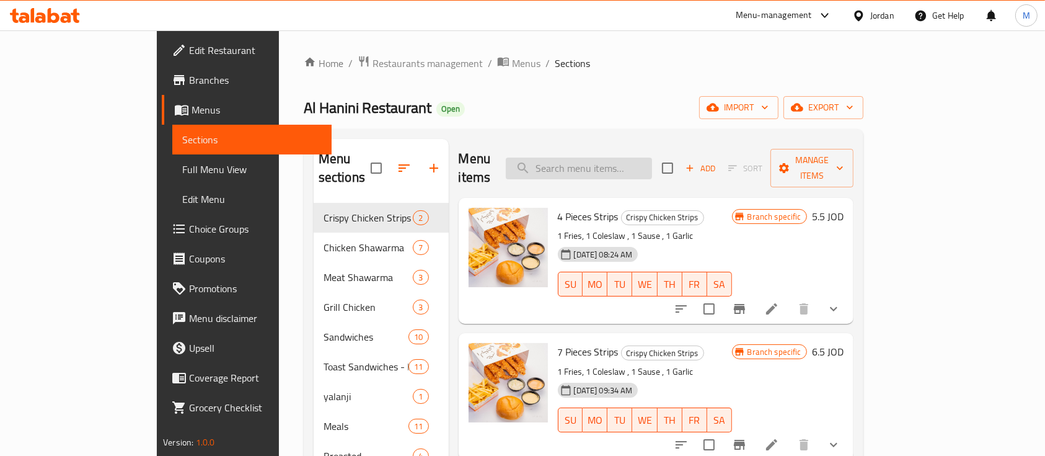
click at [629, 161] on input "search" at bounding box center [579, 168] width 146 height 22
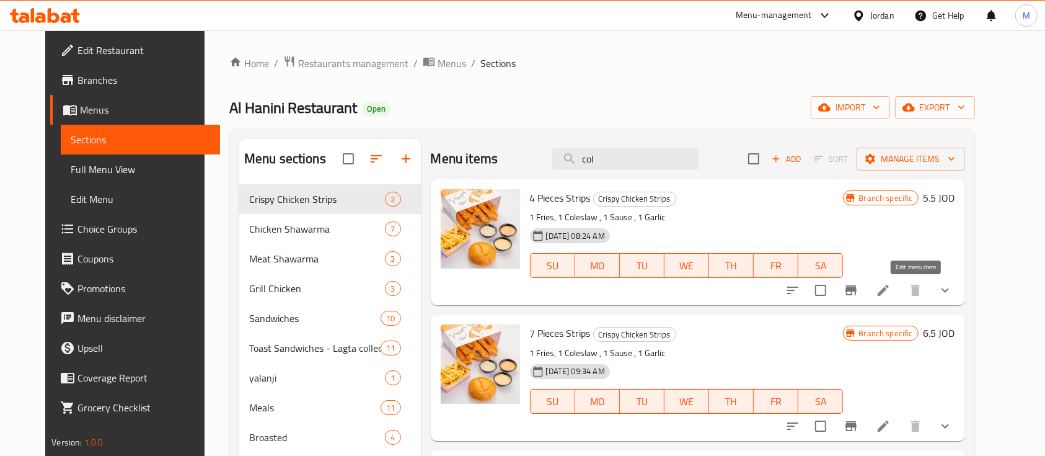
type input "col"
click at [889, 295] on icon at bounding box center [883, 289] width 11 height 11
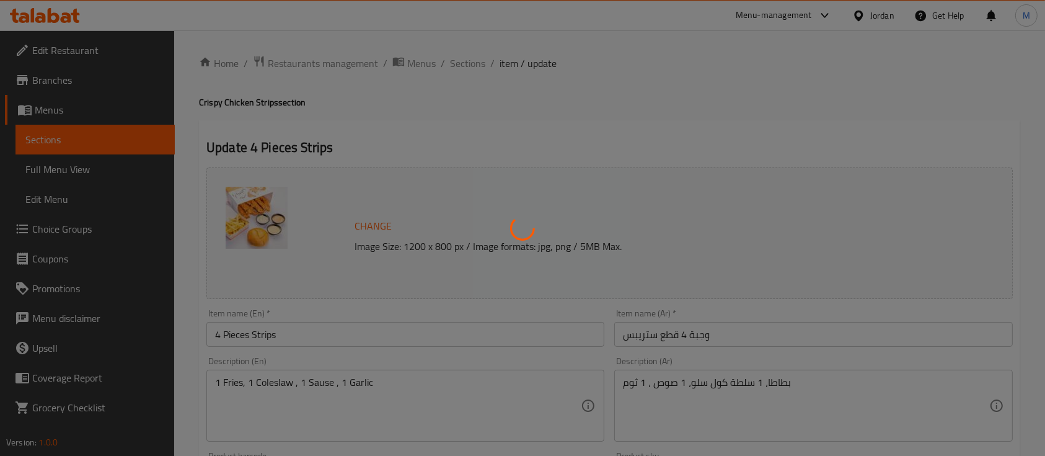
type input "اختيارك من النكهة:"
type input "1"
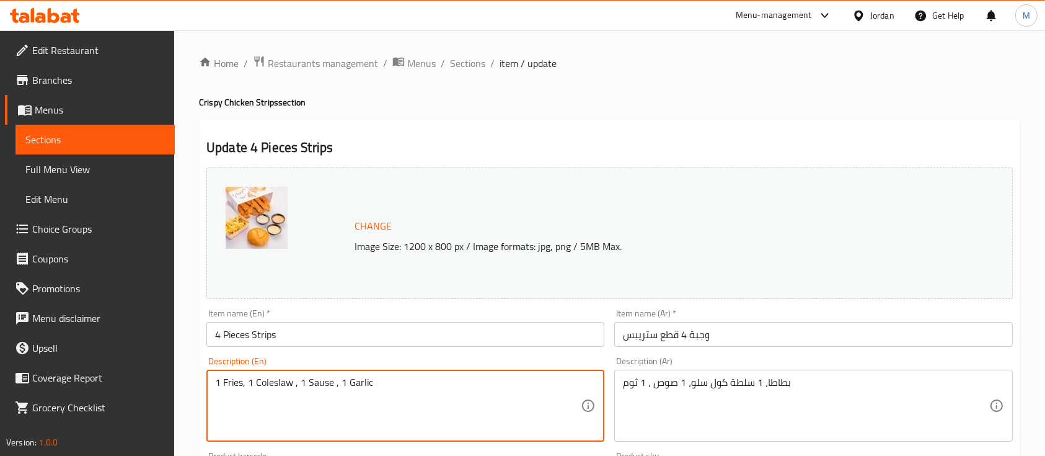
drag, startPoint x: 291, startPoint y: 382, endPoint x: 249, endPoint y: 387, distance: 41.8
type textarea "1 Fries, , 1 Sause , 1 Garlic"
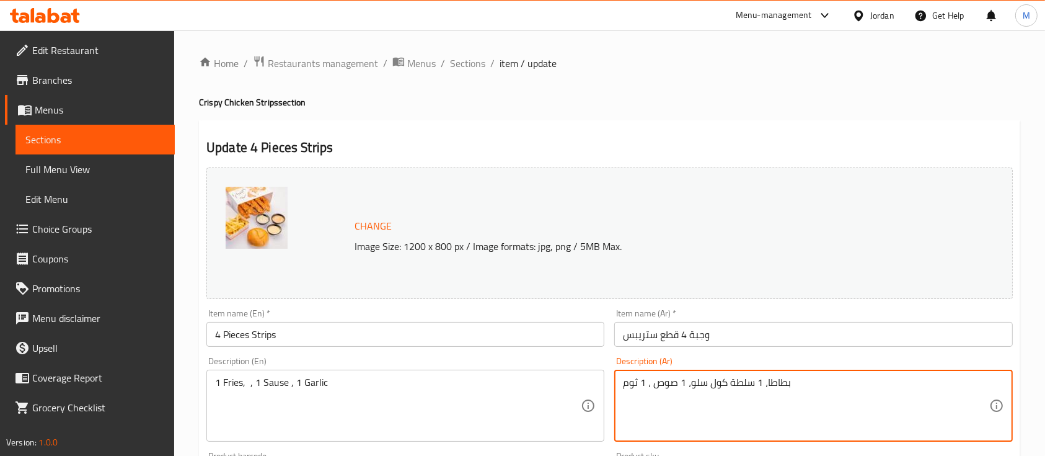
drag, startPoint x: 691, startPoint y: 384, endPoint x: 764, endPoint y: 379, distance: 73.3
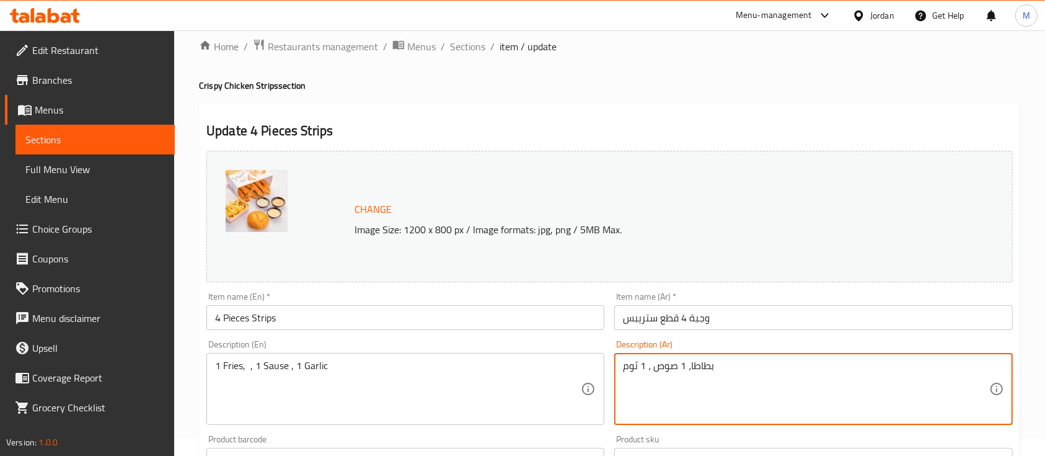
scroll to position [458, 0]
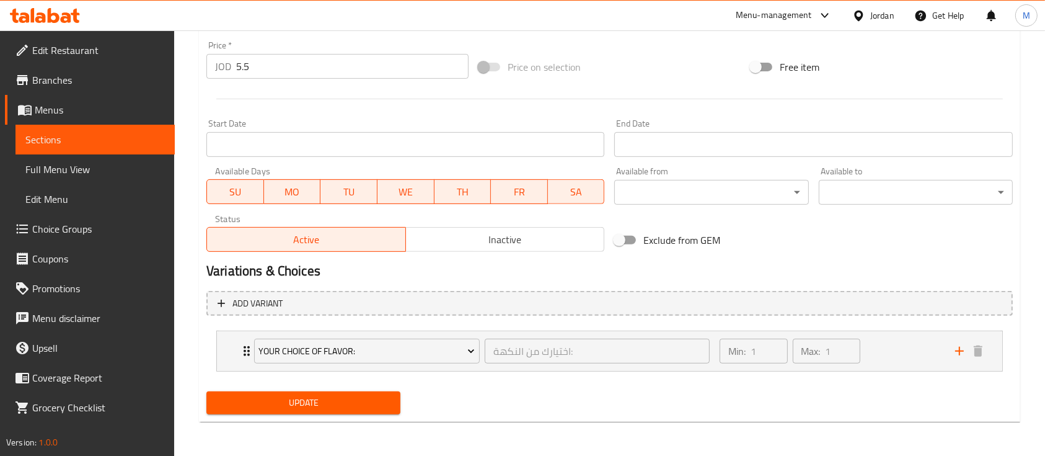
type textarea "بطاطا، 1 صوص ، 1 ثوم"
click at [376, 407] on span "Update" at bounding box center [303, 402] width 174 height 15
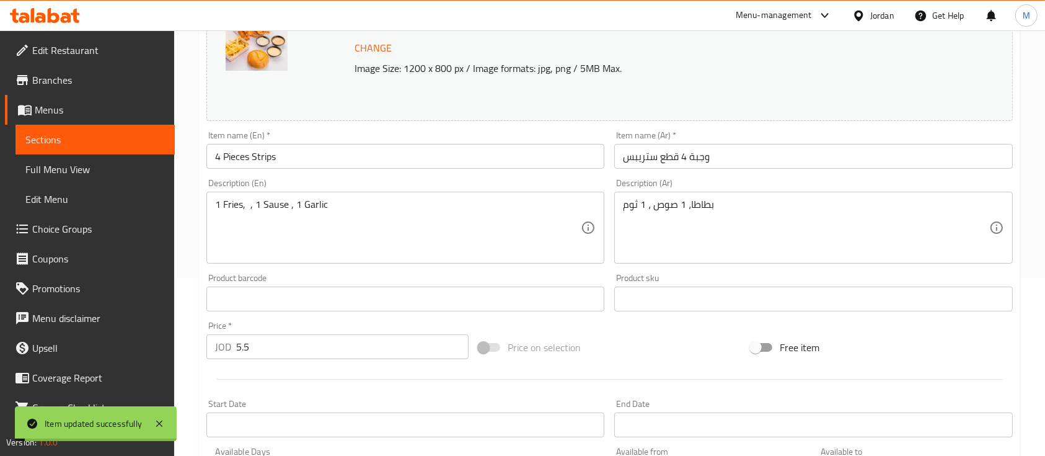
scroll to position [0, 0]
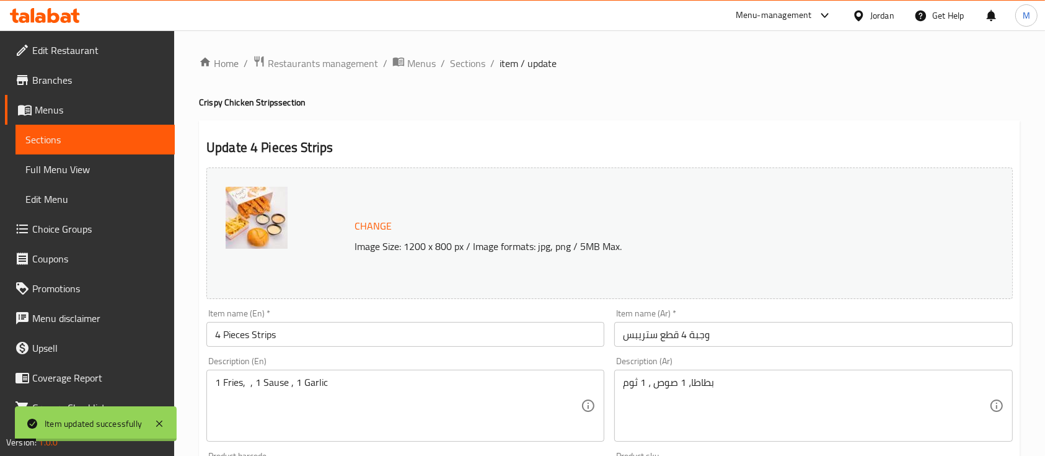
drag, startPoint x: 471, startPoint y: 68, endPoint x: 542, endPoint y: 77, distance: 71.3
click at [471, 68] on span "Sections" at bounding box center [467, 63] width 35 height 15
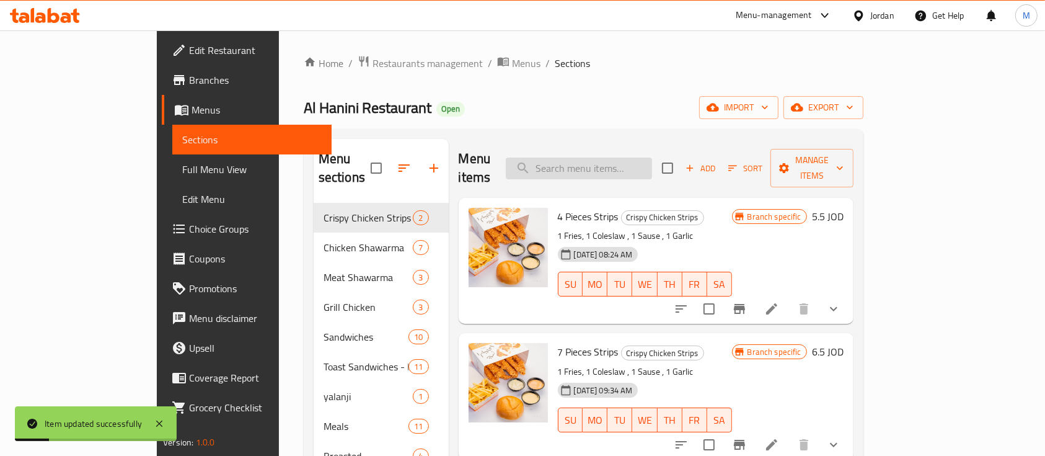
click at [652, 161] on input "search" at bounding box center [579, 168] width 146 height 22
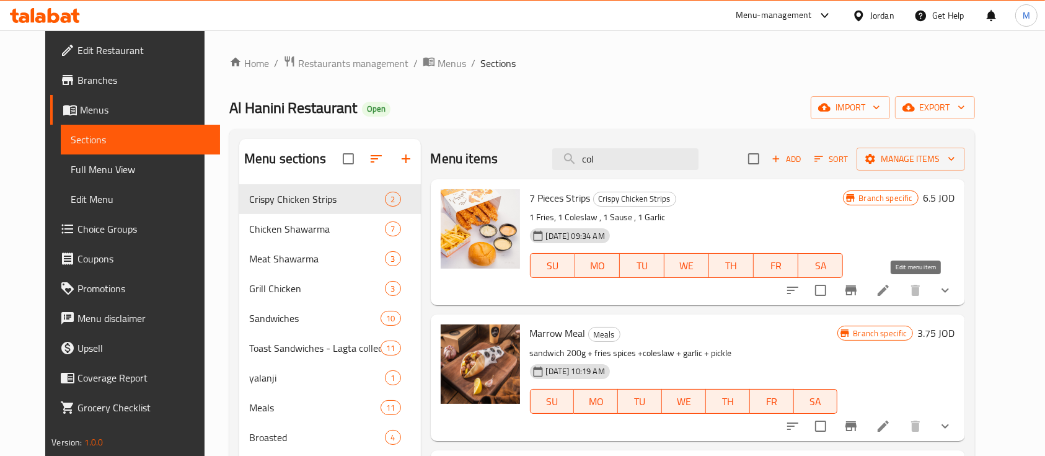
type input "col"
click at [891, 289] on icon at bounding box center [883, 290] width 15 height 15
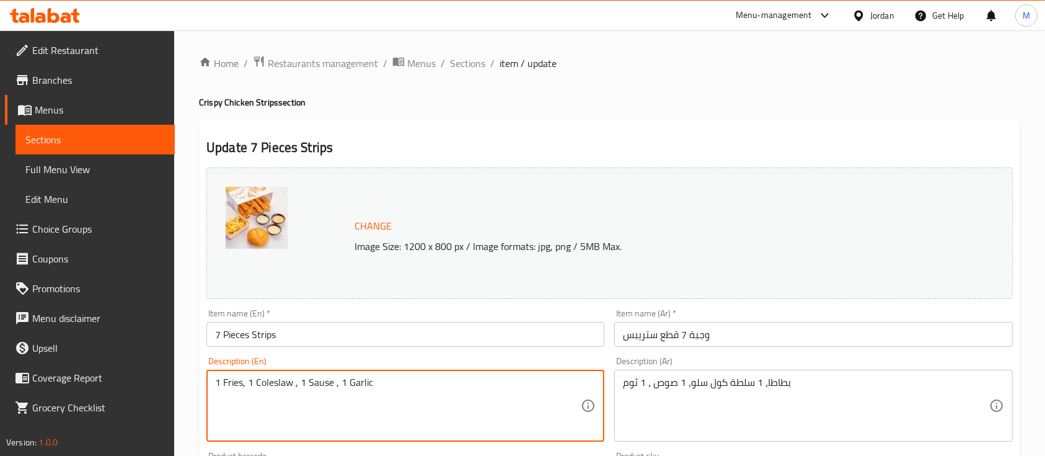
drag, startPoint x: 291, startPoint y: 384, endPoint x: 250, endPoint y: 385, distance: 40.9
type textarea "1 Fries, , 1 Sause , 1 Garlic"
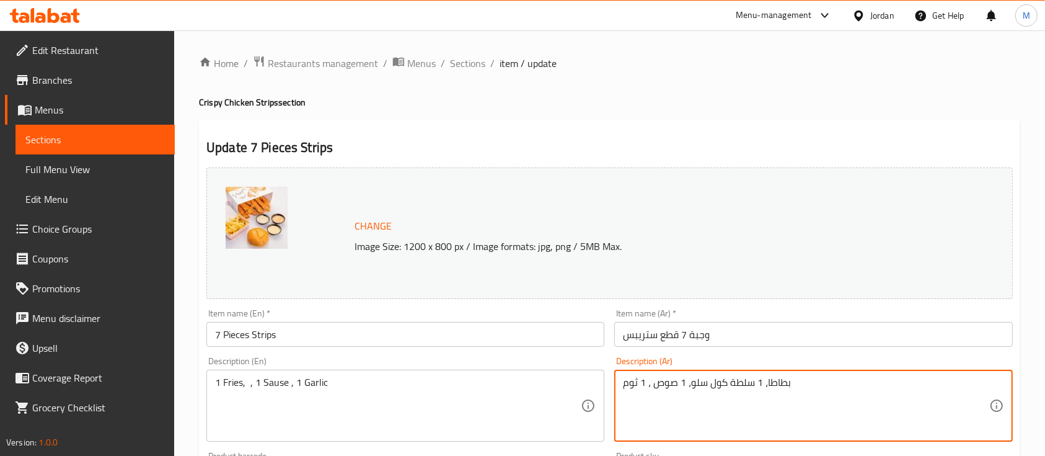
drag, startPoint x: 690, startPoint y: 384, endPoint x: 759, endPoint y: 376, distance: 68.6
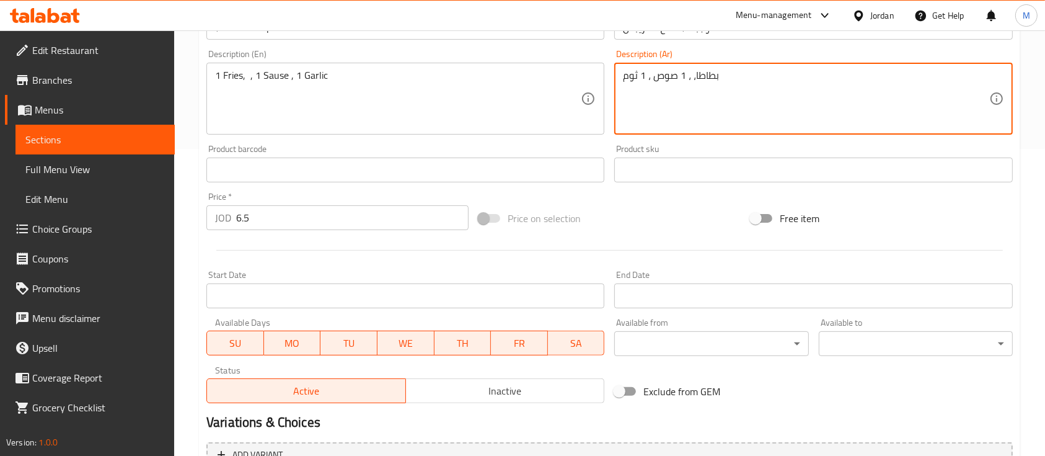
scroll to position [458, 0]
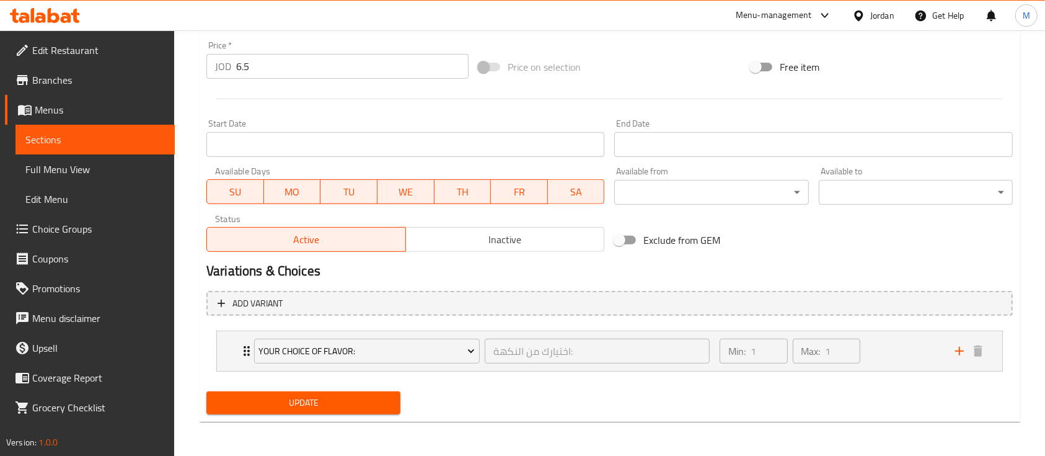
type textarea "بطاطا، ، 1 صوص ، 1 ثوم"
click at [358, 398] on span "Update" at bounding box center [303, 402] width 174 height 15
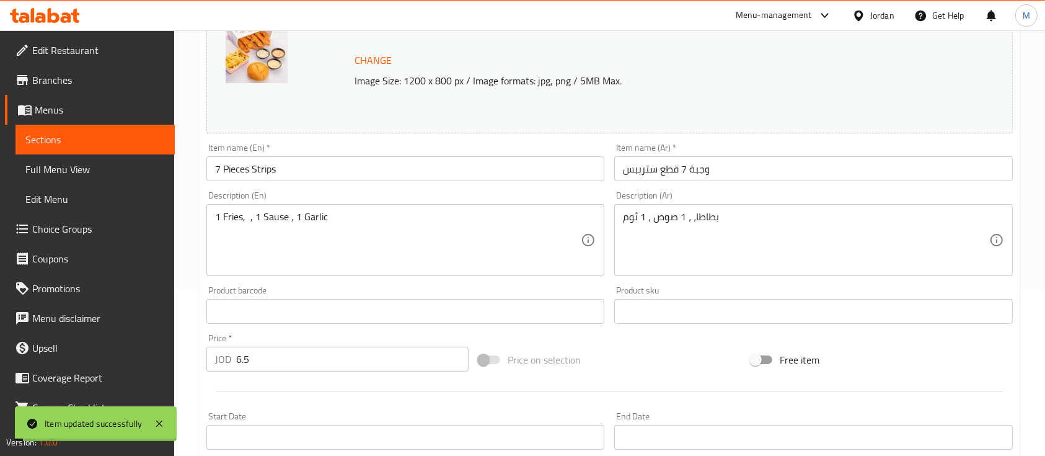
scroll to position [0, 0]
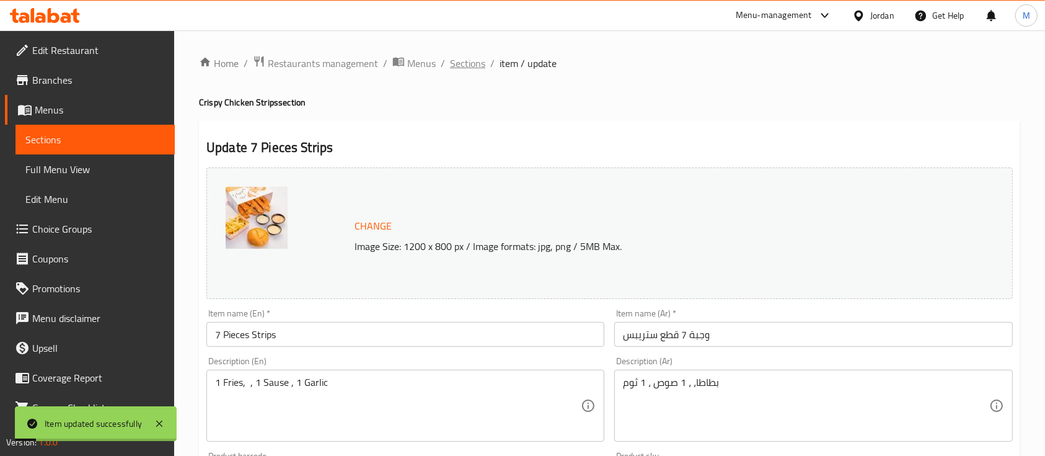
click at [469, 64] on span "Sections" at bounding box center [467, 63] width 35 height 15
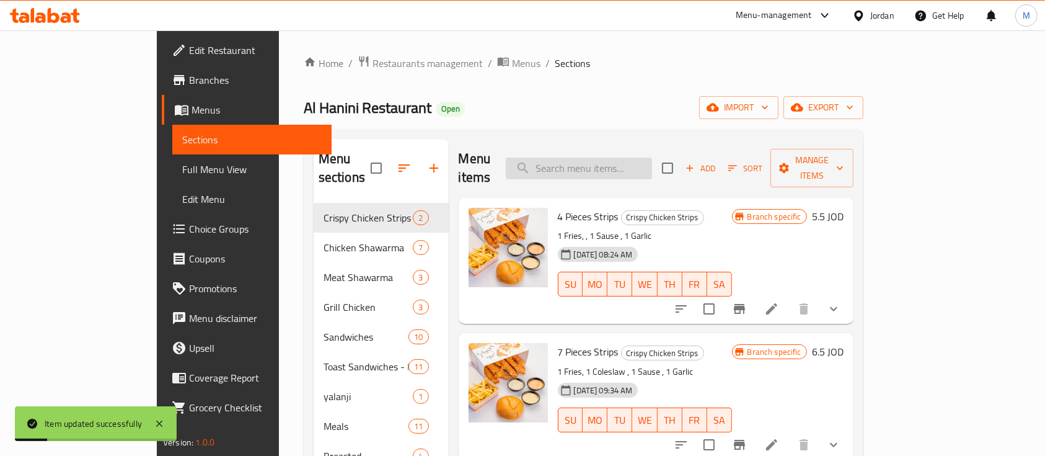
click at [652, 160] on input "search" at bounding box center [579, 168] width 146 height 22
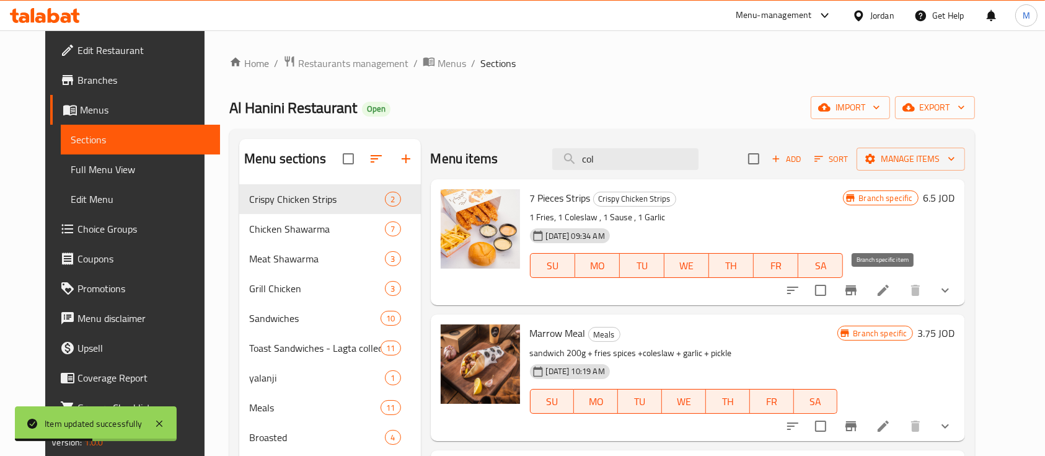
type input "col"
click at [900, 291] on li at bounding box center [883, 290] width 35 height 22
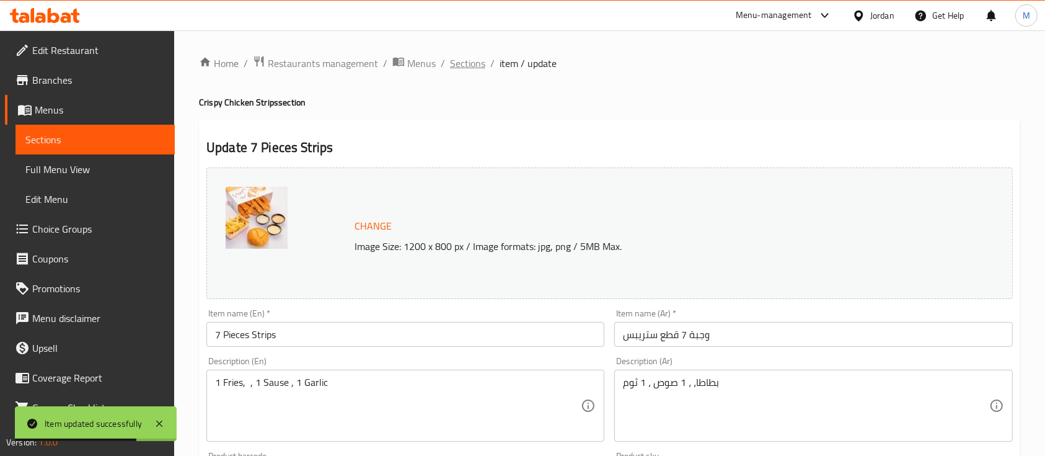
click at [472, 69] on span "Sections" at bounding box center [467, 63] width 35 height 15
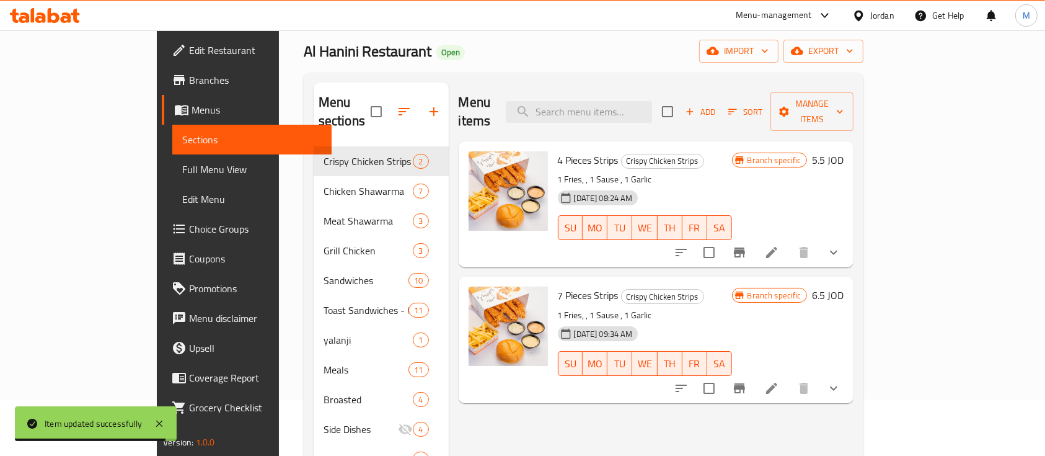
scroll to position [82, 0]
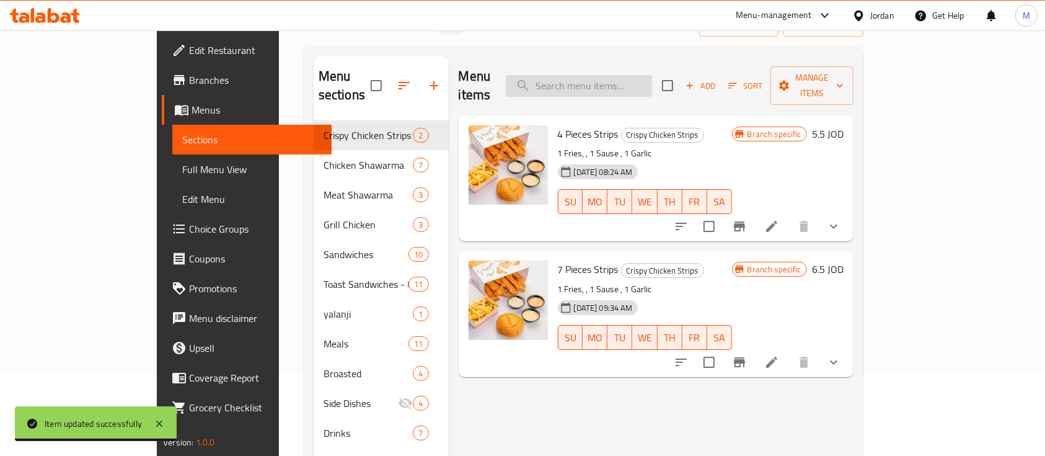
click at [645, 79] on input "search" at bounding box center [579, 86] width 146 height 22
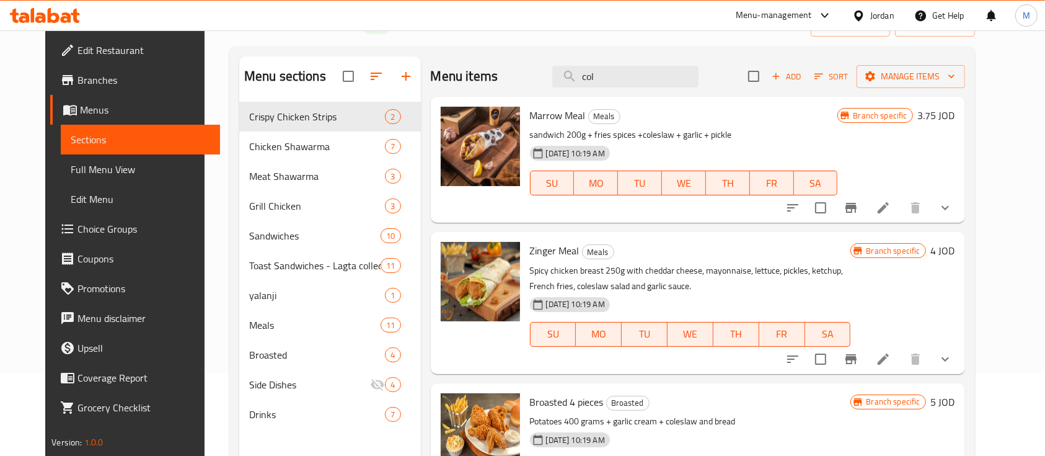
type input "col"
drag, startPoint x: 907, startPoint y: 205, endPoint x: 902, endPoint y: 200, distance: 6.6
click at [900, 200] on li at bounding box center [883, 207] width 35 height 22
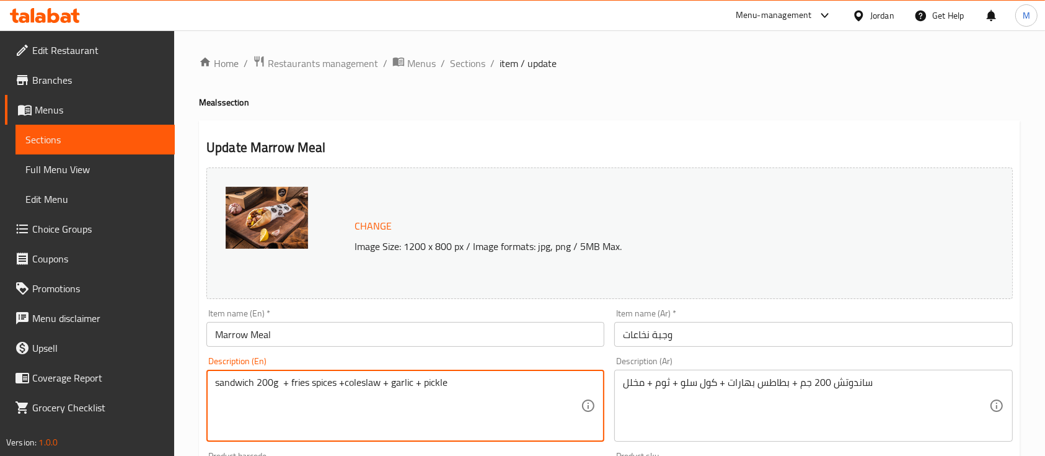
drag, startPoint x: 380, startPoint y: 381, endPoint x: 346, endPoint y: 389, distance: 34.4
drag, startPoint x: 352, startPoint y: 381, endPoint x: 346, endPoint y: 384, distance: 6.9
click at [346, 384] on textarea "sandwich 200g + fries spices + + garlic + pickle" at bounding box center [398, 405] width 366 height 59
type textarea "sandwich 200g + fries spices + garlic + pickle"
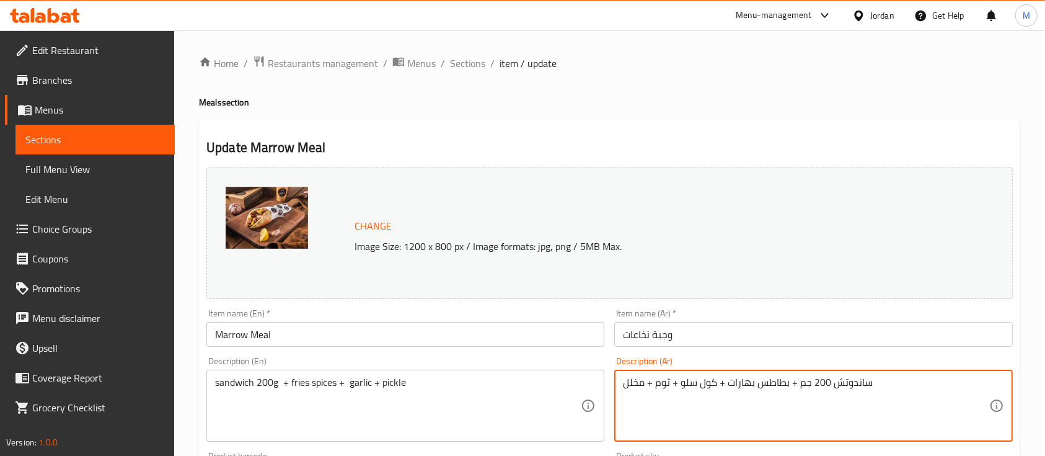
drag, startPoint x: 679, startPoint y: 385, endPoint x: 723, endPoint y: 384, distance: 44.0
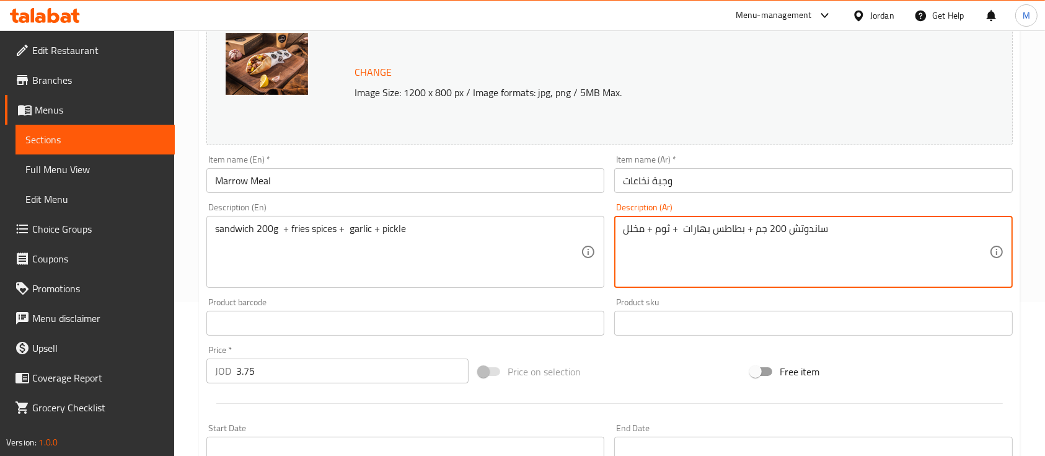
scroll to position [458, 0]
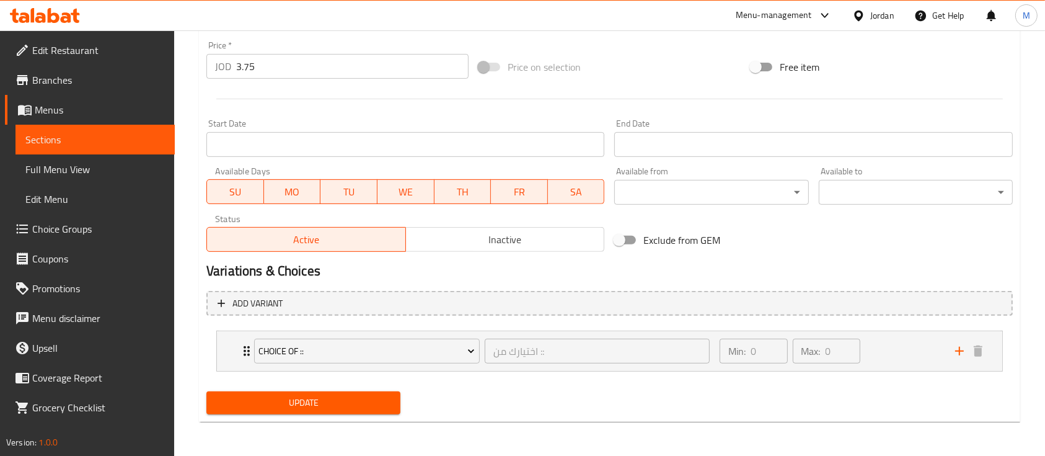
type textarea "ساندوتش 200 جم + بطاطس بهارات + ثوم + مخلل"
click at [359, 408] on span "Update" at bounding box center [303, 402] width 174 height 15
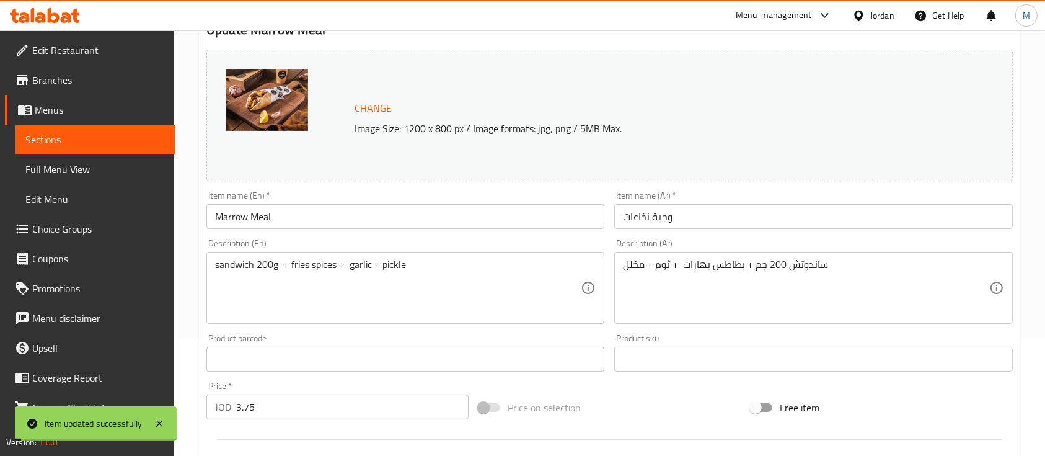
scroll to position [0, 0]
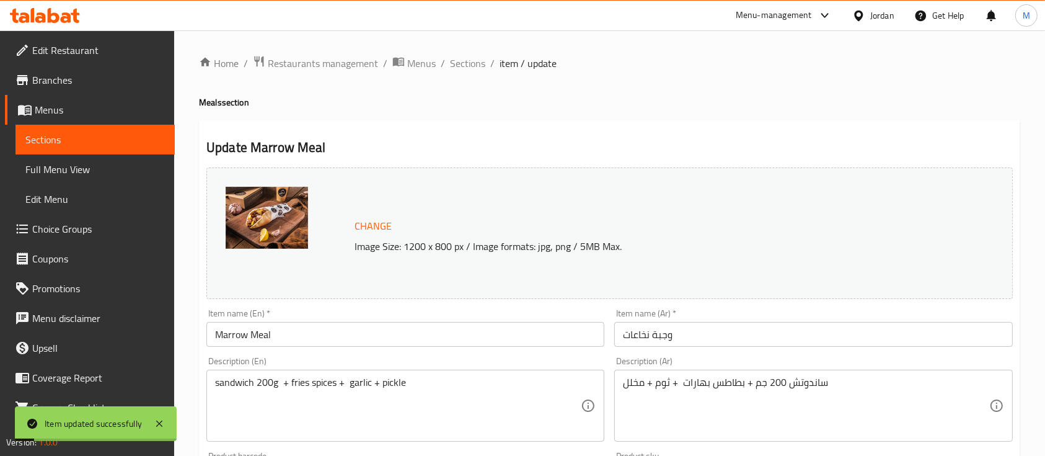
drag, startPoint x: 467, startPoint y: 68, endPoint x: 534, endPoint y: 92, distance: 71.2
click at [467, 68] on span "Sections" at bounding box center [467, 63] width 35 height 15
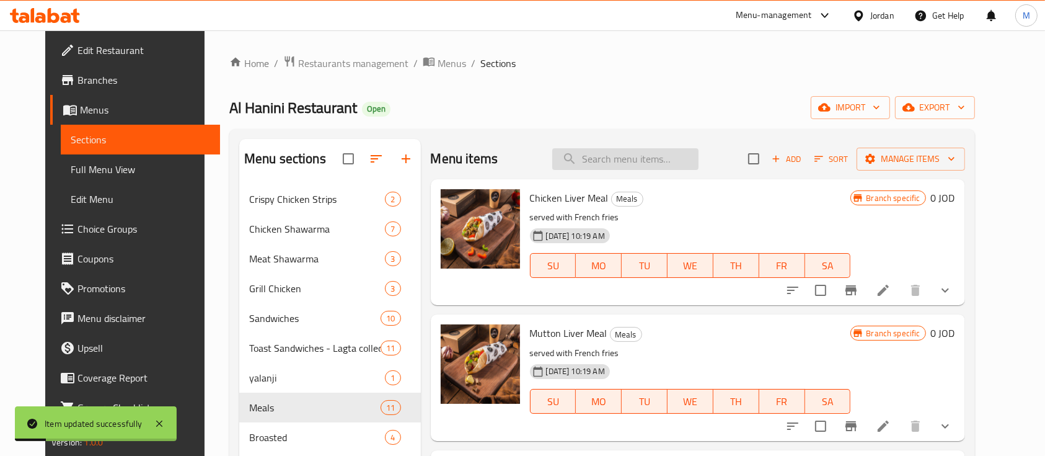
click at [611, 161] on input "search" at bounding box center [625, 159] width 146 height 22
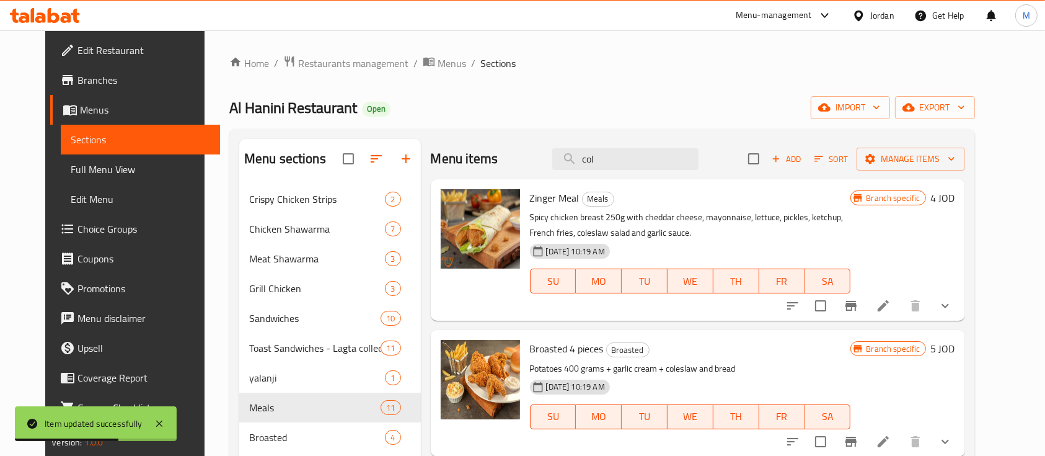
type input "col"
click at [900, 306] on li at bounding box center [883, 305] width 35 height 22
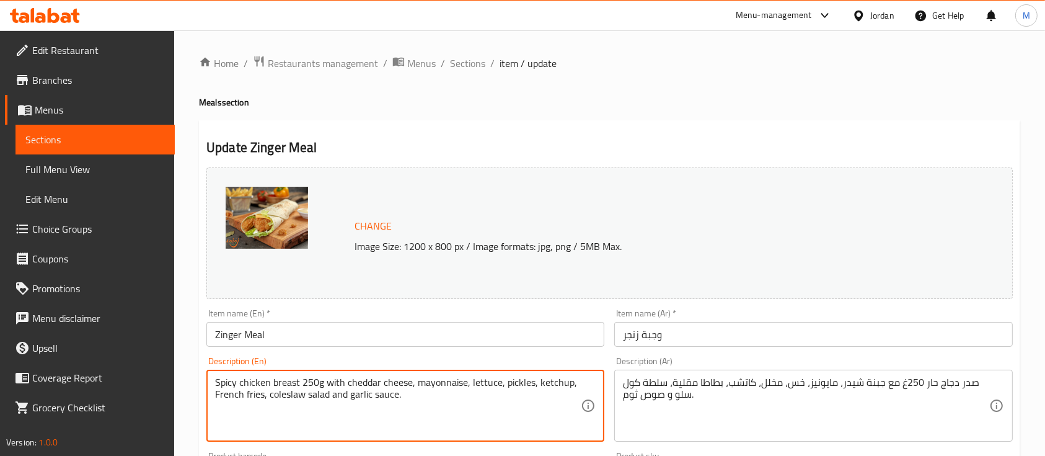
drag, startPoint x: 344, startPoint y: 396, endPoint x: 271, endPoint y: 402, distance: 72.7
click at [268, 396] on textarea "Spicy chicken breast 250g with cheddar cheese, mayonnaise, lettuce, pickles, ke…" at bounding box center [398, 405] width 366 height 59
drag, startPoint x: 268, startPoint y: 396, endPoint x: 346, endPoint y: 399, distance: 78.1
click at [346, 399] on textarea "Spicy chicken breast 250g with cheddar cheese, mayonnaise, lettuce, pickles, ke…" at bounding box center [398, 405] width 366 height 59
type textarea "Spicy chicken breast 250g with cheddar cheese, mayonnaise, lettuce, pickles, ke…"
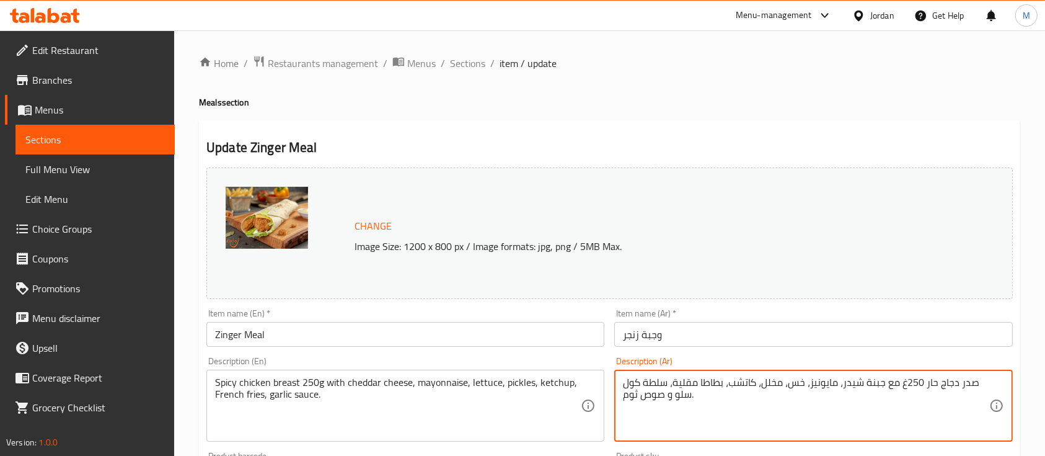
drag, startPoint x: 674, startPoint y: 396, endPoint x: 669, endPoint y: 384, distance: 12.8
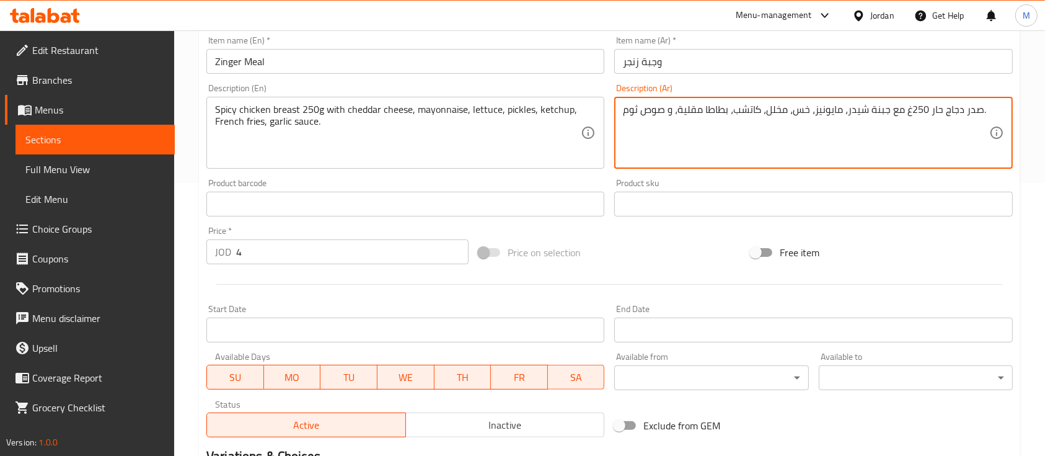
scroll to position [248, 0]
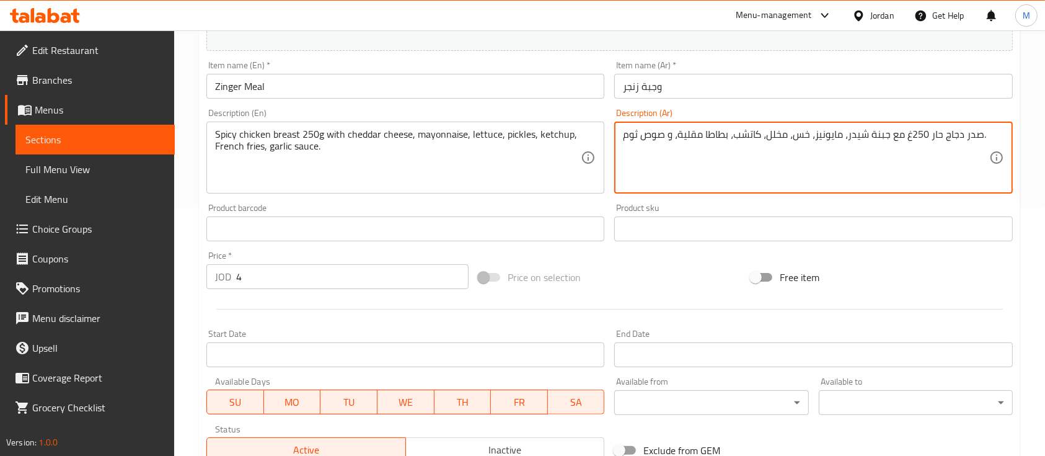
click at [676, 136] on textarea "صدر دجاج حار 250غ مع جبنة شيدر، مايونيز، خس، مخلل، كاتشب، بطاطا مقلية، و صوص ثو…" at bounding box center [806, 157] width 366 height 59
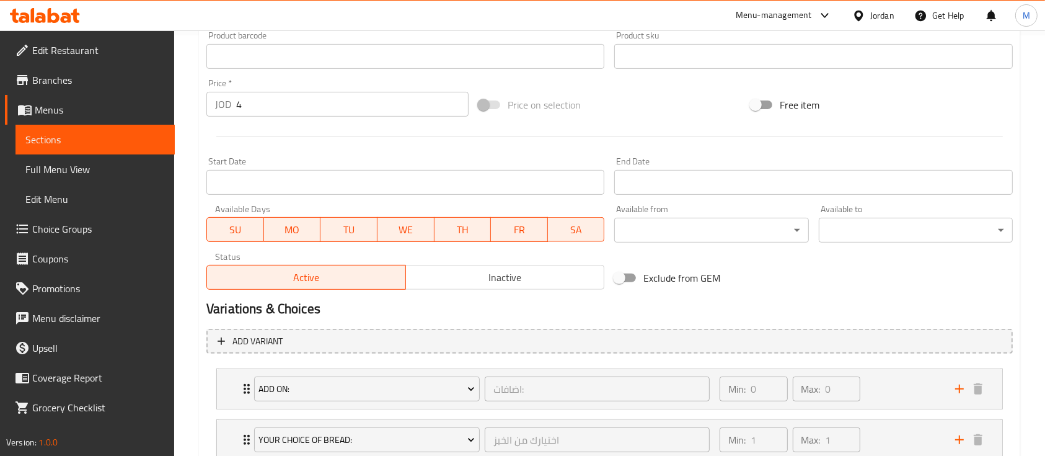
scroll to position [578, 0]
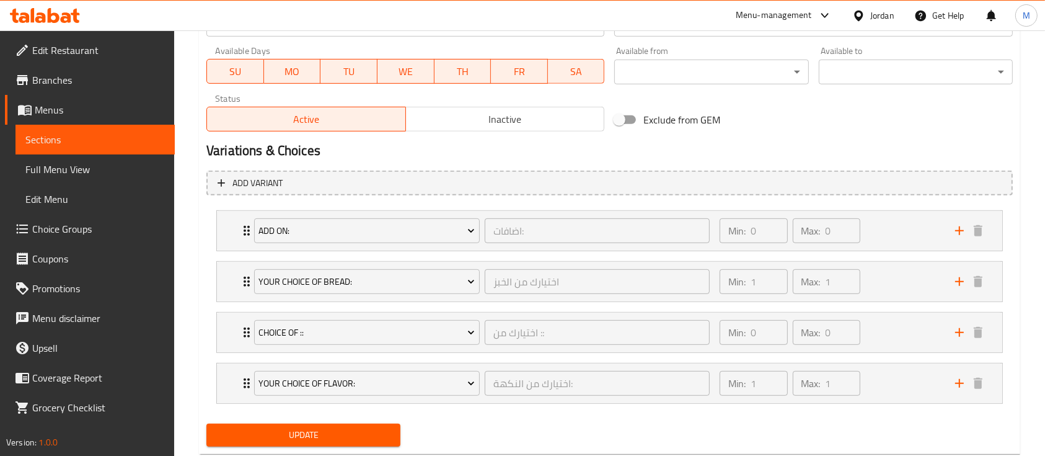
type textarea "صدر دجاج حار 250غ مع جبنة شيدر، مايونيز، خس، مخلل، كاتشب، بطاطا مقلية و صوص ثوم."
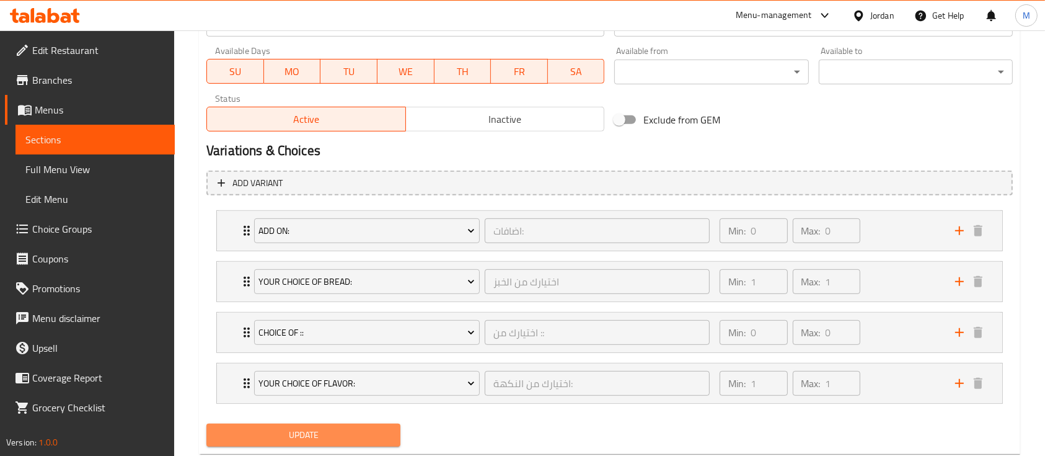
click at [369, 425] on button "Update" at bounding box center [303, 434] width 194 height 23
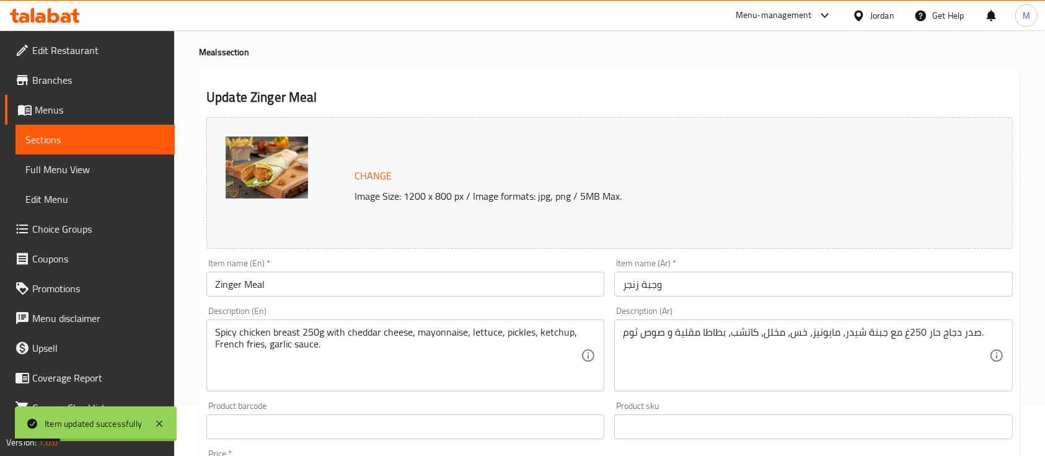
scroll to position [0, 0]
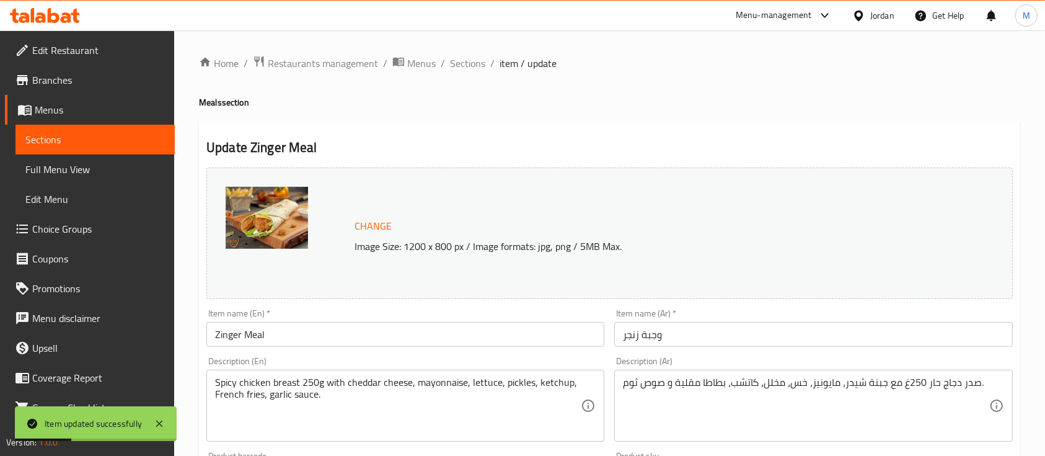
click at [469, 64] on span "Sections" at bounding box center [467, 63] width 35 height 15
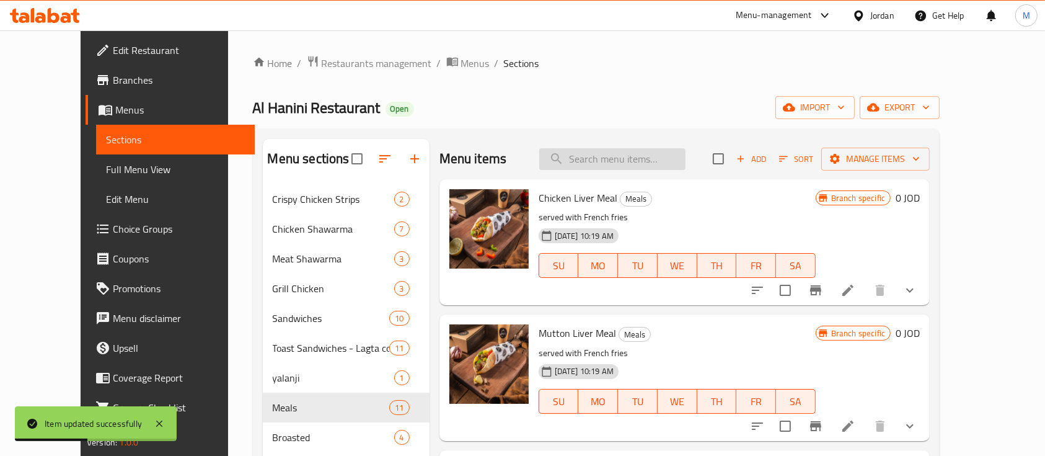
click at [640, 156] on input "search" at bounding box center [612, 159] width 146 height 22
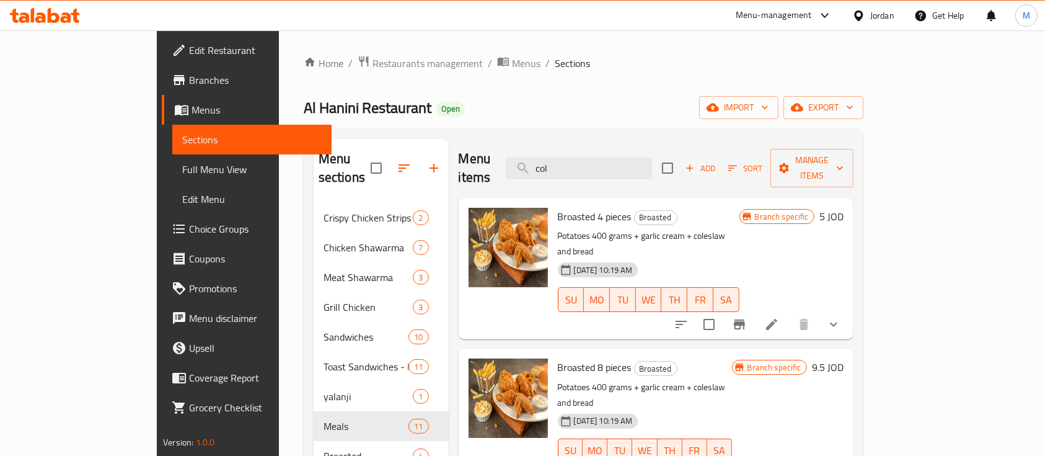
type input "col"
click at [779, 317] on icon at bounding box center [771, 324] width 15 height 15
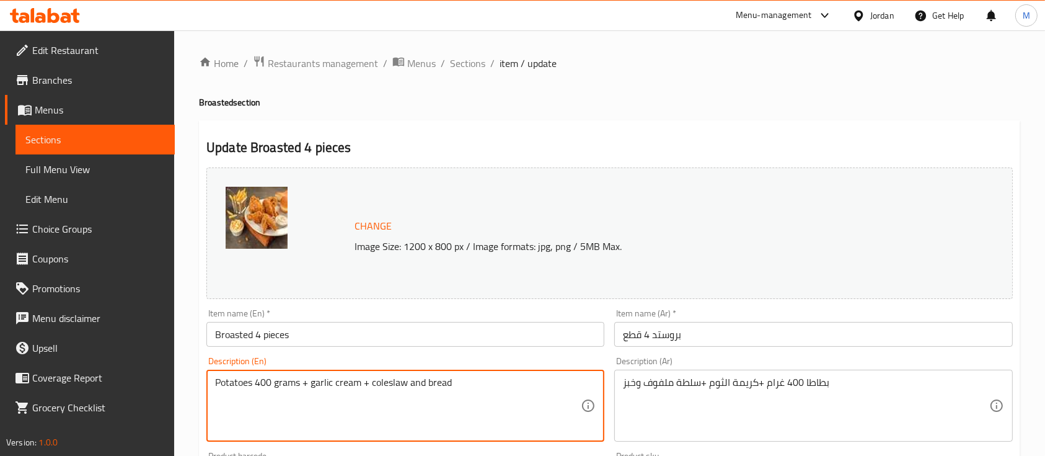
drag, startPoint x: 423, startPoint y: 381, endPoint x: 369, endPoint y: 379, distance: 53.3
type textarea "Potatoes 400 grams + garlic cream + bread"
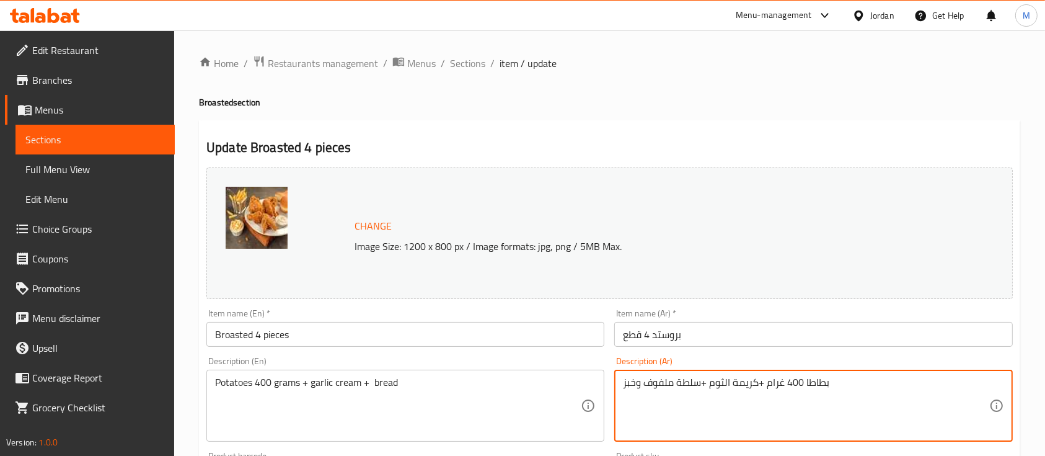
drag, startPoint x: 645, startPoint y: 384, endPoint x: 702, endPoint y: 381, distance: 57.1
drag, startPoint x: 641, startPoint y: 385, endPoint x: 637, endPoint y: 391, distance: 7.1
click at [637, 391] on textarea "بطاطا 400 غرام +كريمة الثوم + وخبز" at bounding box center [806, 405] width 366 height 59
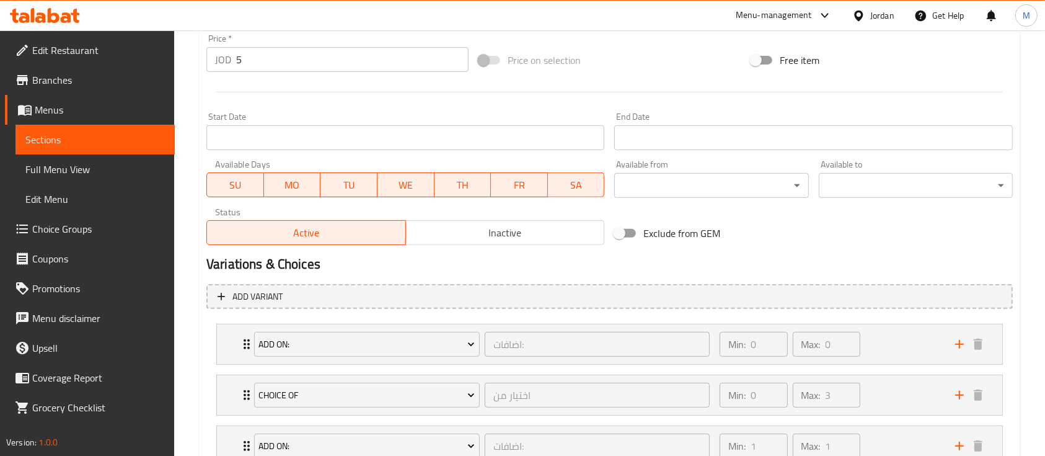
scroll to position [560, 0]
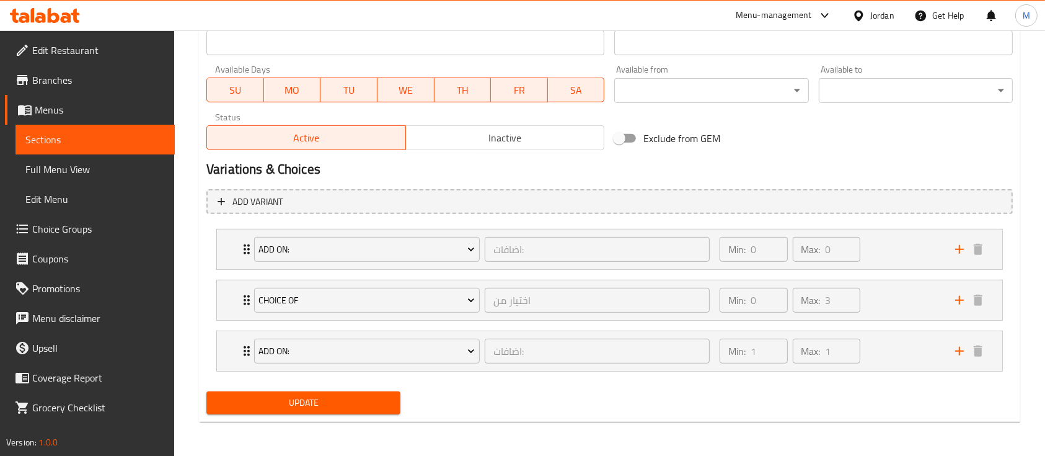
type textarea "بطاطا 400 غرام +كريمة الثوم + خبز"
click at [315, 407] on span "Update" at bounding box center [303, 402] width 174 height 15
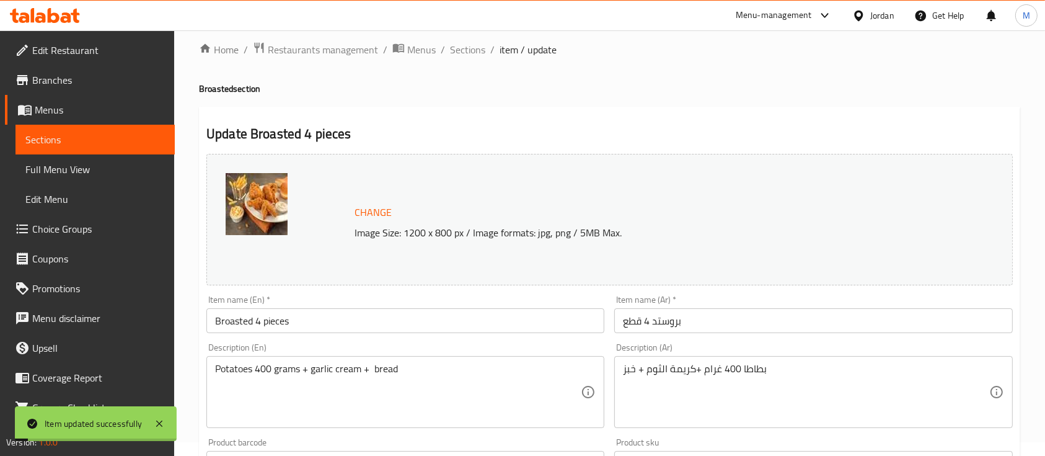
scroll to position [0, 0]
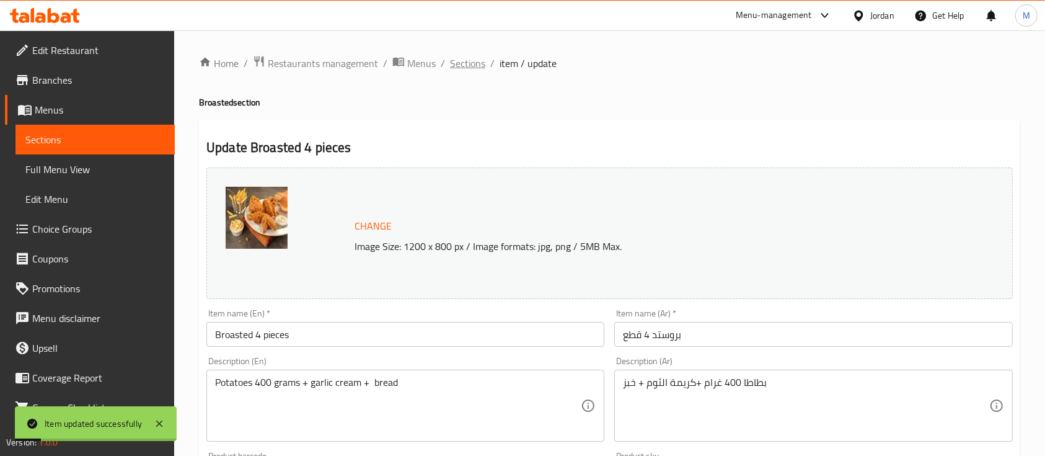
click at [451, 64] on span "Sections" at bounding box center [467, 63] width 35 height 15
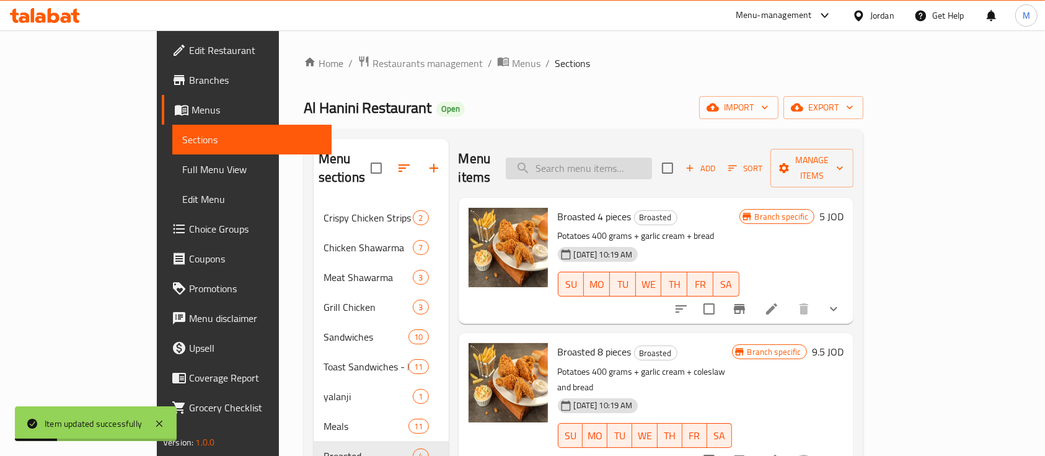
click at [652, 157] on input "search" at bounding box center [579, 168] width 146 height 22
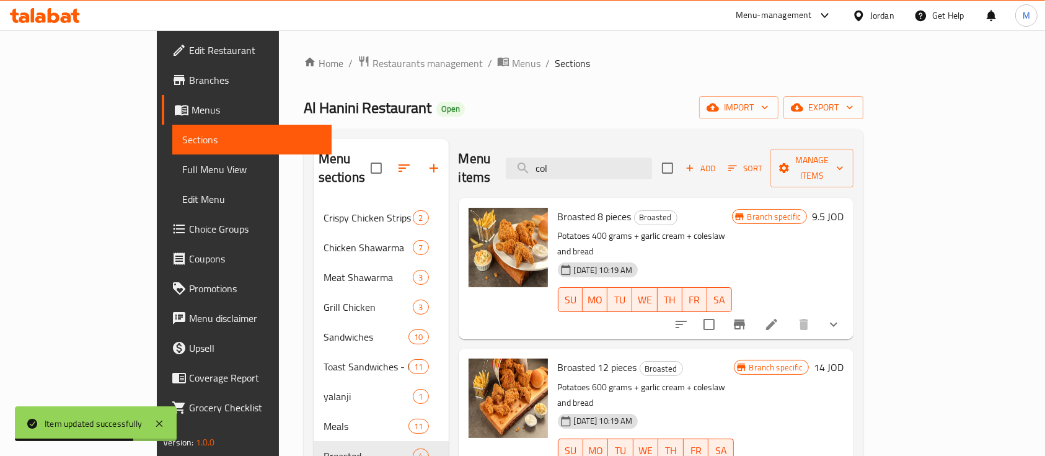
type input "col"
click at [779, 317] on icon at bounding box center [771, 324] width 15 height 15
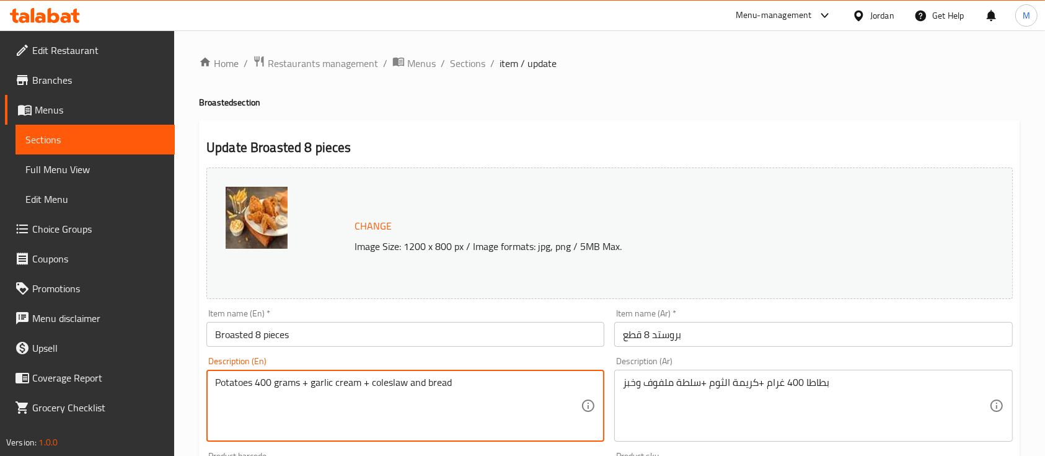
drag, startPoint x: 423, startPoint y: 382, endPoint x: 372, endPoint y: 397, distance: 53.7
type textarea "Potatoes 400 grams + garlic cream + bread"
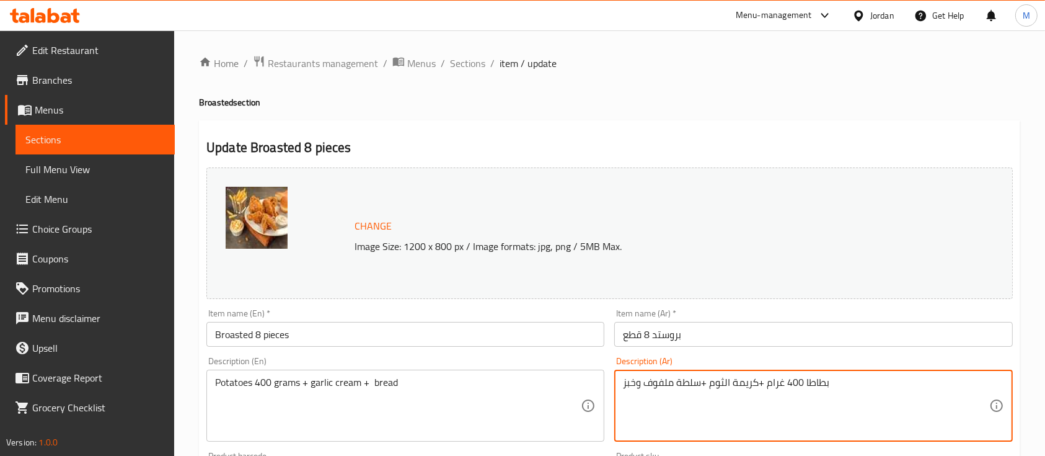
drag, startPoint x: 638, startPoint y: 387, endPoint x: 699, endPoint y: 377, distance: 61.5
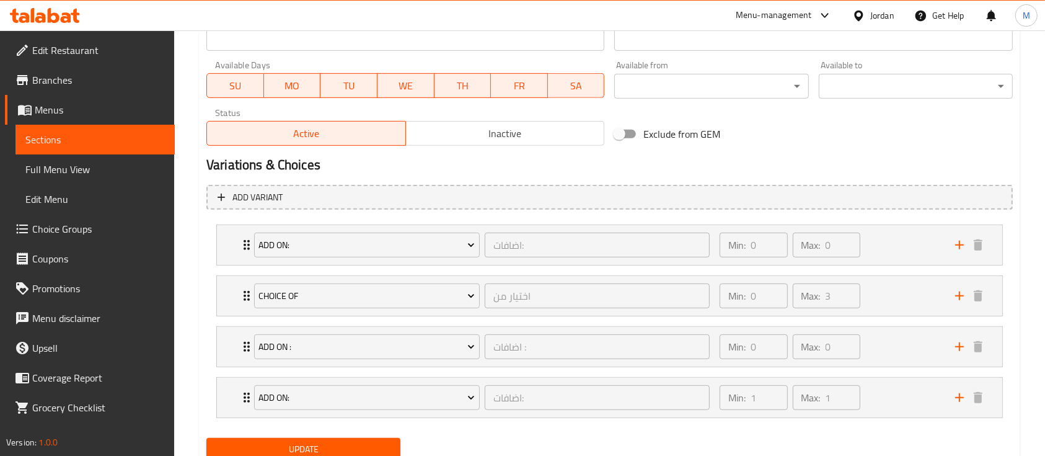
scroll to position [610, 0]
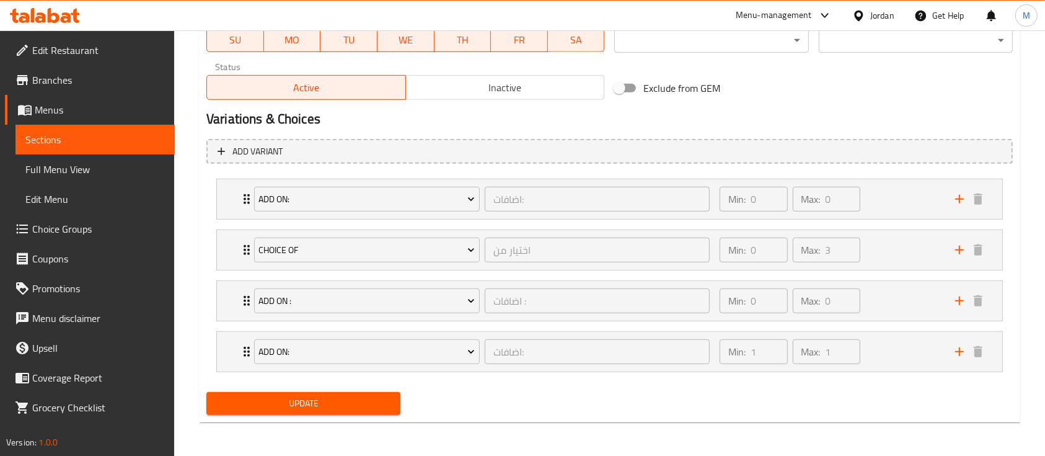
type textarea "بطاطا 400 غرام +كريمة الثوم +خبز"
click at [365, 402] on span "Update" at bounding box center [303, 402] width 174 height 15
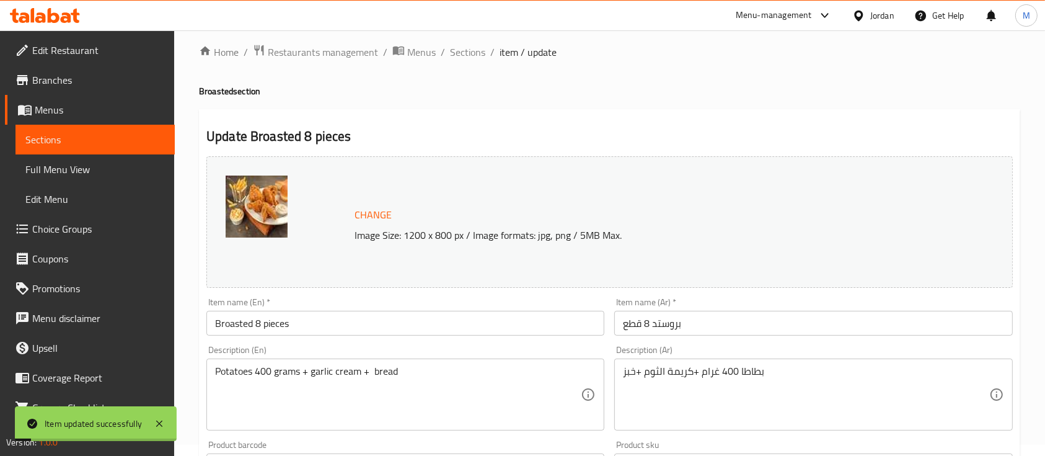
scroll to position [0, 0]
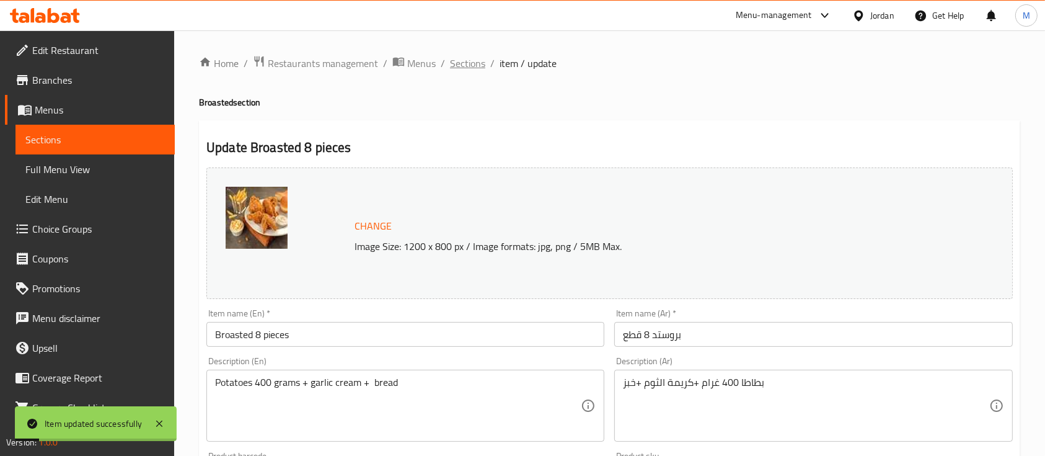
click at [475, 71] on span "Sections" at bounding box center [467, 63] width 35 height 15
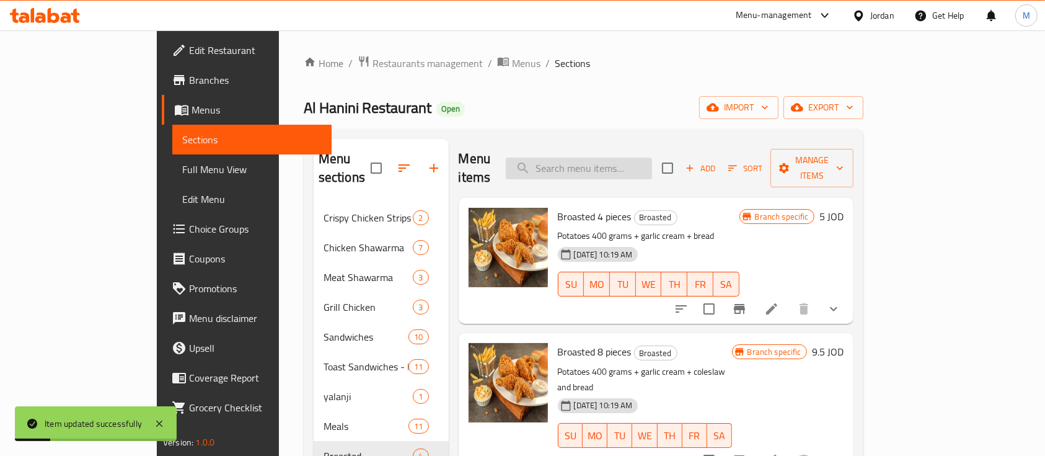
click at [652, 157] on input "search" at bounding box center [579, 168] width 146 height 22
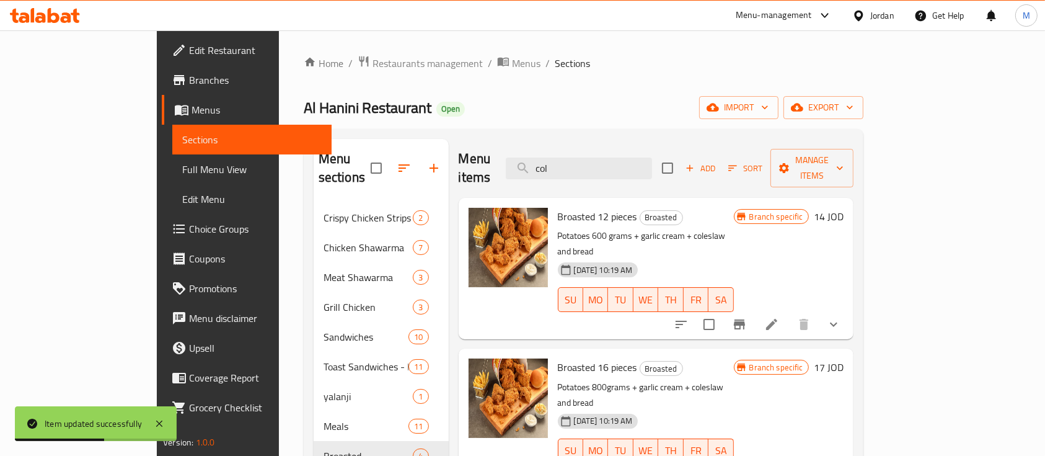
type input "col"
click at [789, 313] on li at bounding box center [771, 324] width 35 height 22
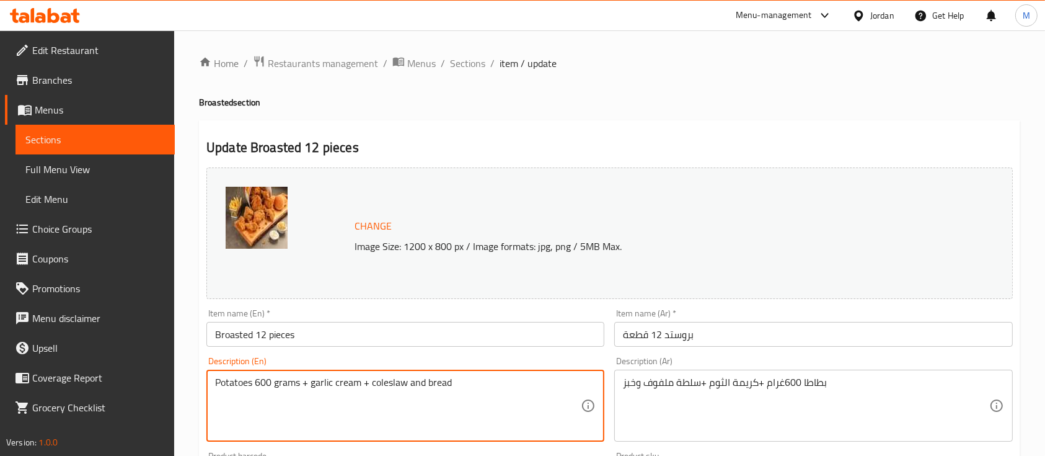
drag, startPoint x: 425, startPoint y: 385, endPoint x: 372, endPoint y: 389, distance: 53.4
type textarea "Potatoes 600 grams + garlic cream + bread"
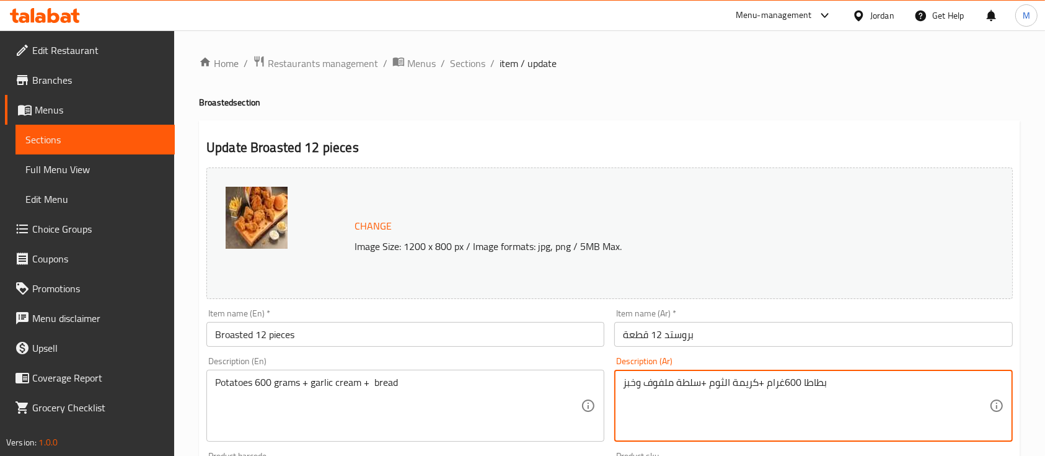
drag, startPoint x: 635, startPoint y: 385, endPoint x: 700, endPoint y: 382, distance: 65.1
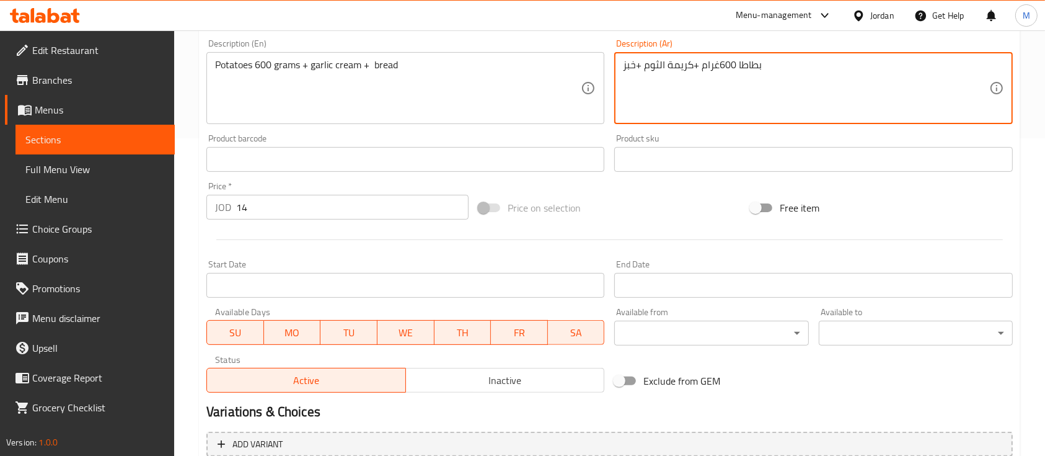
scroll to position [610, 0]
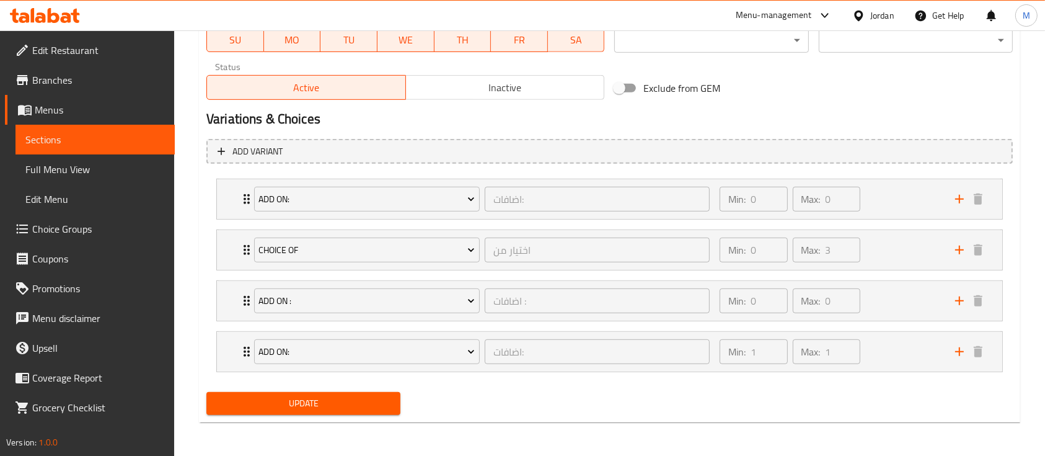
type textarea "بطاطا 600غرام +كريمة الثوم +خبز"
click at [356, 408] on span "Update" at bounding box center [303, 402] width 174 height 15
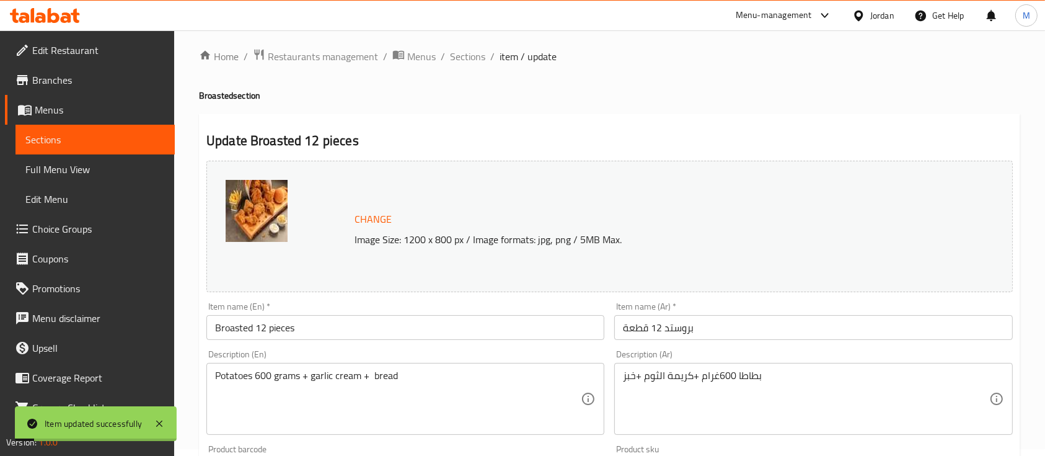
scroll to position [0, 0]
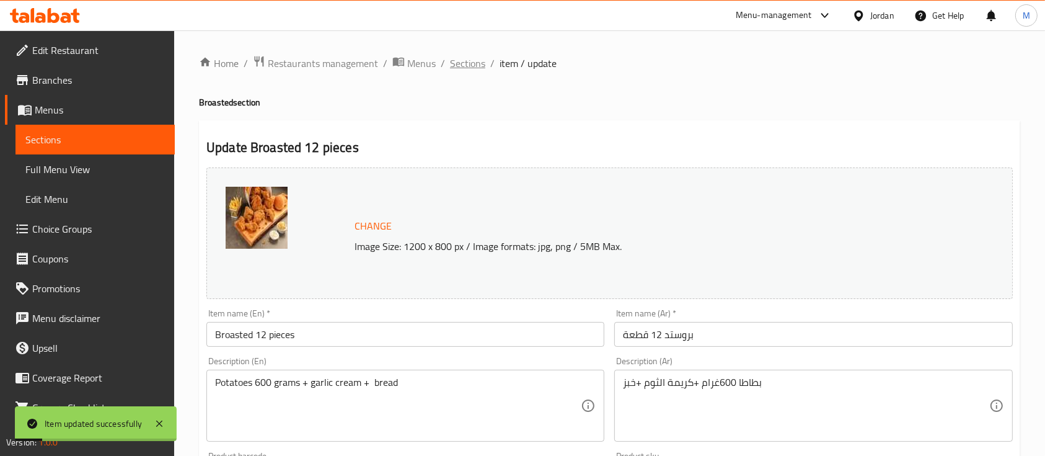
click at [470, 66] on span "Sections" at bounding box center [467, 63] width 35 height 15
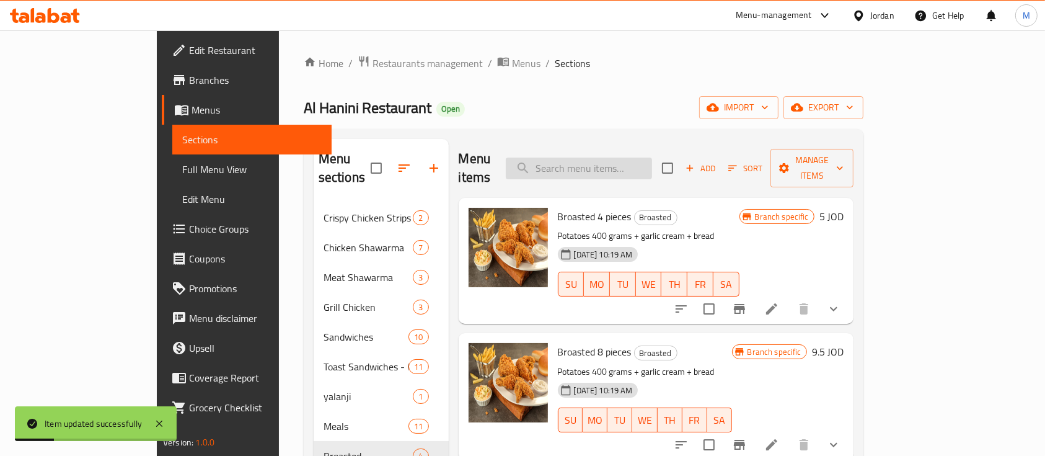
click at [652, 157] on input "search" at bounding box center [579, 168] width 146 height 22
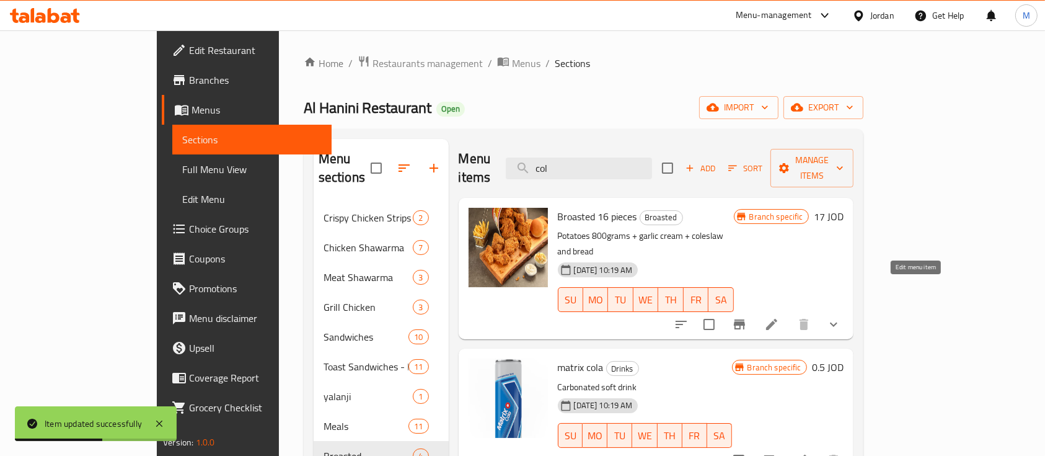
type input "col"
click at [779, 317] on icon at bounding box center [771, 324] width 15 height 15
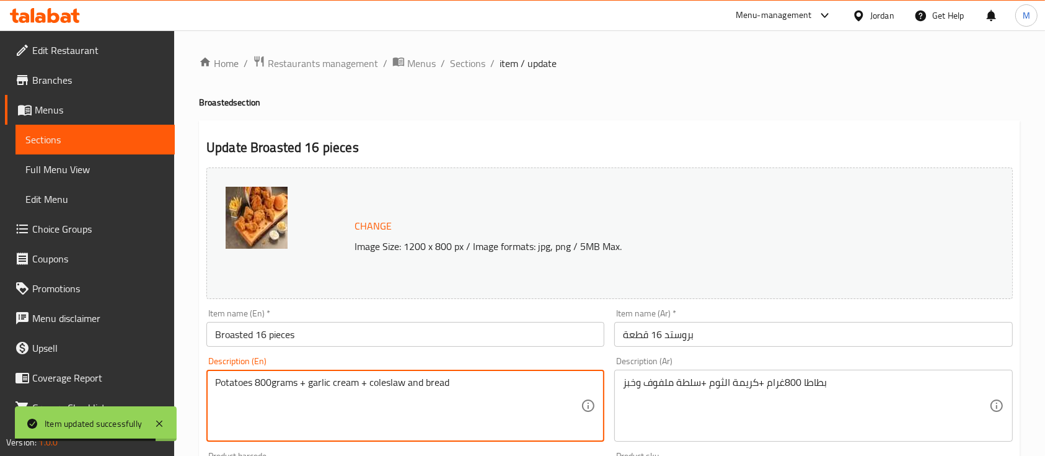
drag, startPoint x: 424, startPoint y: 386, endPoint x: 369, endPoint y: 395, distance: 55.3
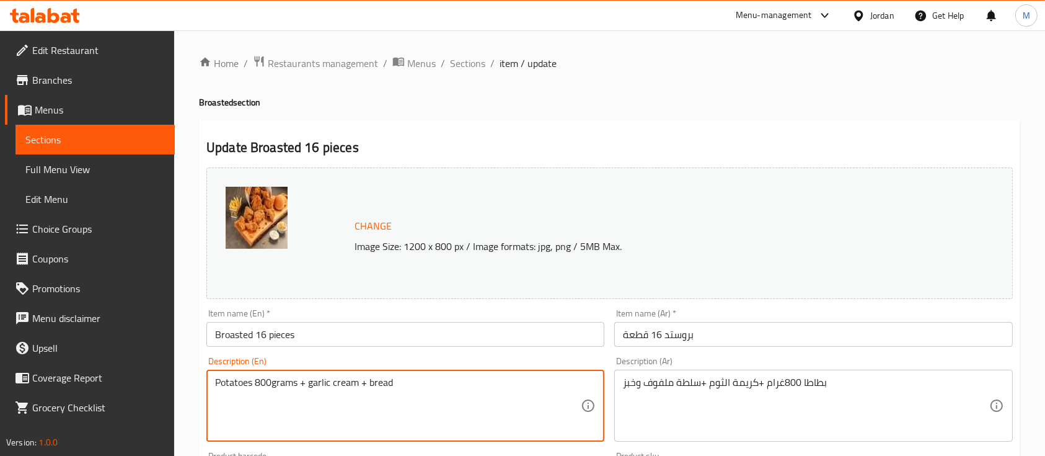
type textarea "Potatoes 800grams + garlic cream + bread"
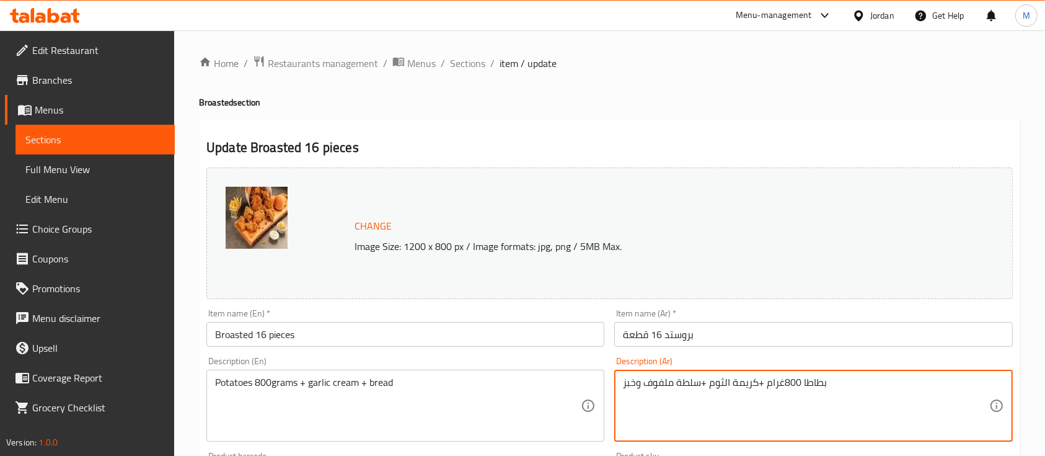
drag, startPoint x: 639, startPoint y: 386, endPoint x: 658, endPoint y: 384, distance: 19.3
click at [635, 382] on textarea "بطاطا 800غرام +كريمة الثوم +سلطة ملفوف وخبز" at bounding box center [806, 405] width 366 height 59
drag, startPoint x: 638, startPoint y: 382, endPoint x: 700, endPoint y: 376, distance: 62.3
click at [700, 376] on textarea "بطاطا 800غرام +كريمة الثوم +سلطة ملفوف وخبز" at bounding box center [806, 405] width 366 height 59
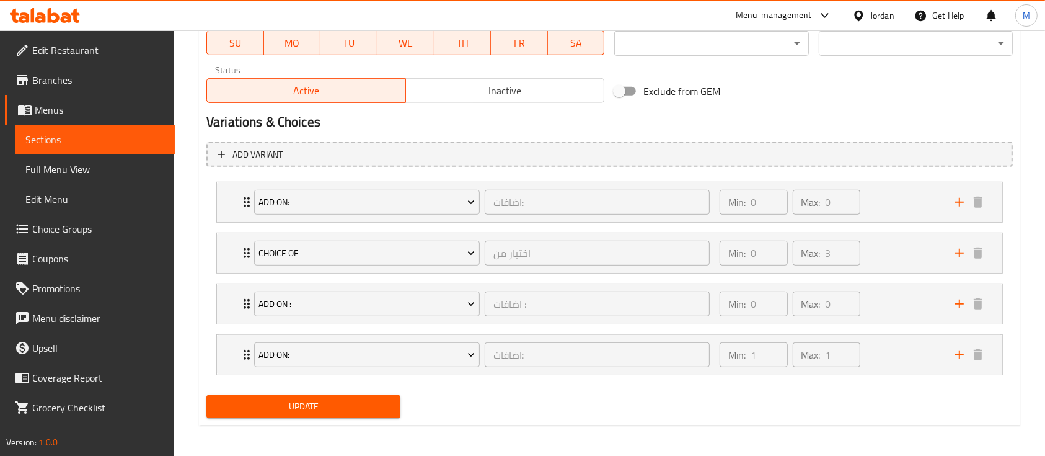
scroll to position [610, 0]
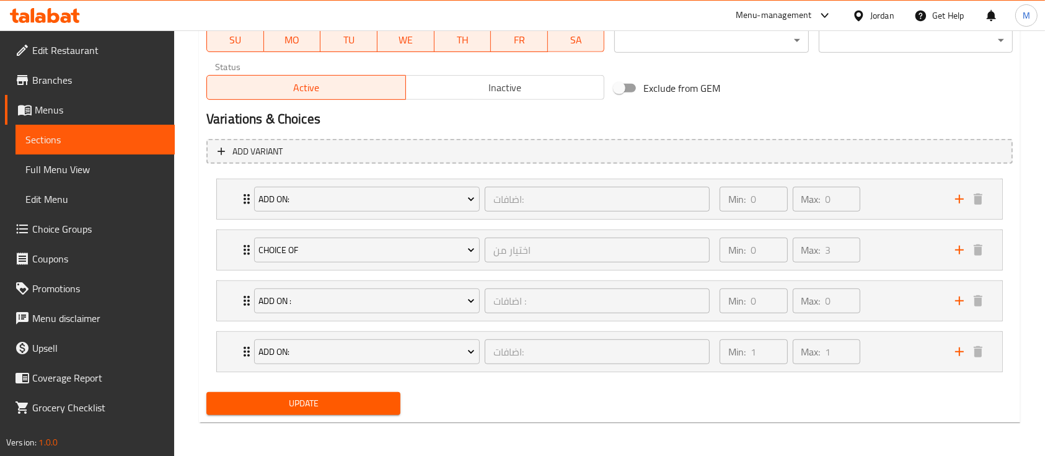
type textarea "بطاطا 800غرام +كريمة الثوم +خبز"
drag, startPoint x: 366, startPoint y: 398, endPoint x: 382, endPoint y: 393, distance: 16.3
click at [366, 398] on span "Update" at bounding box center [303, 402] width 174 height 15
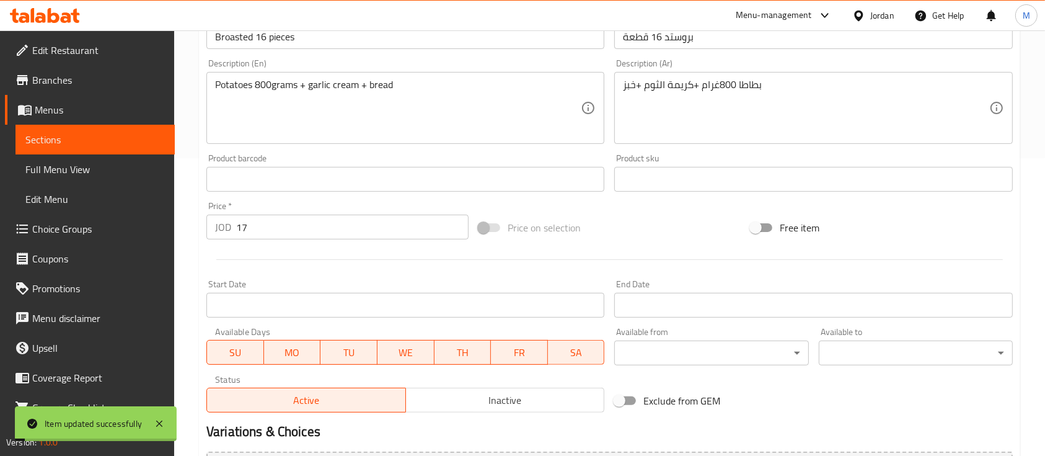
scroll to position [0, 0]
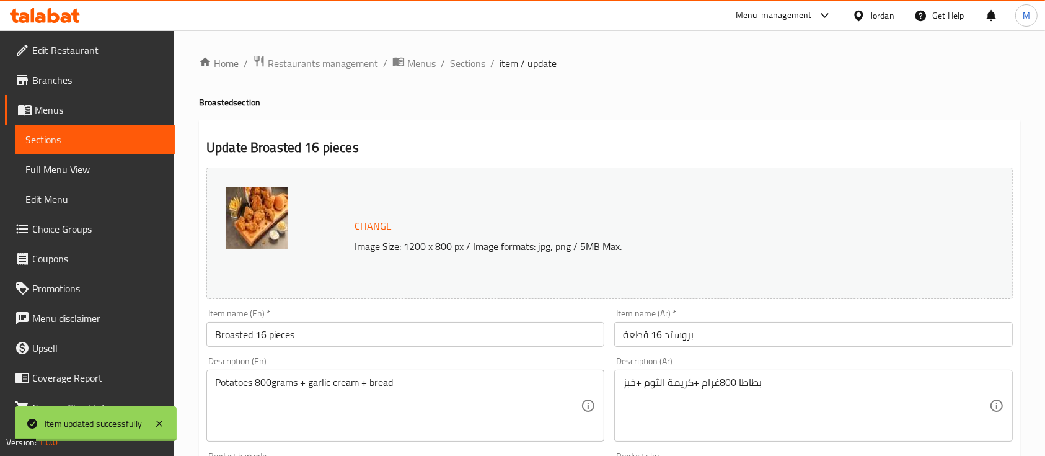
drag, startPoint x: 477, startPoint y: 64, endPoint x: 514, endPoint y: 82, distance: 41.9
click at [477, 64] on span "Sections" at bounding box center [467, 63] width 35 height 15
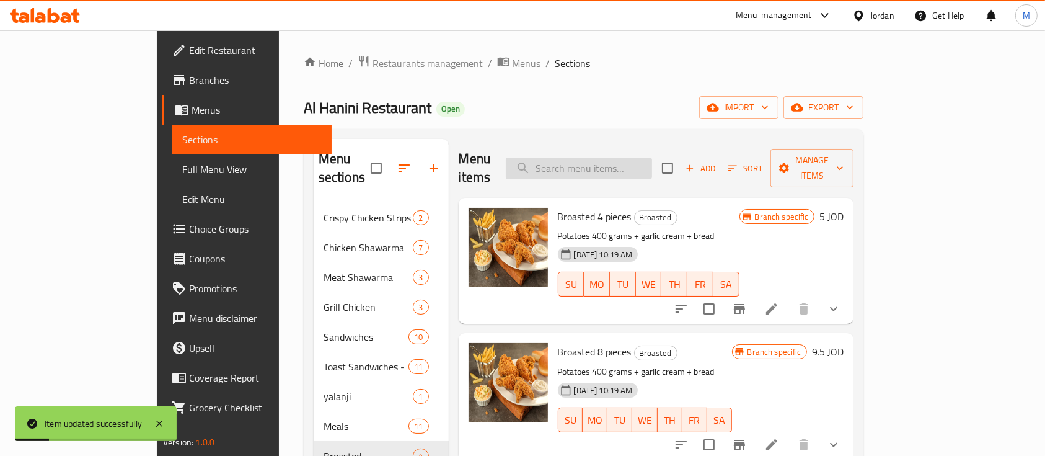
click at [611, 164] on input "search" at bounding box center [579, 168] width 146 height 22
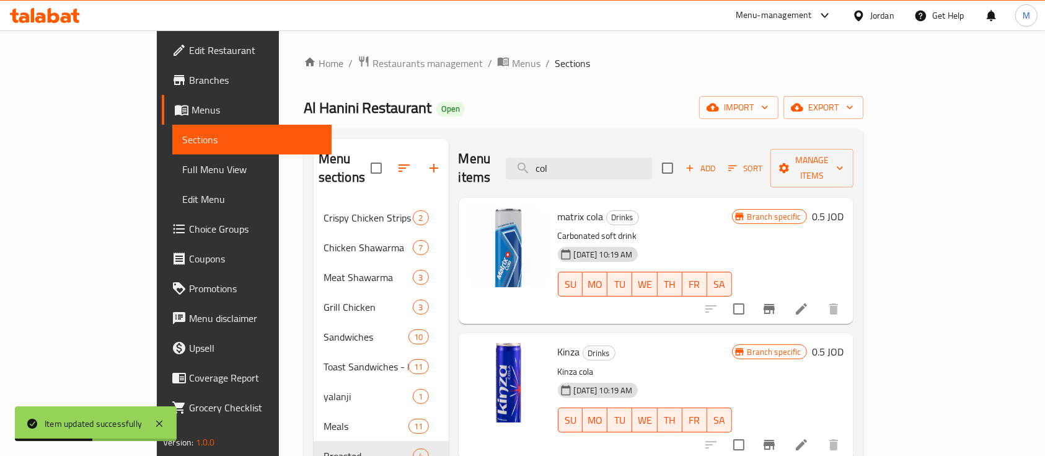
type input "col"
